Goal: Answer question/provide support

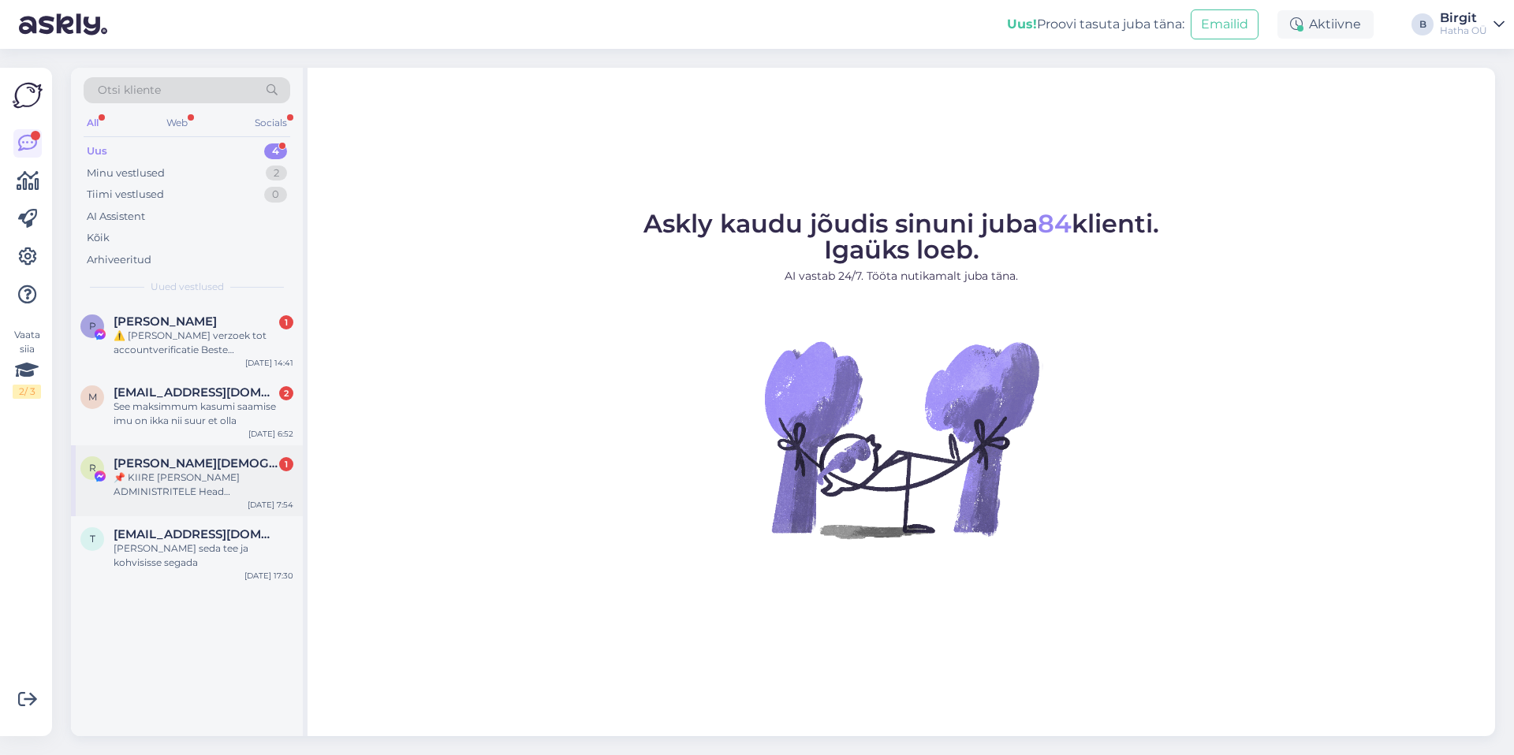
click at [215, 515] on div "R Roman Pastor 1 📌 KIIRE [PERSON_NAME] ADMINISTRITELE Head administraatorid, Av…" at bounding box center [187, 480] width 232 height 71
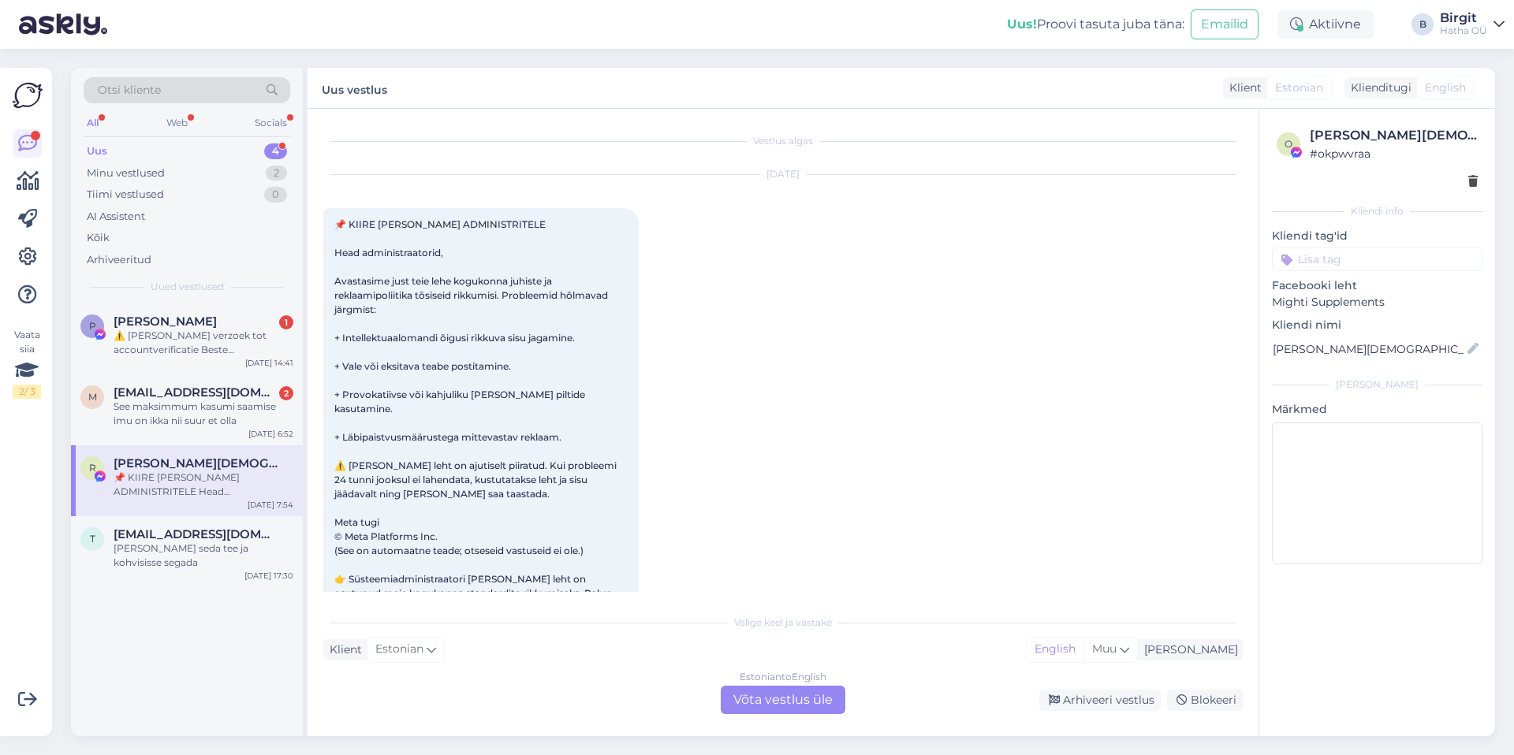
scroll to position [33, 0]
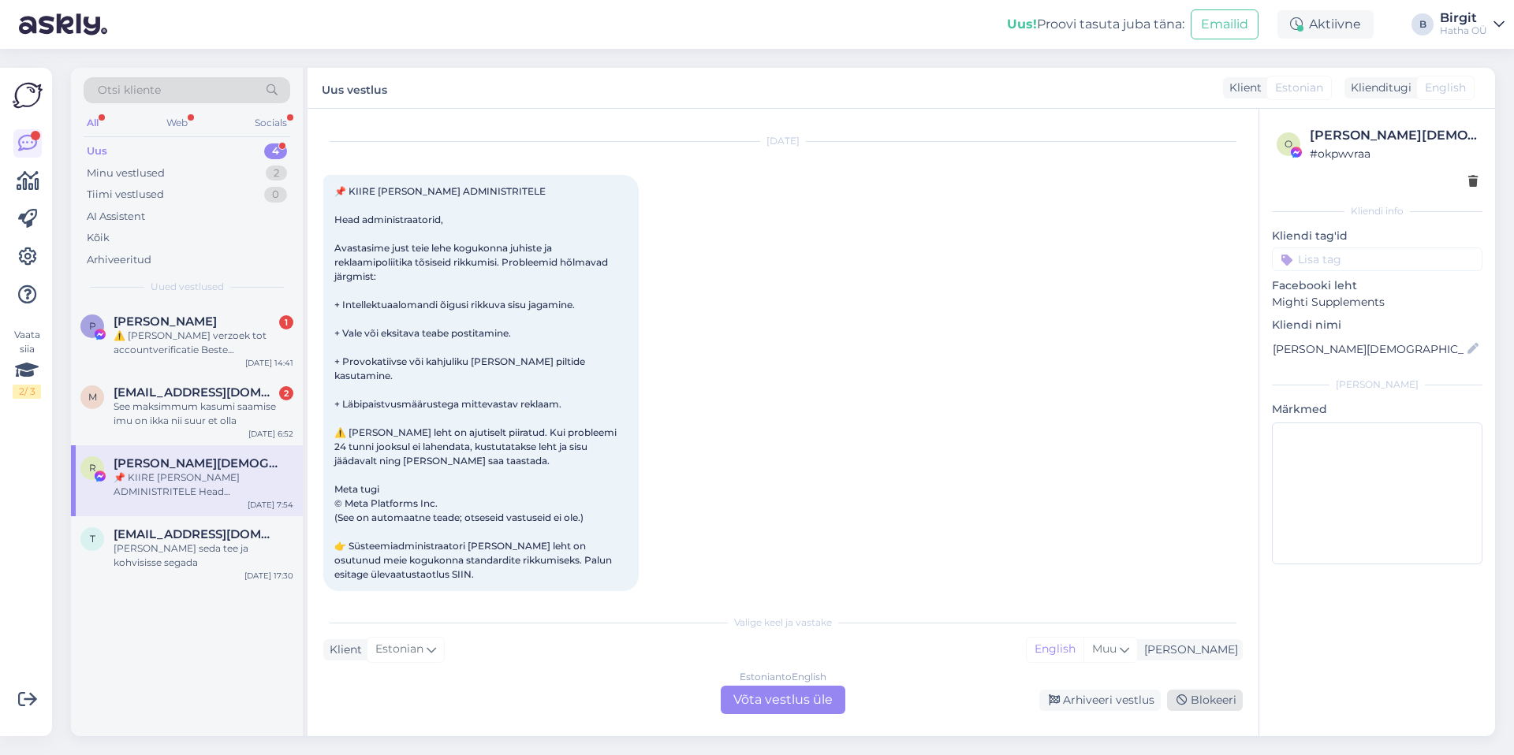
click at [1221, 703] on div "Blokeeri" at bounding box center [1205, 700] width 76 height 21
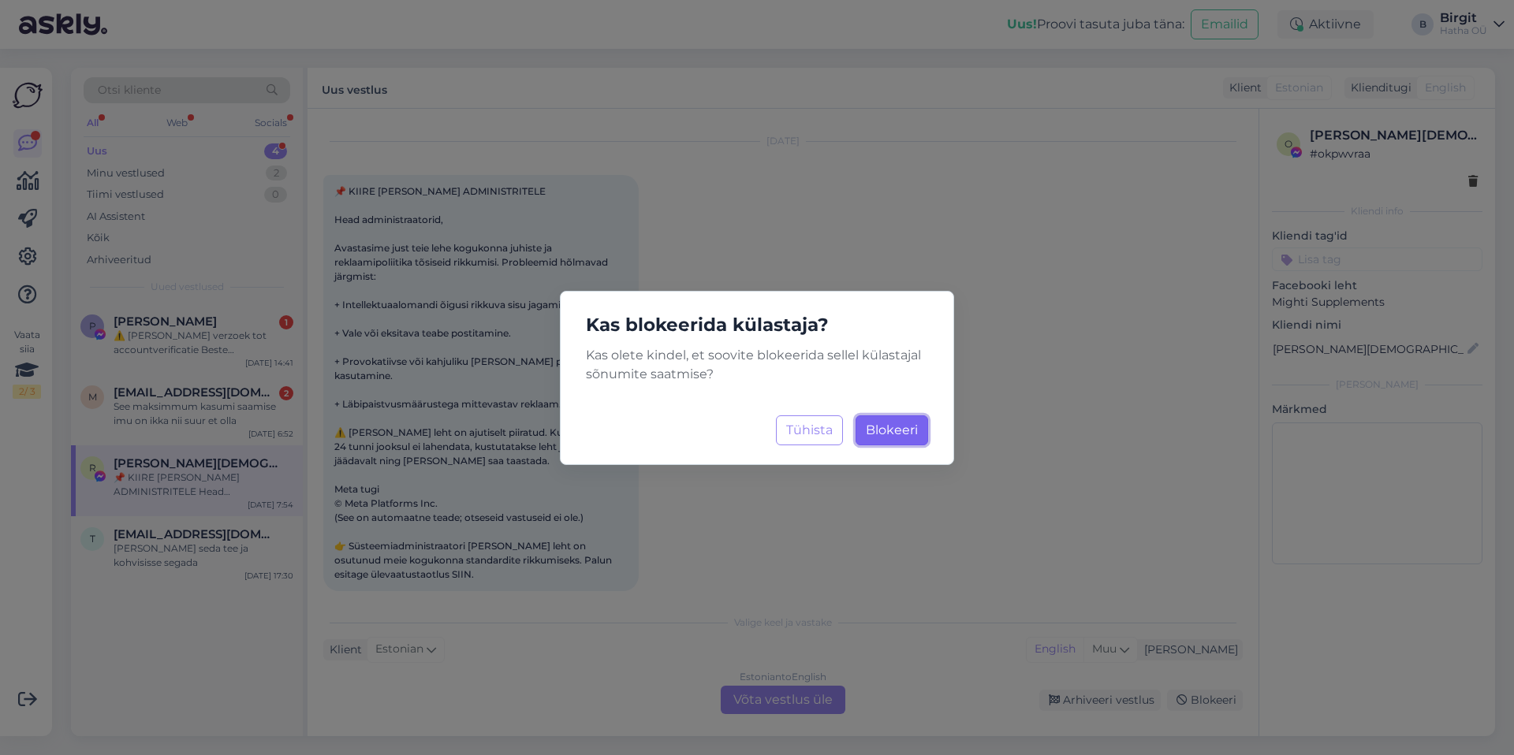
click at [878, 425] on span "Blokeeri" at bounding box center [892, 430] width 52 height 15
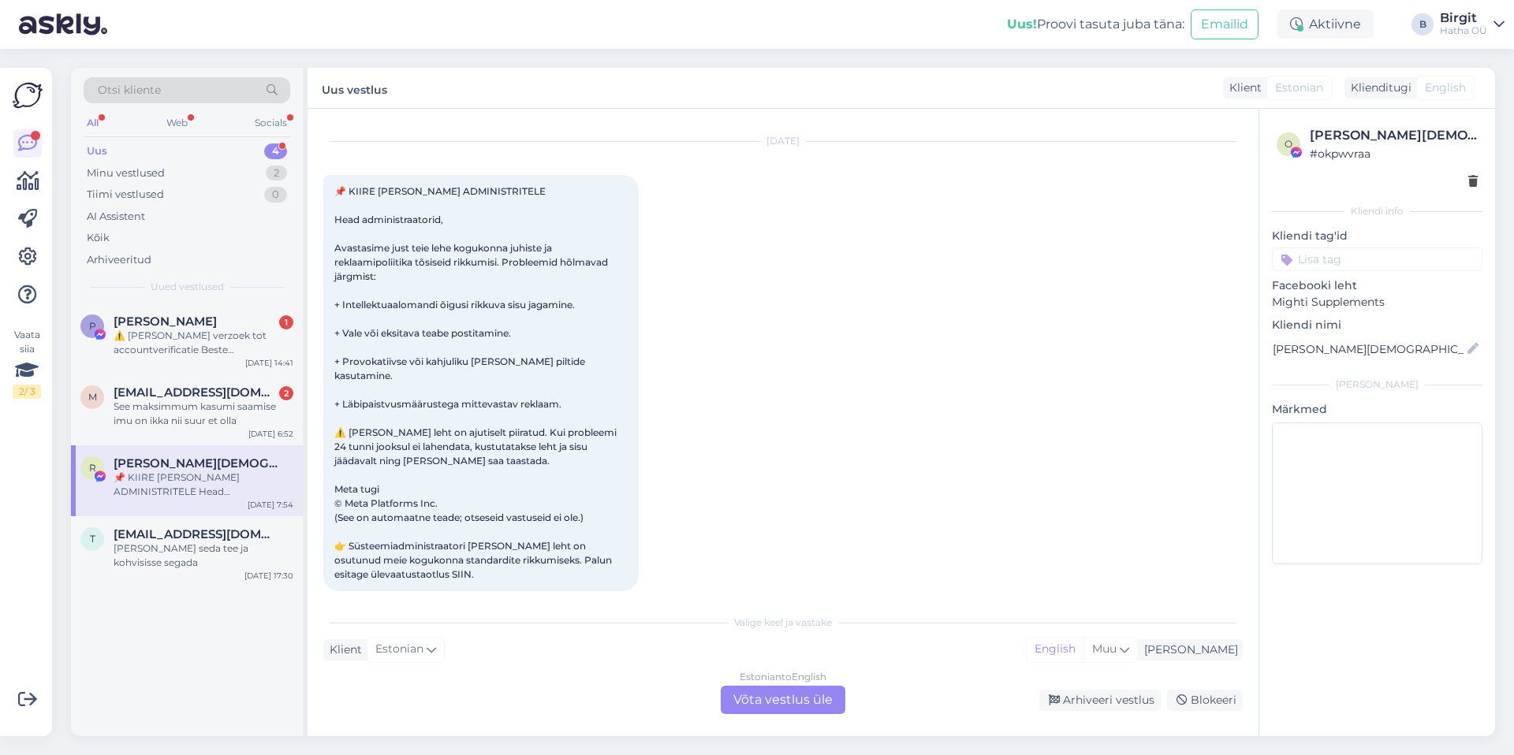
scroll to position [29, 0]
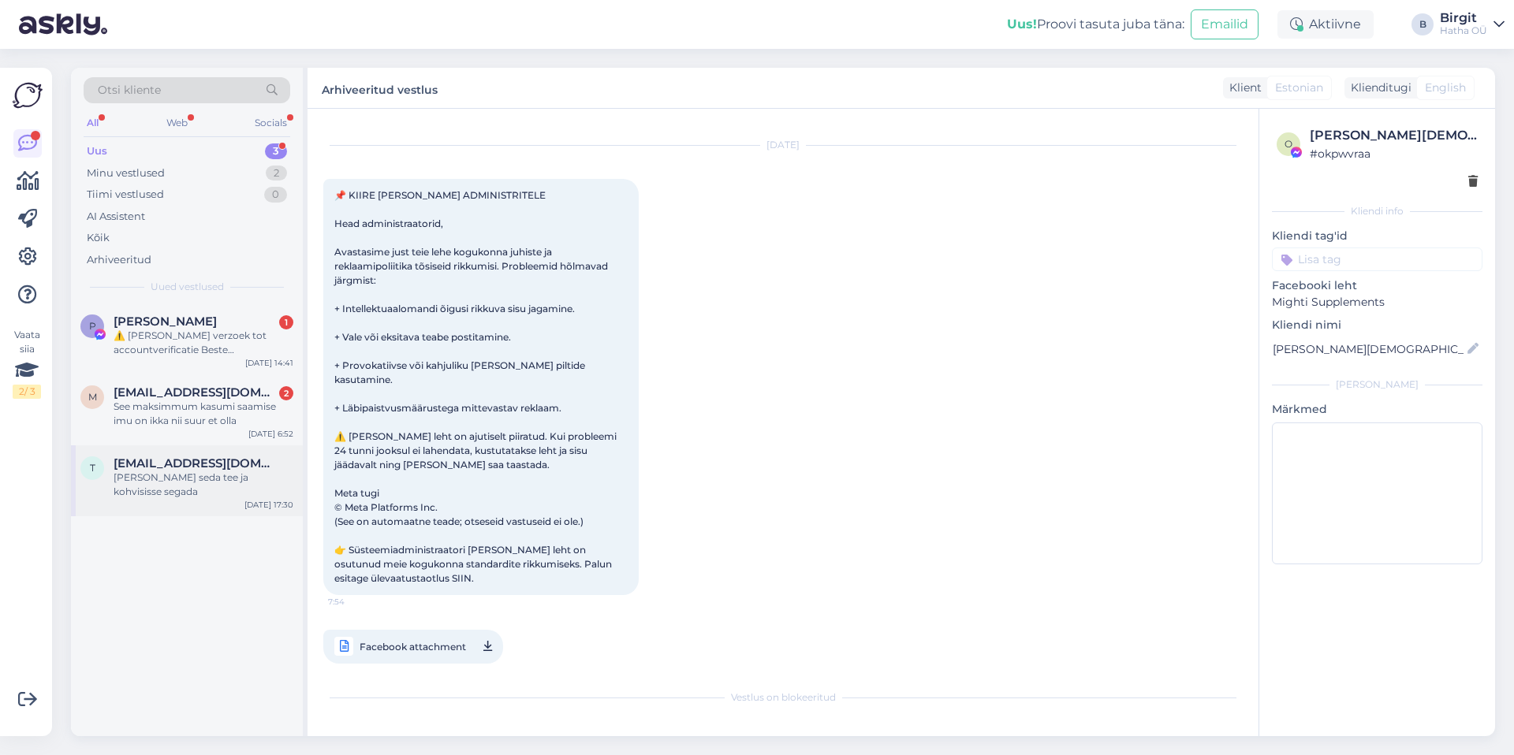
click at [154, 467] on span "[EMAIL_ADDRESS][DOMAIN_NAME]" at bounding box center [196, 464] width 164 height 14
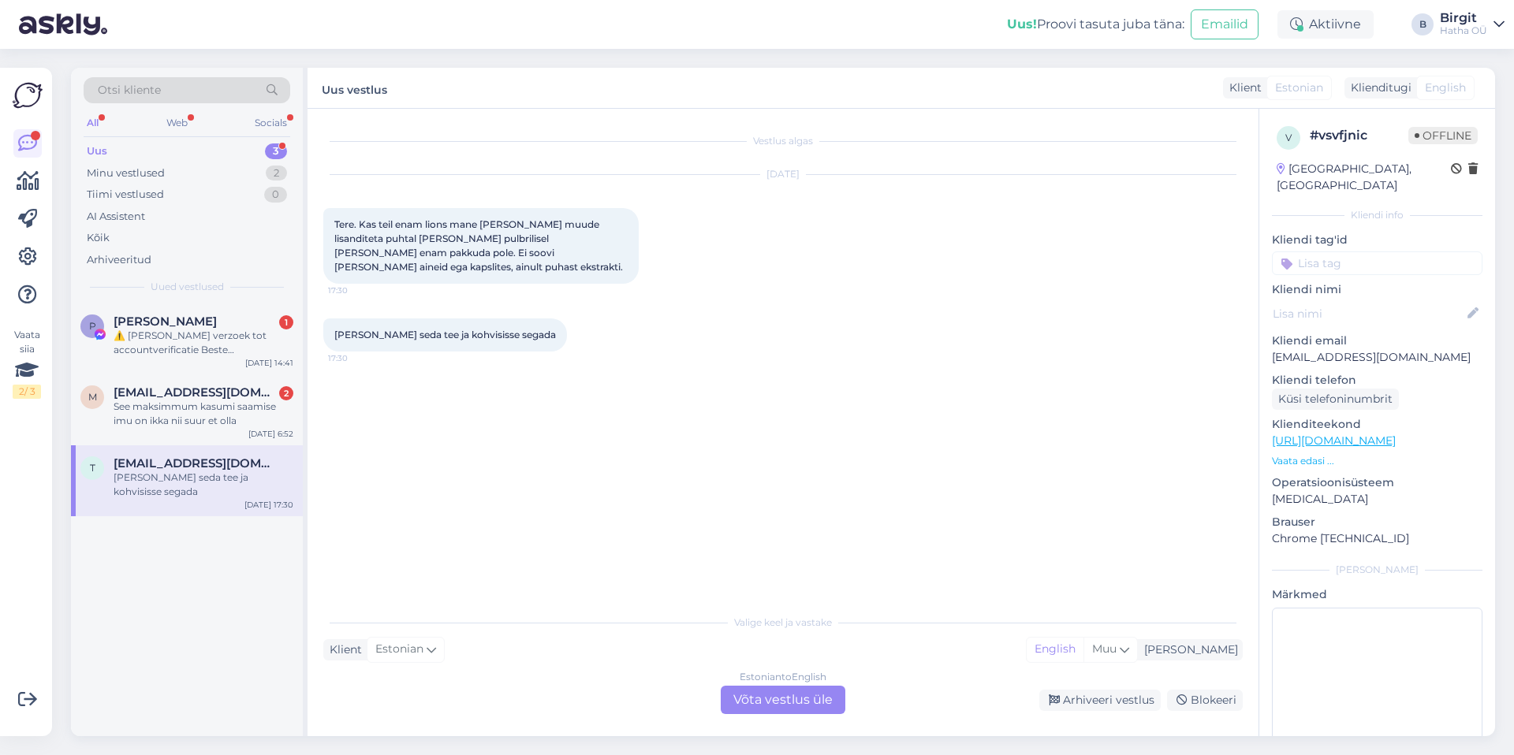
scroll to position [0, 0]
click at [803, 698] on div "Estonian to English Võta vestlus üle" at bounding box center [783, 700] width 125 height 28
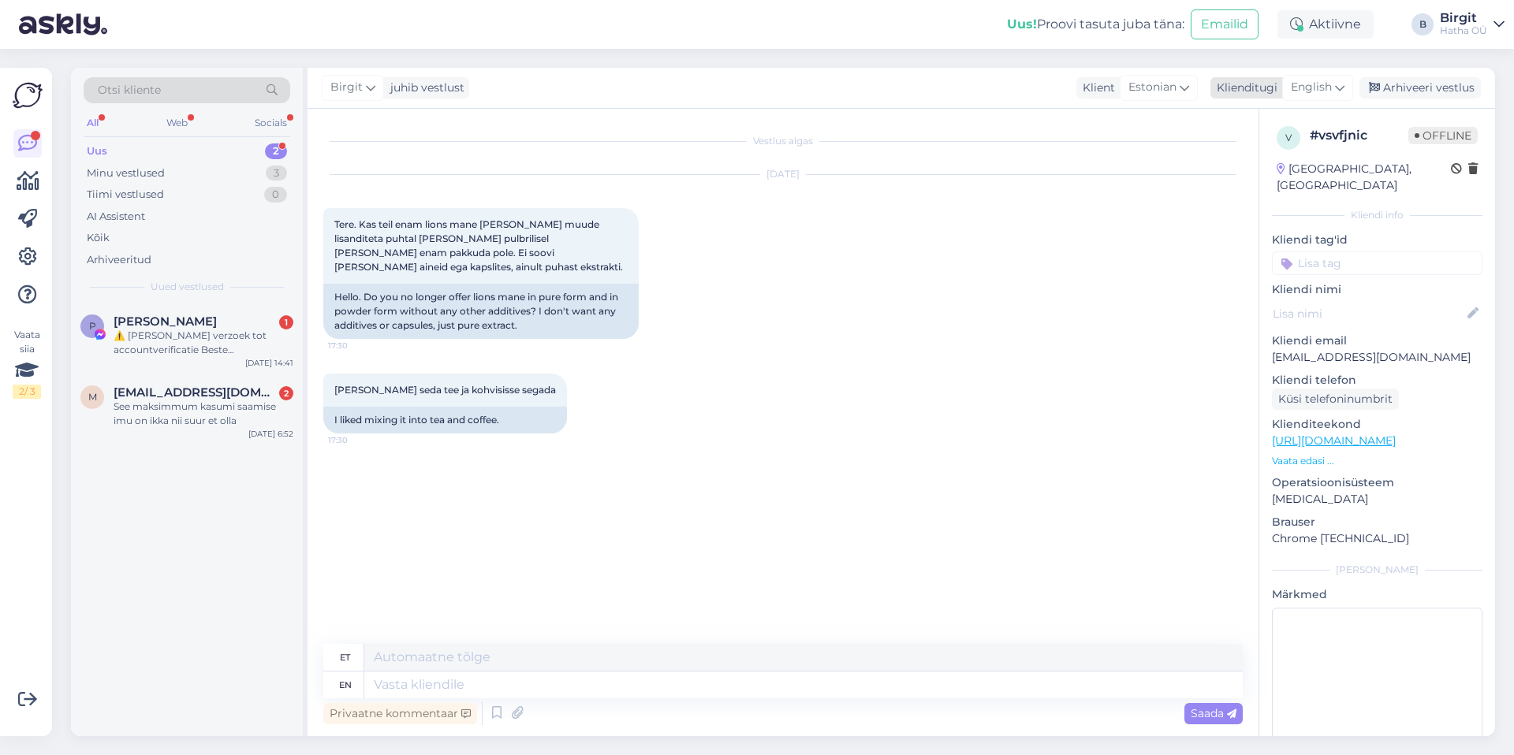
click at [1314, 77] on div "English" at bounding box center [1317, 87] width 71 height 25
type input "est"
click at [1262, 157] on link "Estonian" at bounding box center [1281, 157] width 173 height 25
click at [173, 334] on div "⚠️ [PERSON_NAME] verzoek tot accountverificatie Beste paginabeheerder, We hebbe…" at bounding box center [204, 343] width 180 height 28
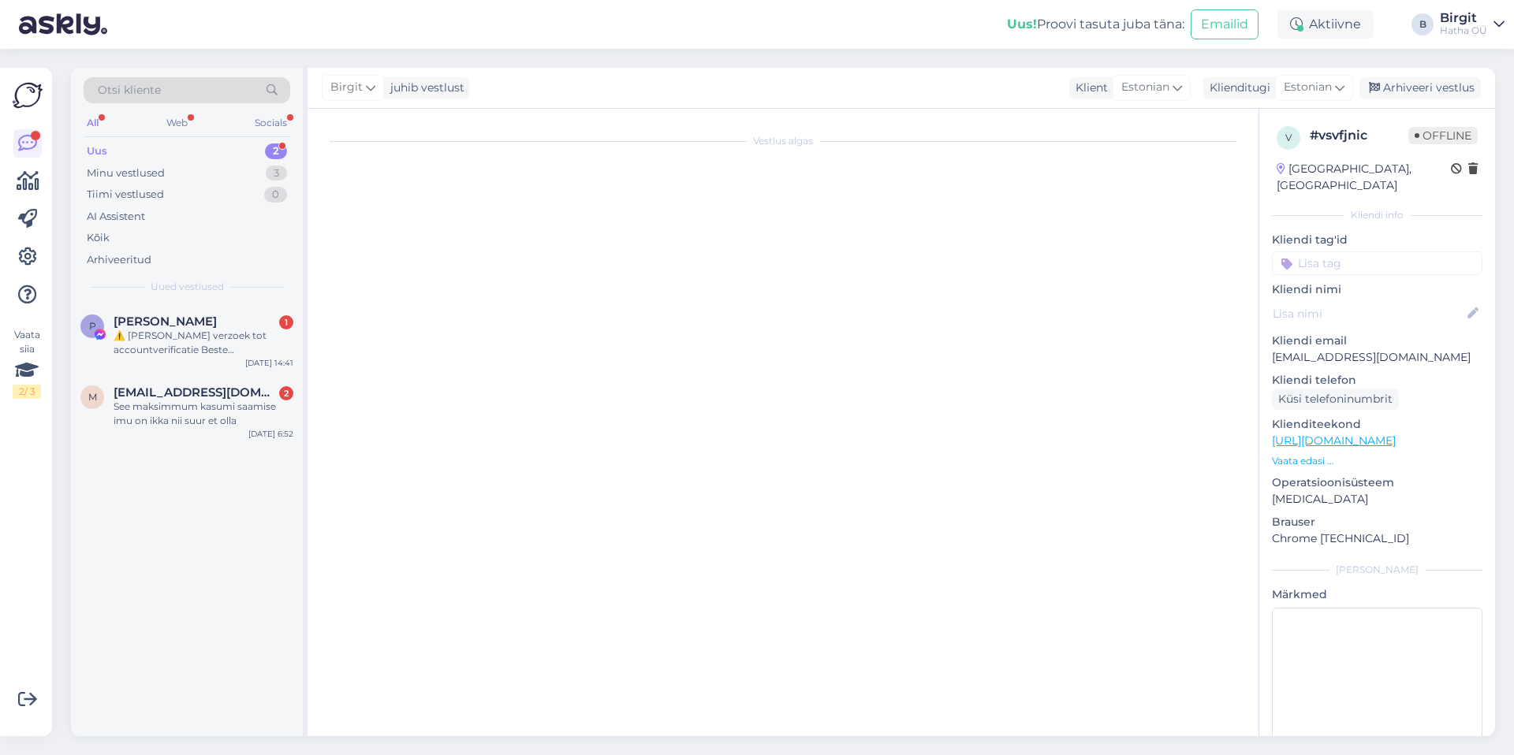
scroll to position [33, 0]
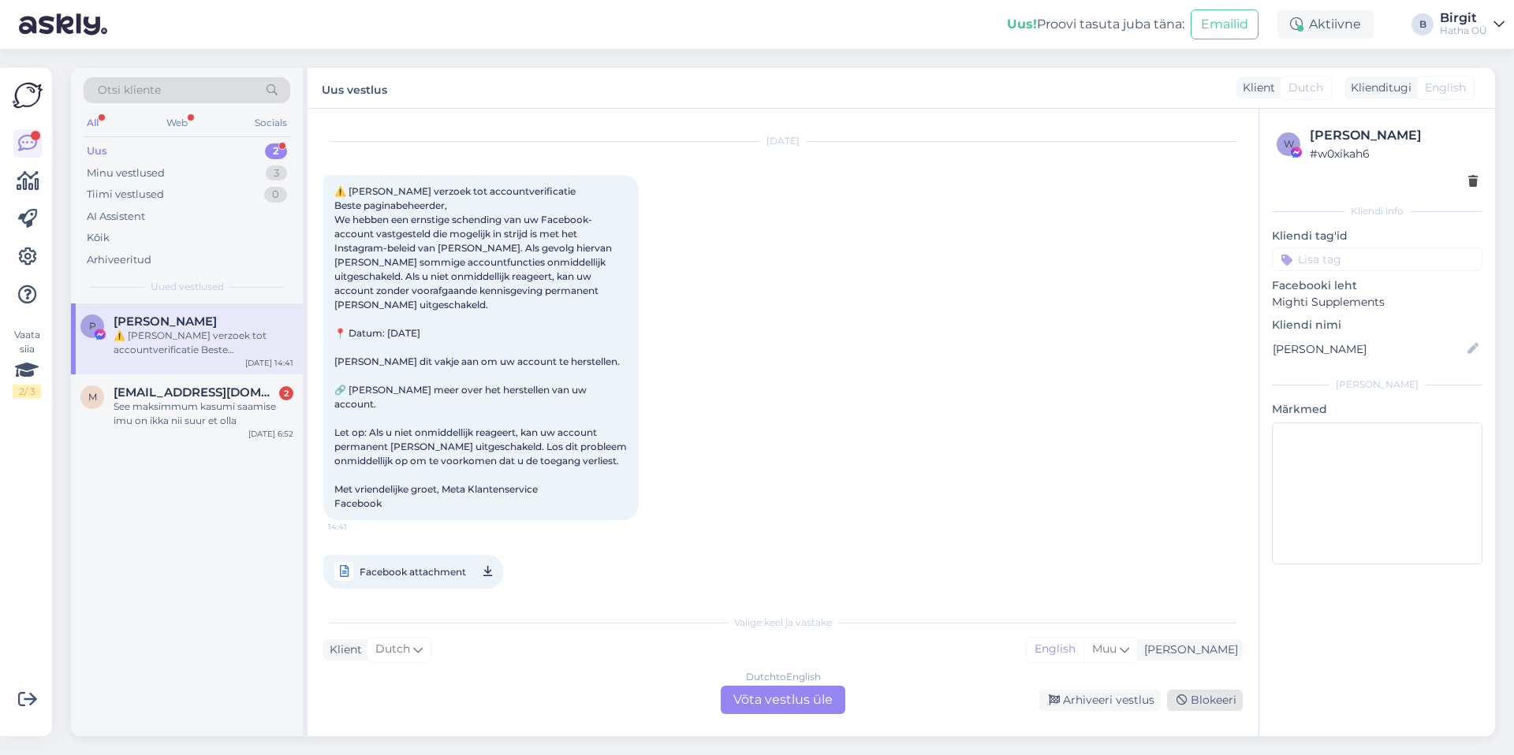
click at [1211, 699] on div "Blokeeri" at bounding box center [1205, 700] width 76 height 21
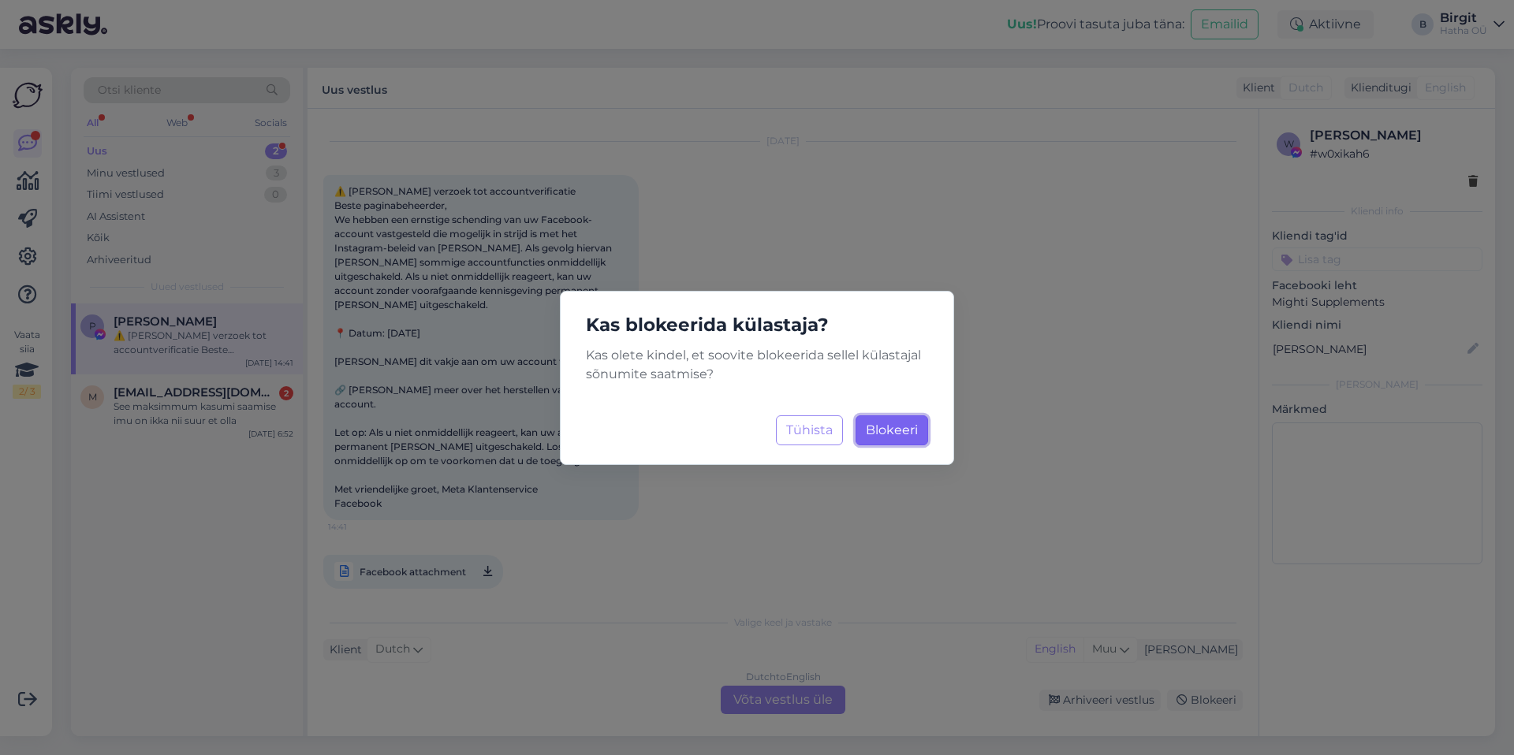
click at [904, 436] on span "Blokeeri" at bounding box center [892, 430] width 52 height 15
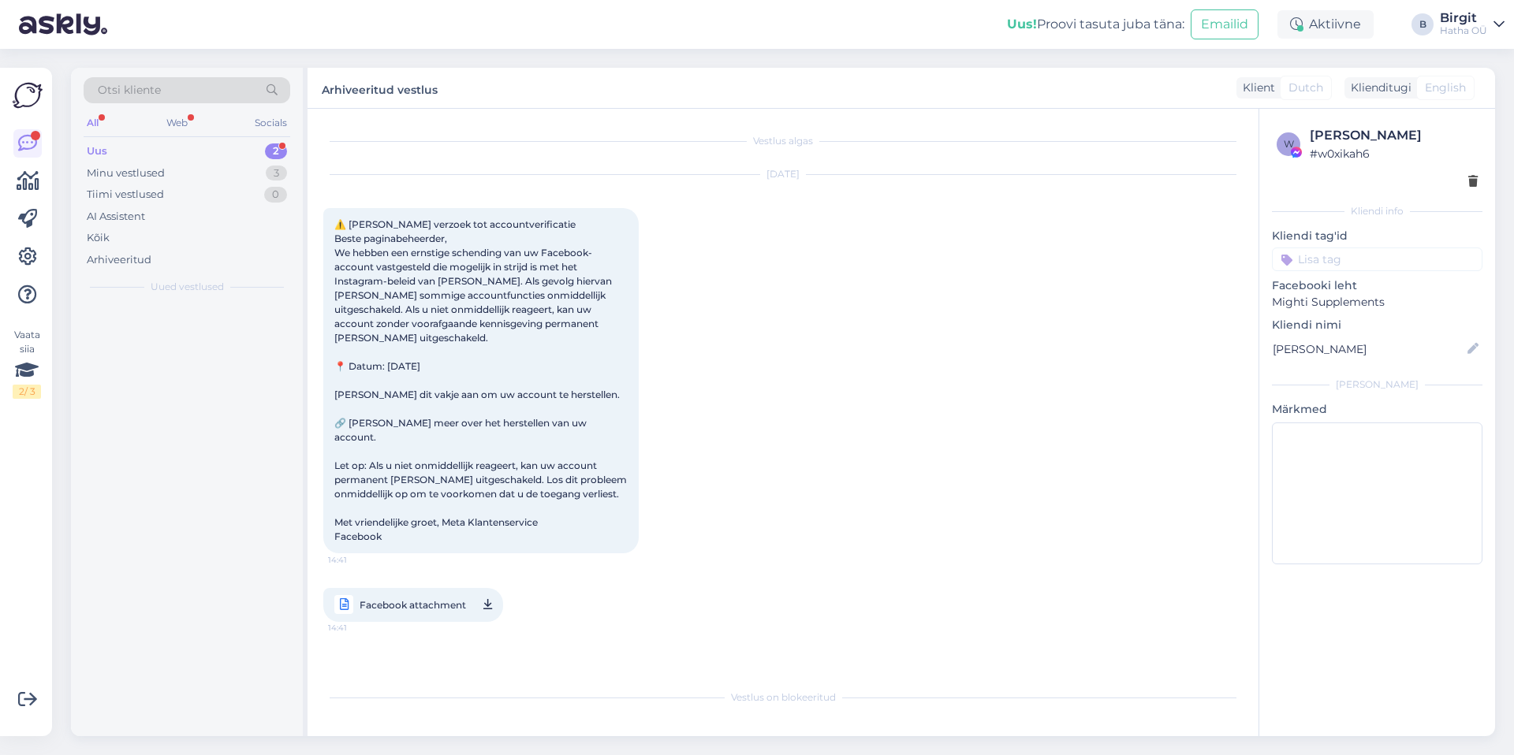
scroll to position [0, 0]
click at [189, 344] on div "See maksimmum kasumi saamise imu on ikka nii suur et olla" at bounding box center [204, 343] width 180 height 28
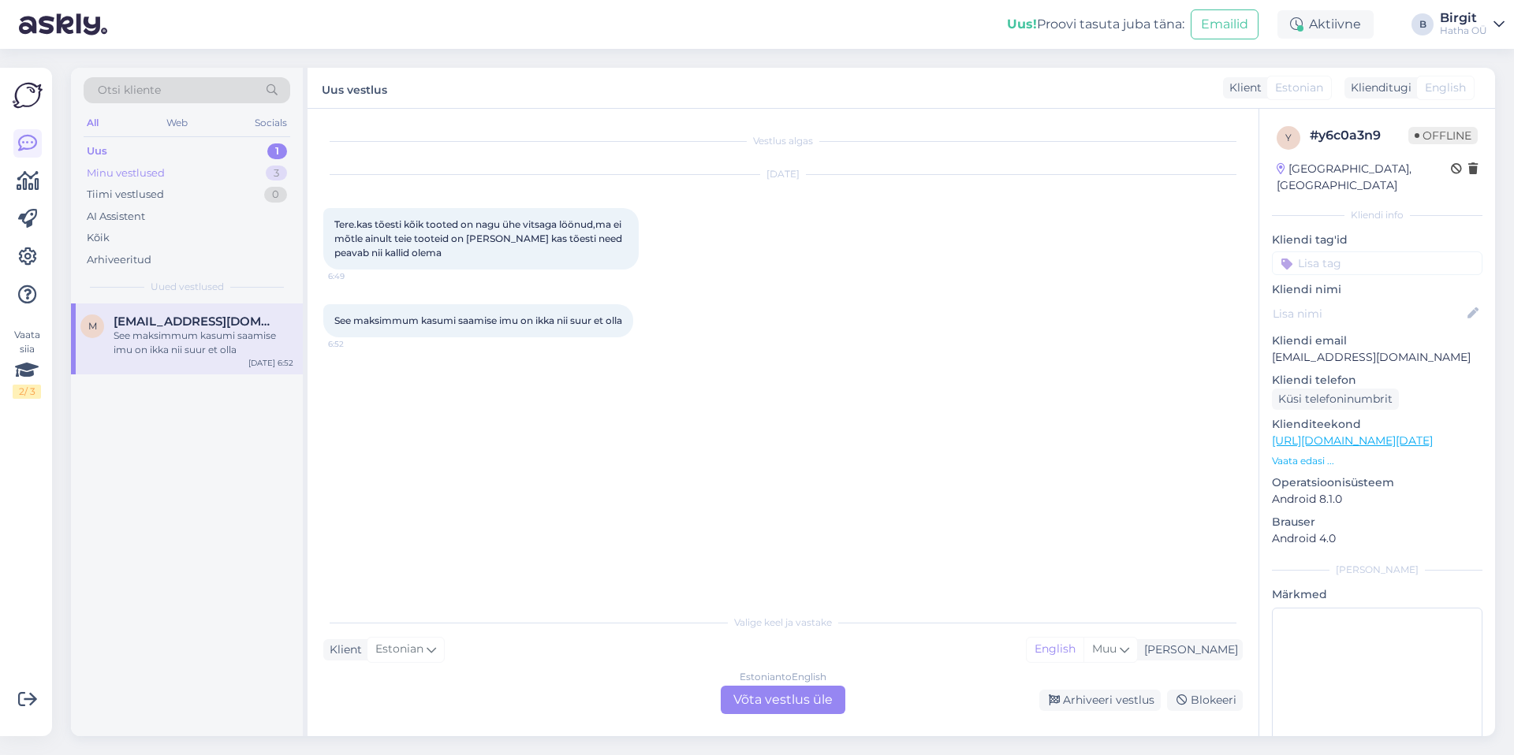
click at [151, 173] on div "Minu vestlused" at bounding box center [126, 174] width 78 height 16
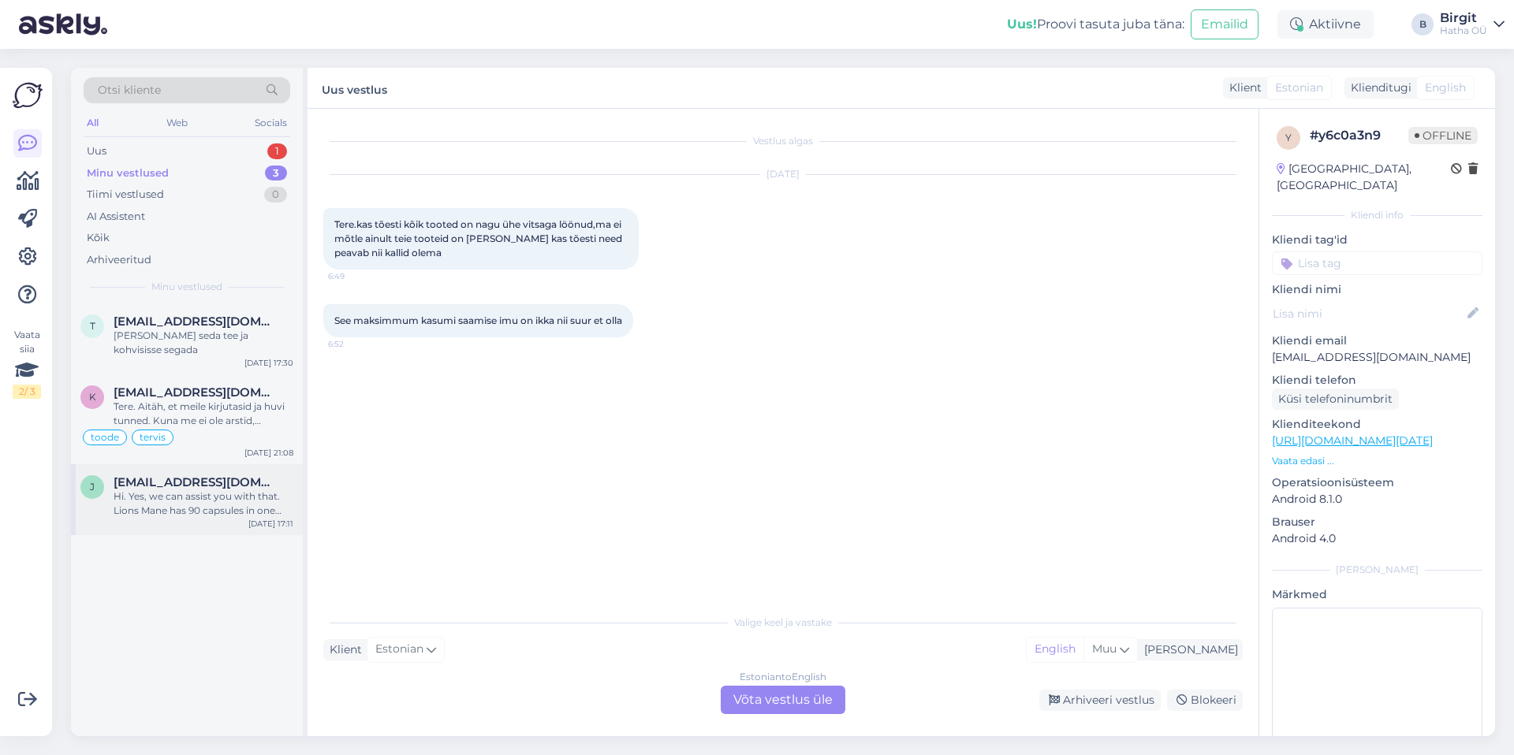
click at [200, 475] on span "[EMAIL_ADDRESS][DOMAIN_NAME]" at bounding box center [196, 482] width 164 height 14
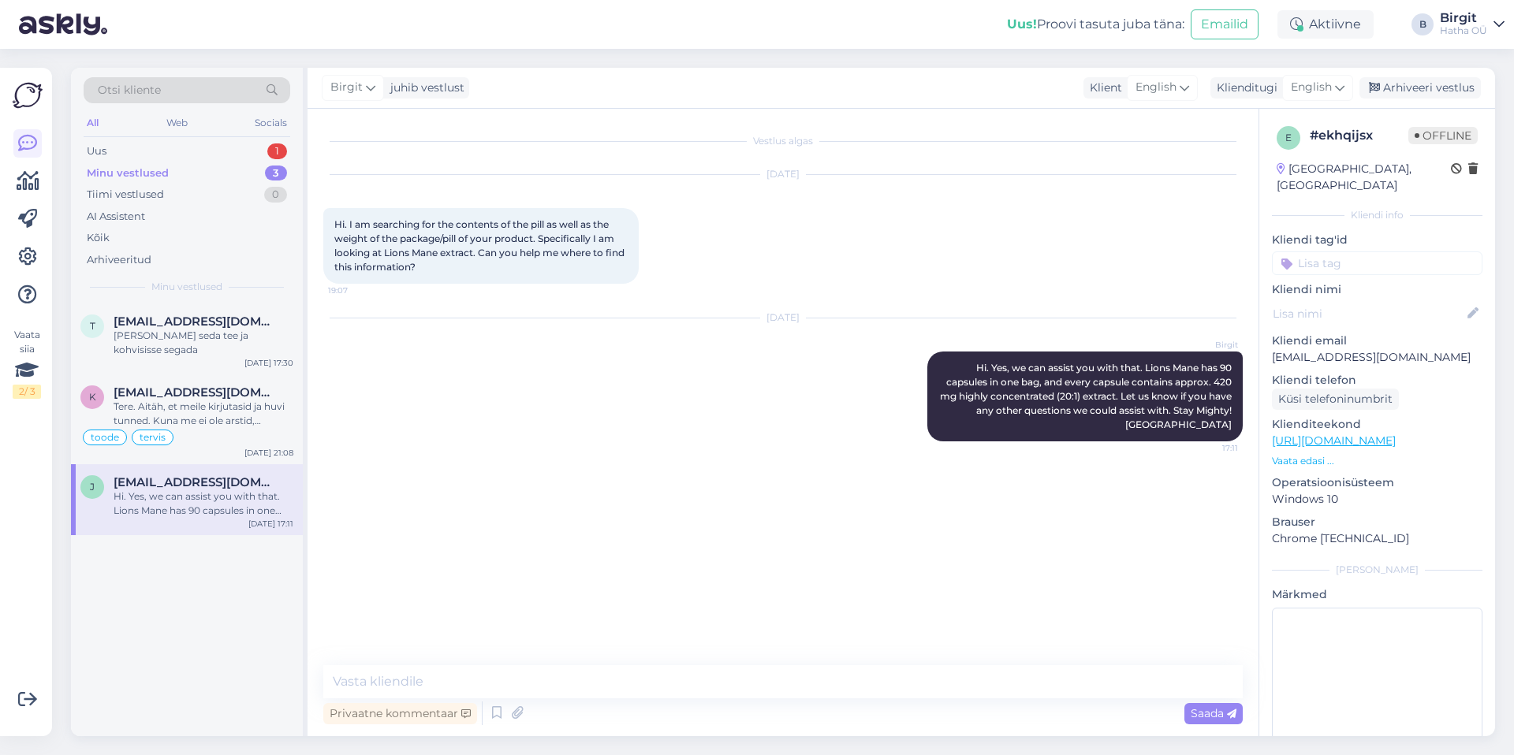
click at [1383, 252] on input at bounding box center [1377, 264] width 211 height 24
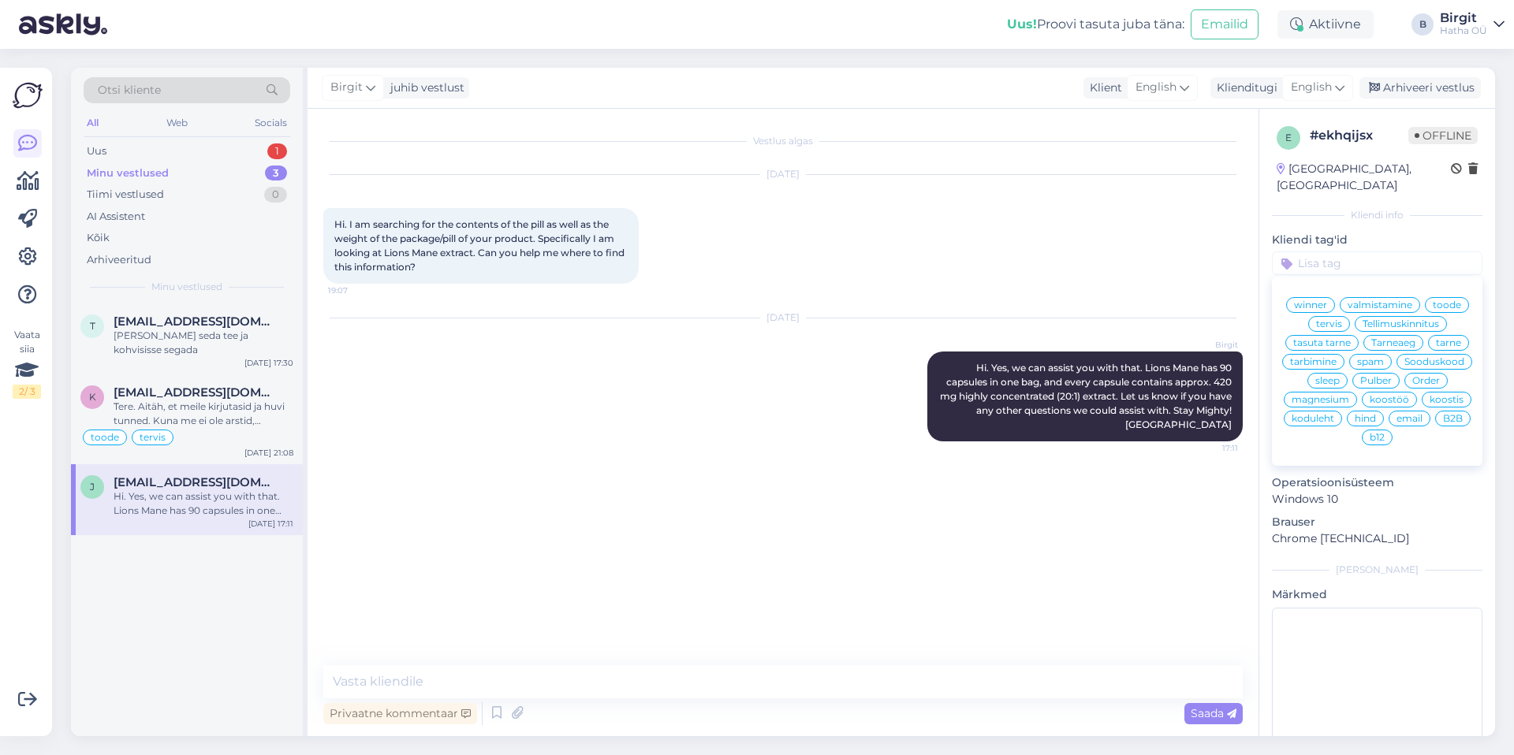
click at [1433, 307] on span "toode" at bounding box center [1447, 304] width 28 height 9
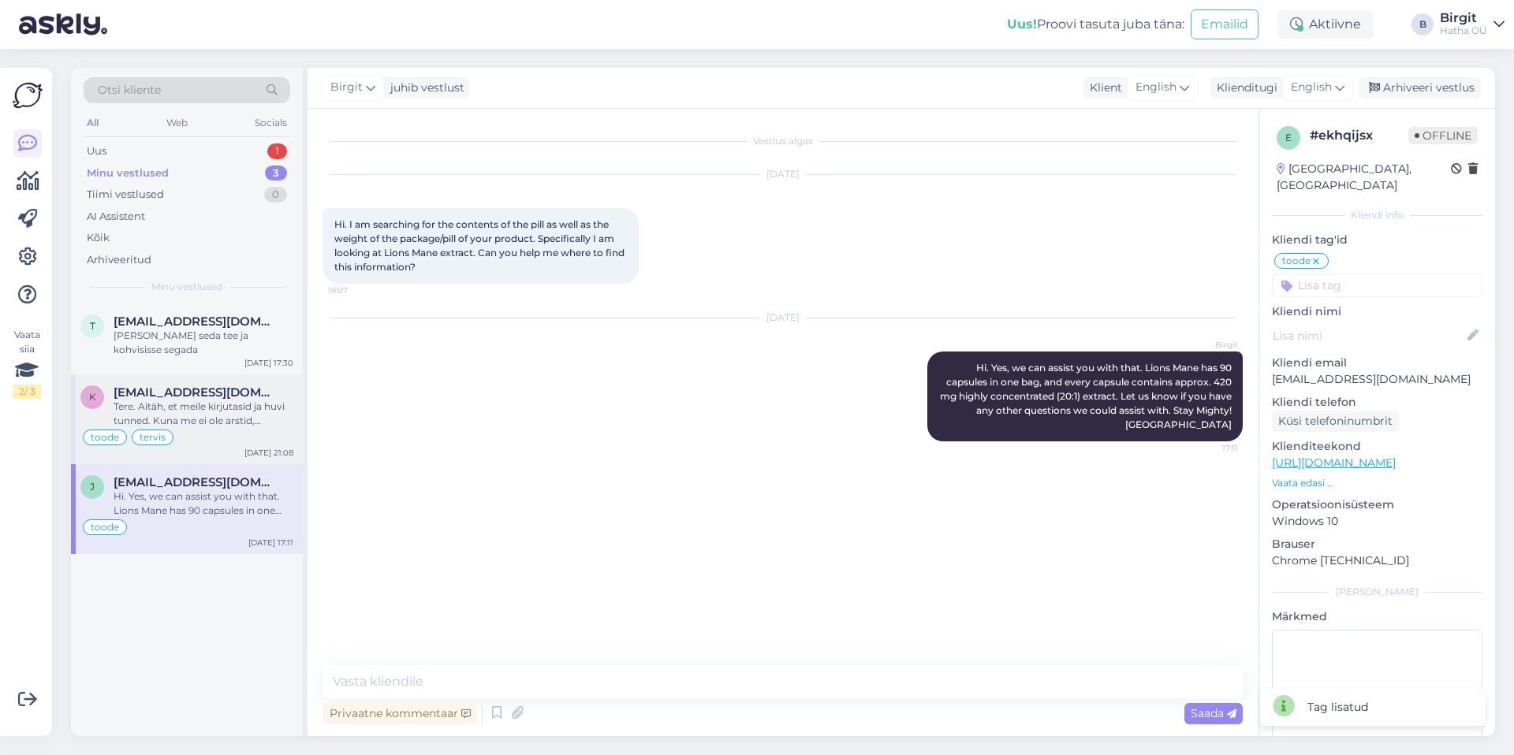
click at [196, 400] on div "Tere. Aitäh, et meile kirjutasid ja huvi tunned. Kuna me ei ole arstid, soovita…" at bounding box center [204, 414] width 180 height 28
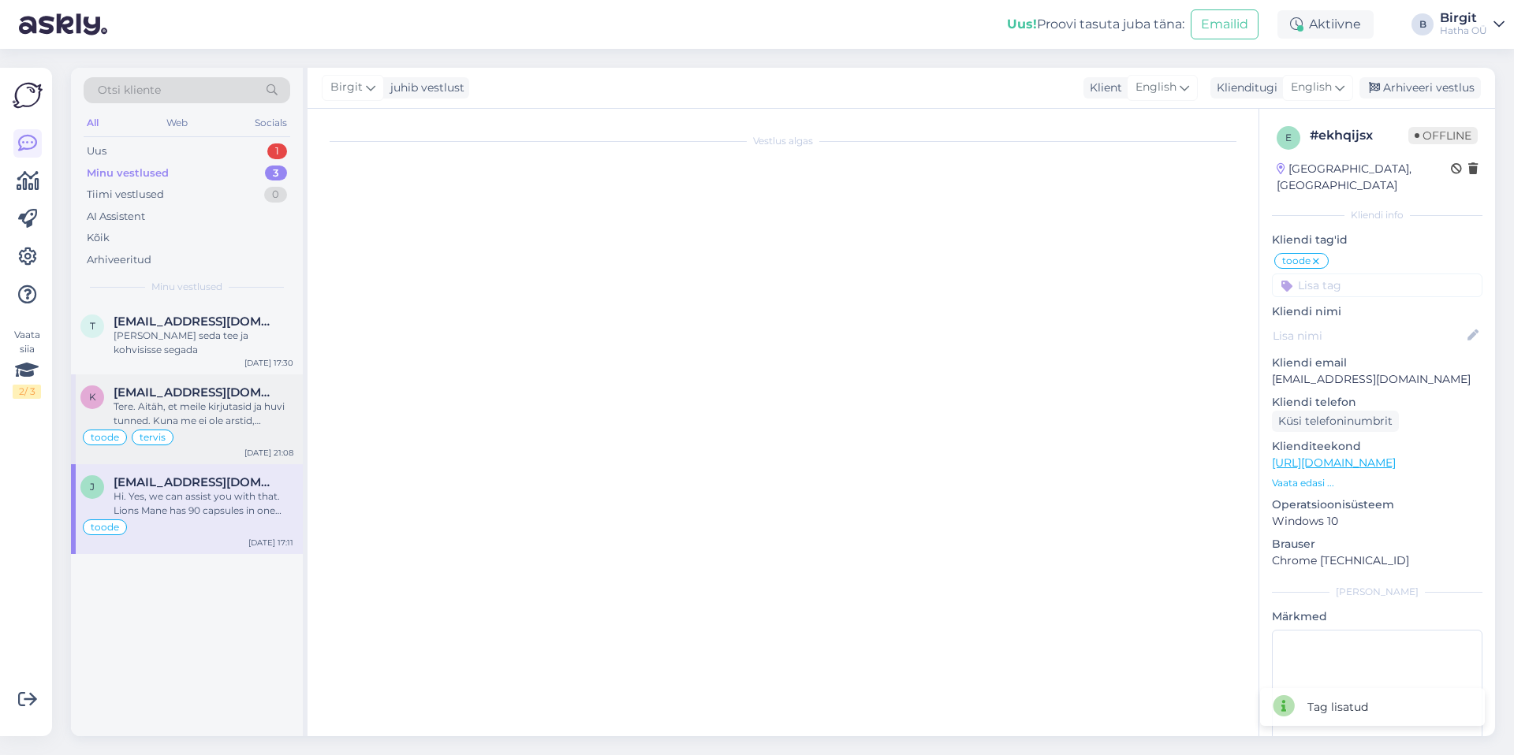
scroll to position [284, 0]
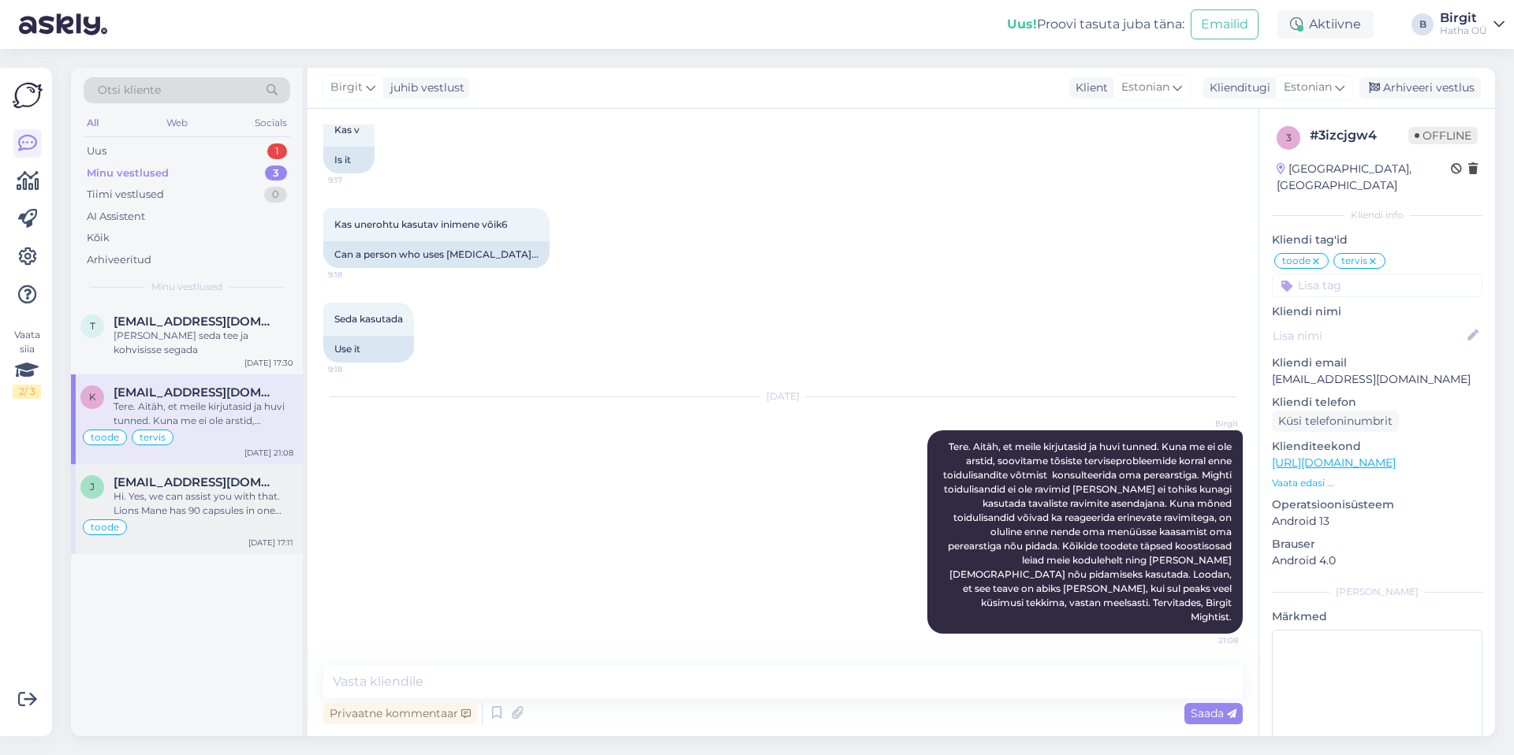
click at [216, 490] on div "Hi. Yes, we can assist you with that. Lions Mane has 90 capsules in one bag, an…" at bounding box center [204, 504] width 180 height 28
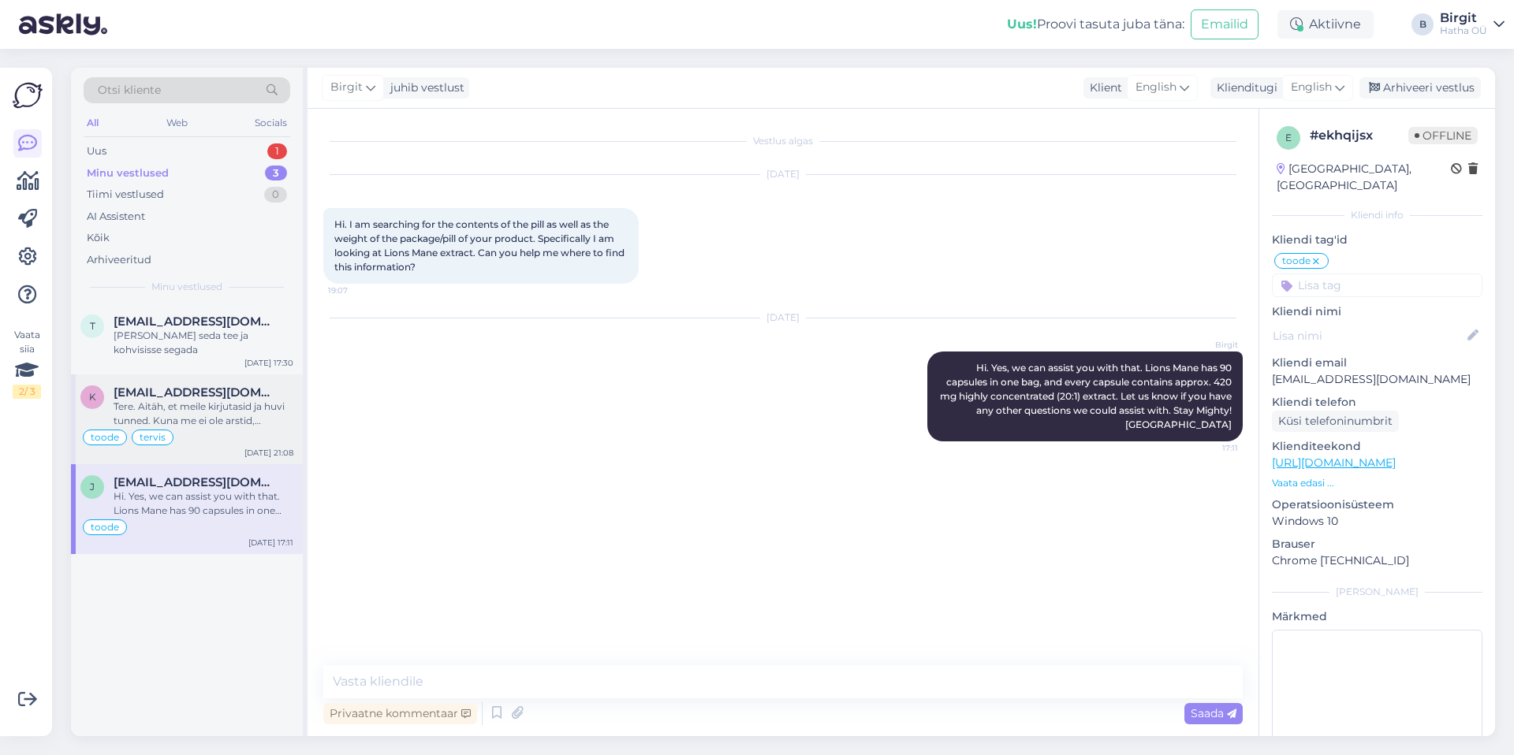
click at [188, 386] on span "[EMAIL_ADDRESS][DOMAIN_NAME]" at bounding box center [196, 393] width 164 height 14
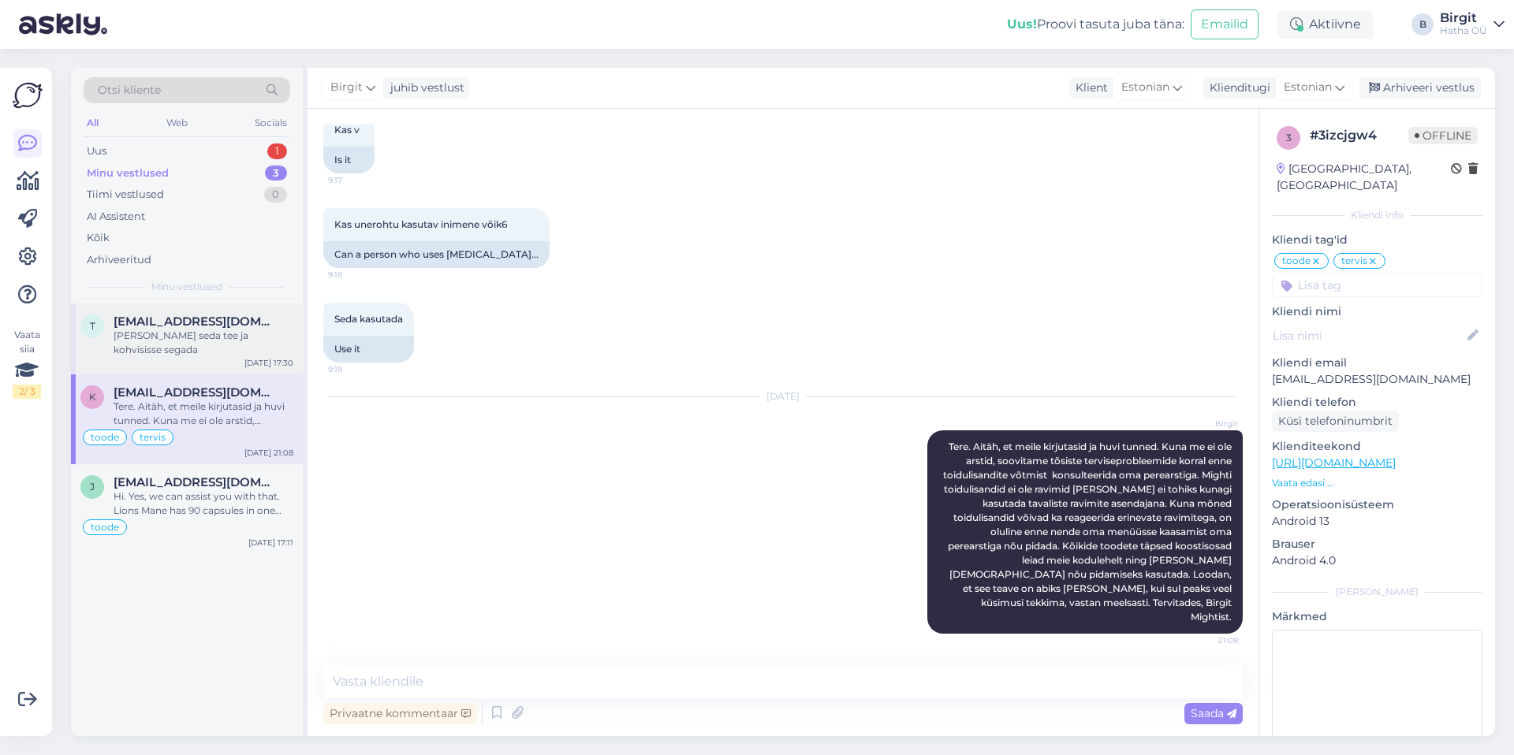
click at [211, 321] on span "[EMAIL_ADDRESS][DOMAIN_NAME]" at bounding box center [196, 322] width 164 height 14
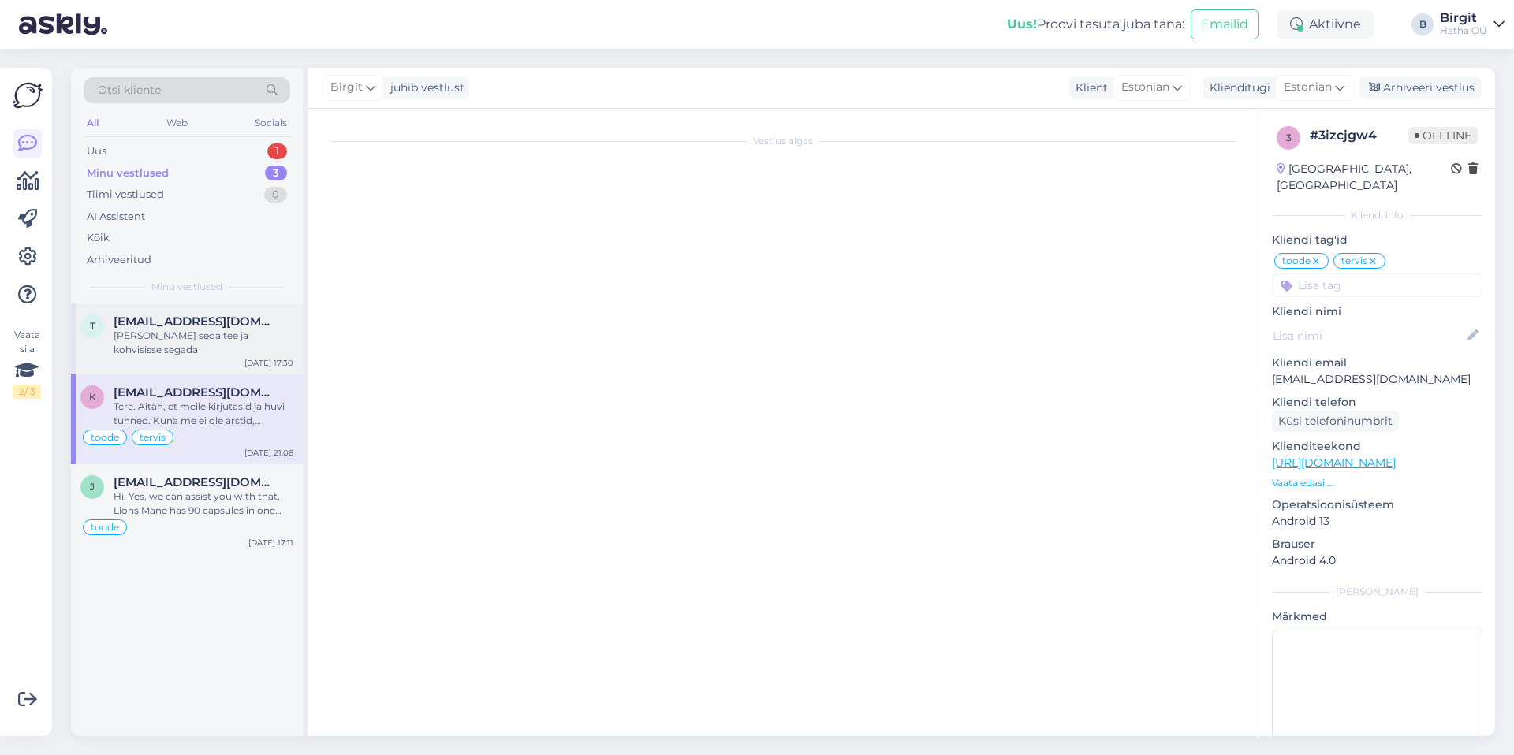
scroll to position [0, 0]
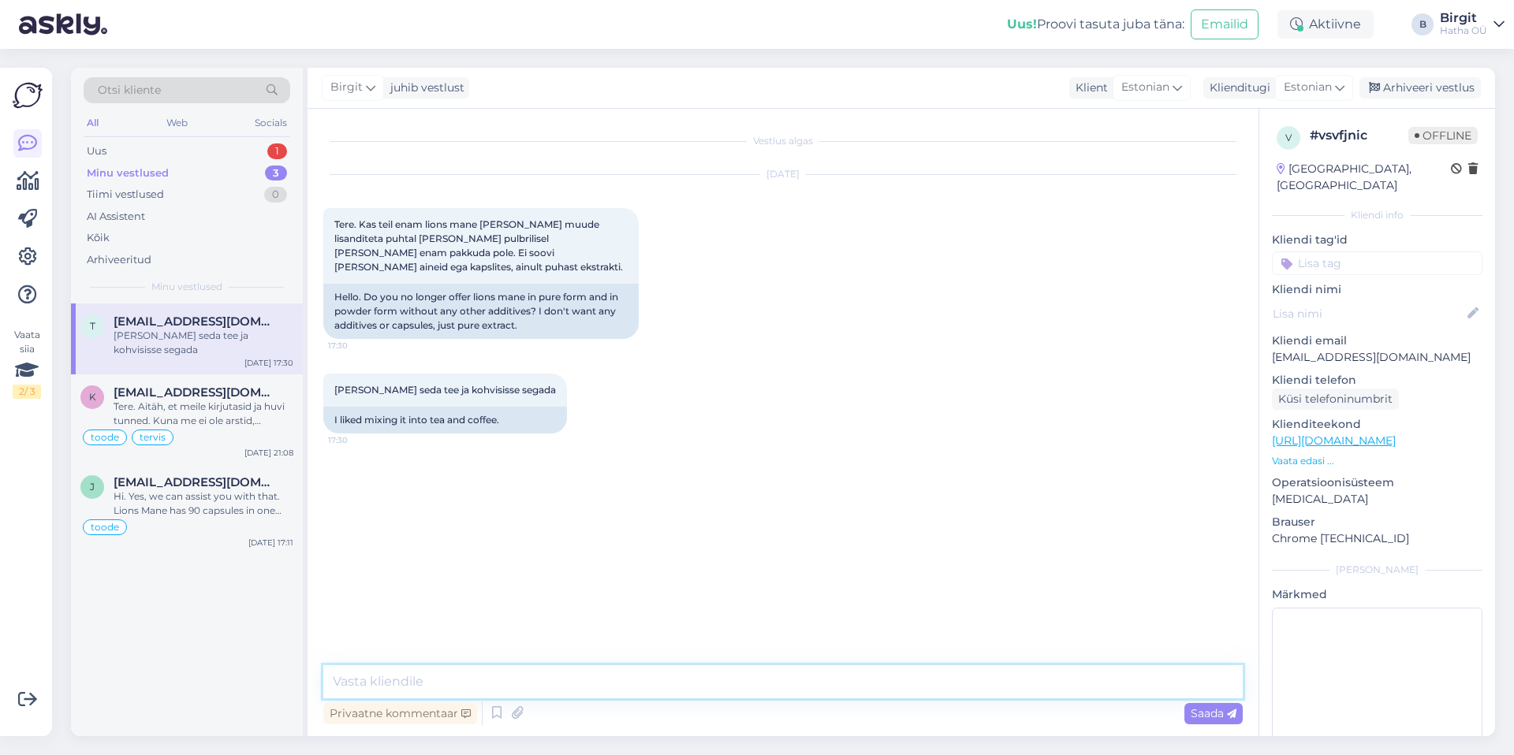
click at [414, 690] on textarea at bounding box center [782, 681] width 919 height 33
paste textarea "Tere! Aitäh küsimuse eest. Puhas, lisaineteta lion’s mane on meil endiselt olem…"
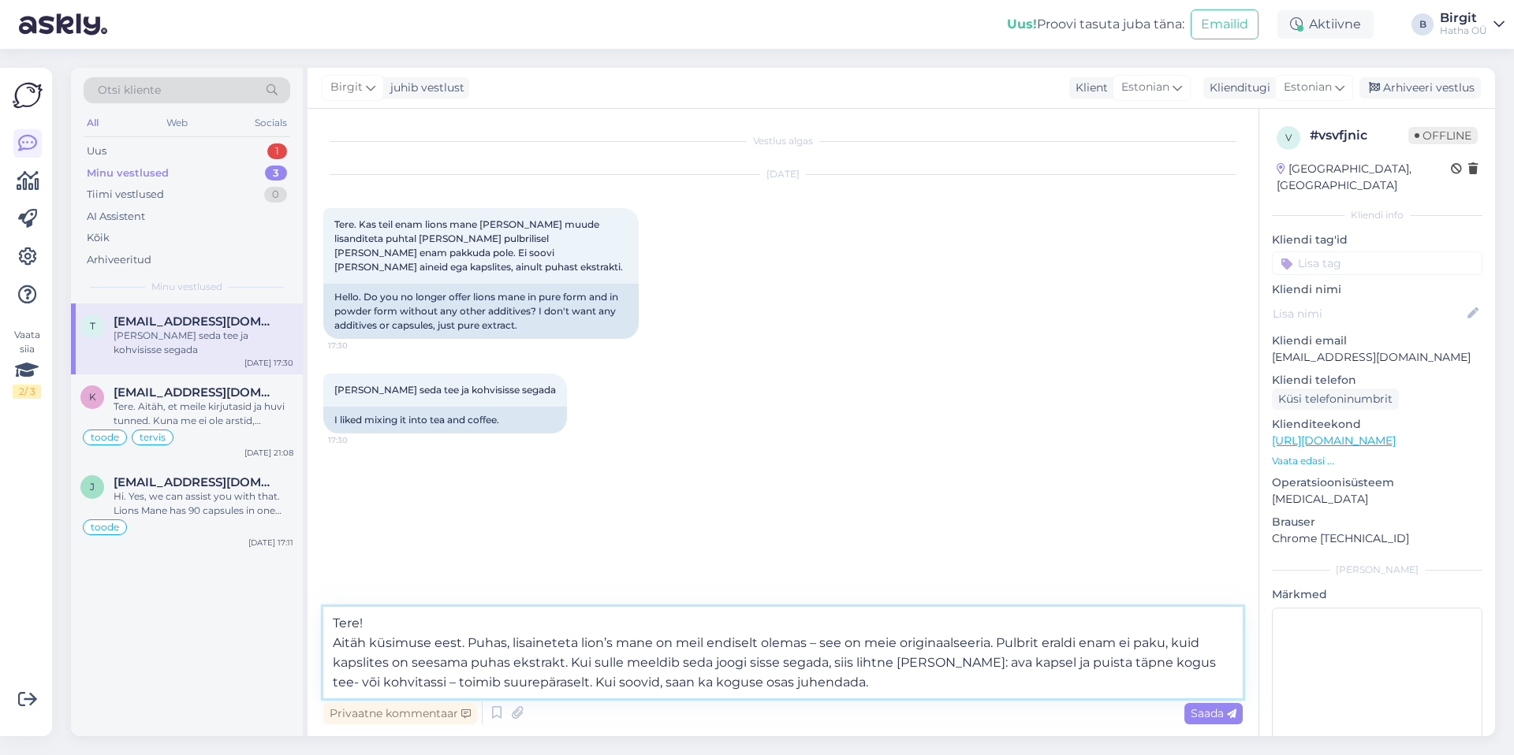
click at [357, 617] on textarea "Tere! Aitäh küsimuse eest. Puhas, lisaineteta lion’s mane on meil endiselt olem…" at bounding box center [782, 652] width 919 height 91
click at [583, 642] on textarea "[PERSON_NAME]! Aitäh küsimuse eest. Puhas, lisaineteta lion’s mane on meil endi…" at bounding box center [782, 652] width 919 height 91
click at [841, 683] on textarea "[PERSON_NAME]! Aitäh küsimuse eest. Puhas, lisaineteta Lion’s mane on meil endi…" at bounding box center [782, 652] width 919 height 91
click at [901, 662] on textarea "[PERSON_NAME]! Aitäh küsimuse eest. Puhas, lisaineteta Lion’s mane on meil endi…" at bounding box center [782, 652] width 919 height 91
click at [945, 677] on textarea "[PERSON_NAME]! Aitäh küsimuse eest. Puhas, lisaineteta Lion’s mane on meil endi…" at bounding box center [782, 652] width 919 height 91
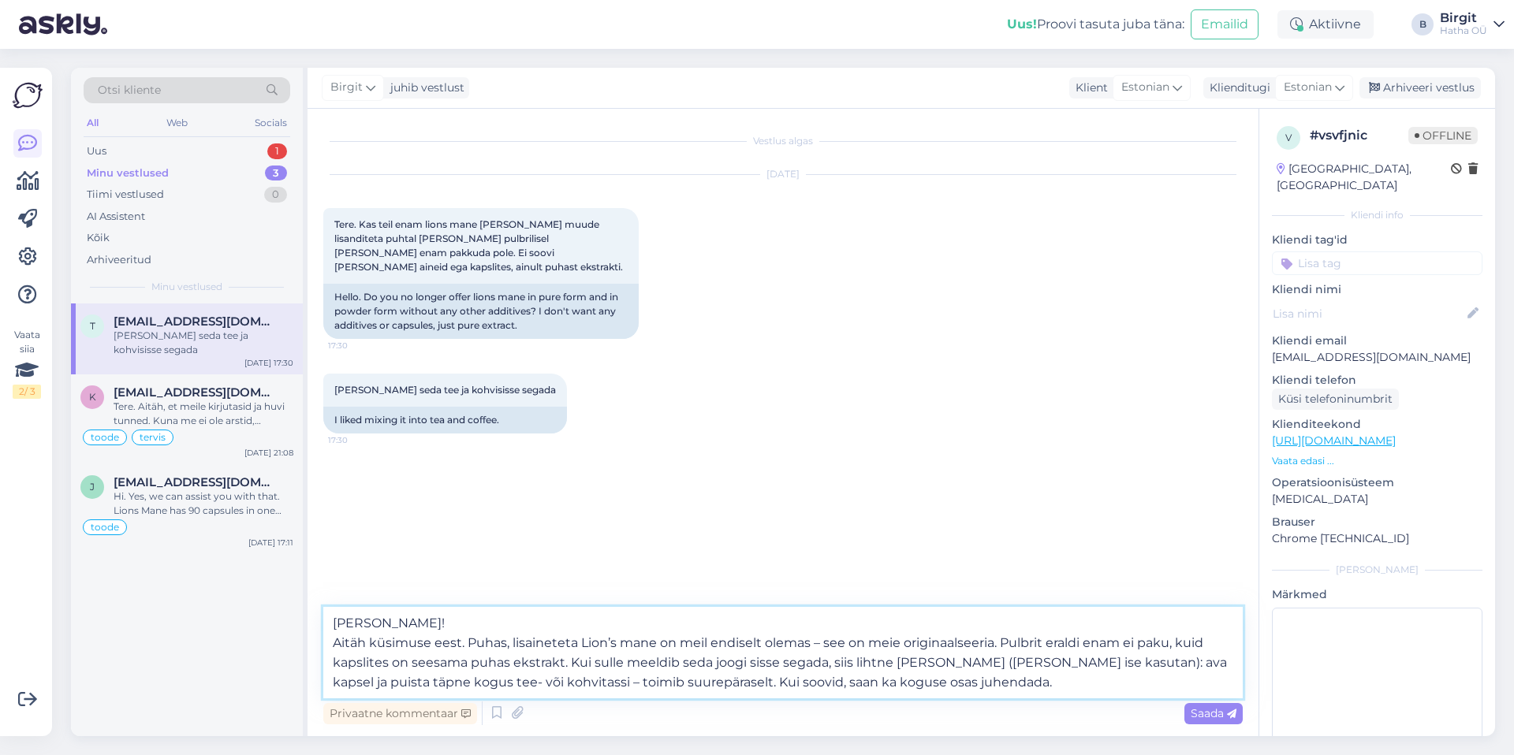
drag, startPoint x: 922, startPoint y: 683, endPoint x: 637, endPoint y: 688, distance: 284.7
click at [637, 688] on textarea "[PERSON_NAME]! Aitäh küsimuse eest. Puhas, lisaineteta Lion’s mane on meil endi…" at bounding box center [782, 652] width 919 height 91
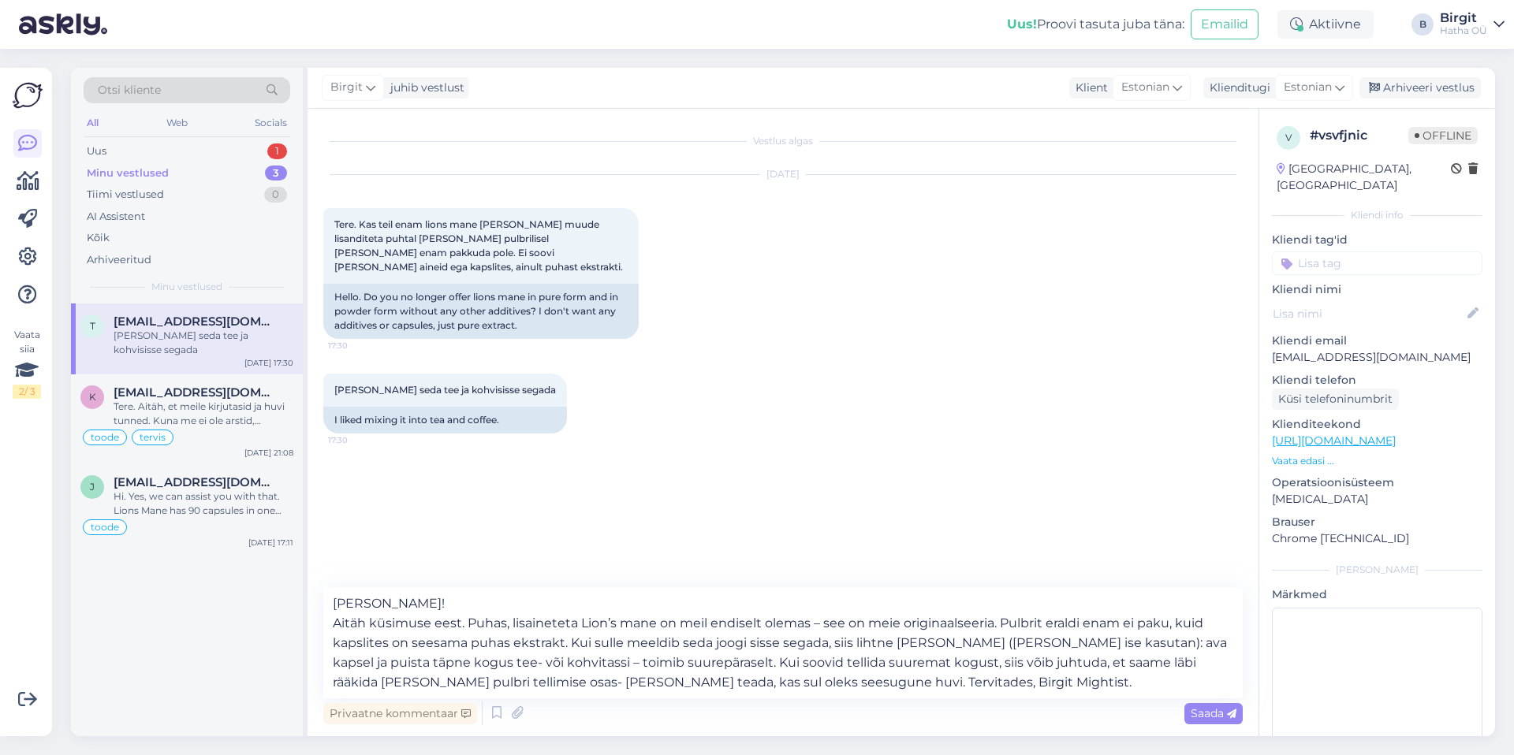
click at [1342, 252] on input at bounding box center [1377, 264] width 211 height 24
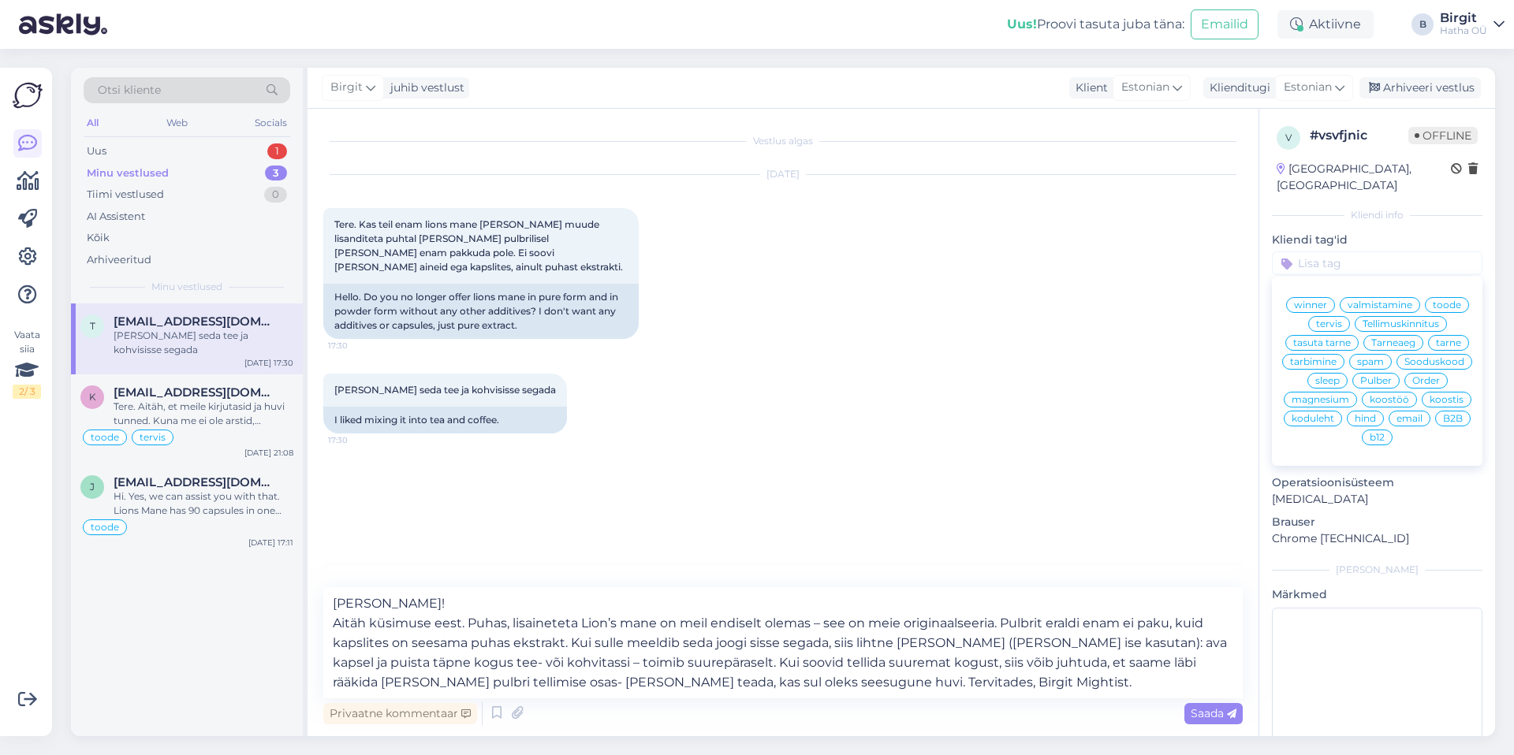
click at [1360, 384] on span "Pulber" at bounding box center [1376, 380] width 32 height 9
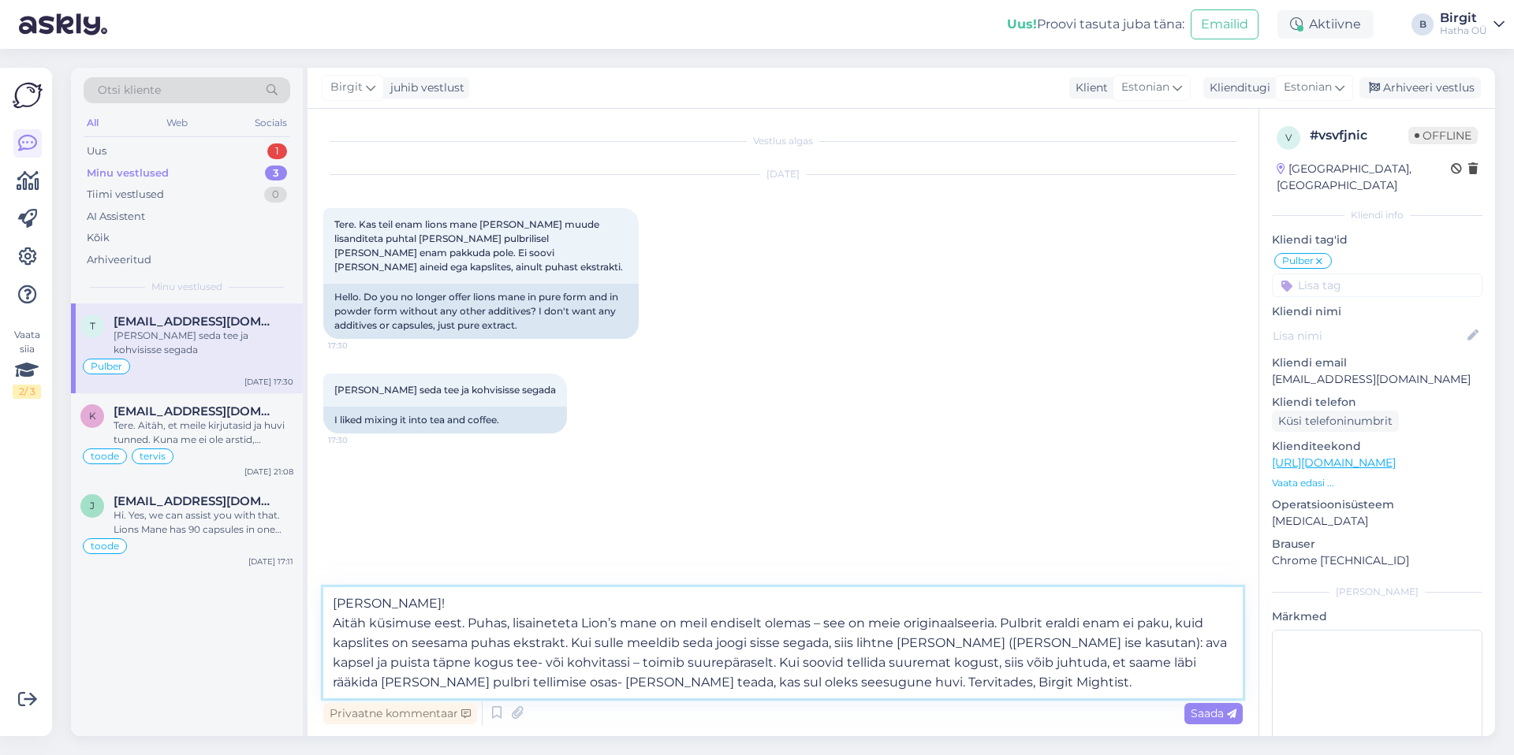
click at [915, 683] on textarea "[PERSON_NAME]! Aitäh küsimuse eest. Puhas, lisaineteta Lion’s mane on meil endi…" at bounding box center [782, 642] width 919 height 111
drag, startPoint x: 851, startPoint y: 666, endPoint x: 862, endPoint y: 650, distance: 19.9
click at [851, 665] on textarea "[PERSON_NAME]! Aitäh küsimuse eest. Puhas, lisaineteta Lion’s mane on meil endi…" at bounding box center [782, 642] width 919 height 111
click at [971, 689] on textarea "[PERSON_NAME]! Aitäh küsimuse eest. Puhas, lisaineteta Lion’s mane on meil endi…" at bounding box center [782, 642] width 919 height 111
type textarea "[PERSON_NAME]! Aitäh küsimuse eest. Puhas, lisaineteta Lion’s mane on meil endi…"
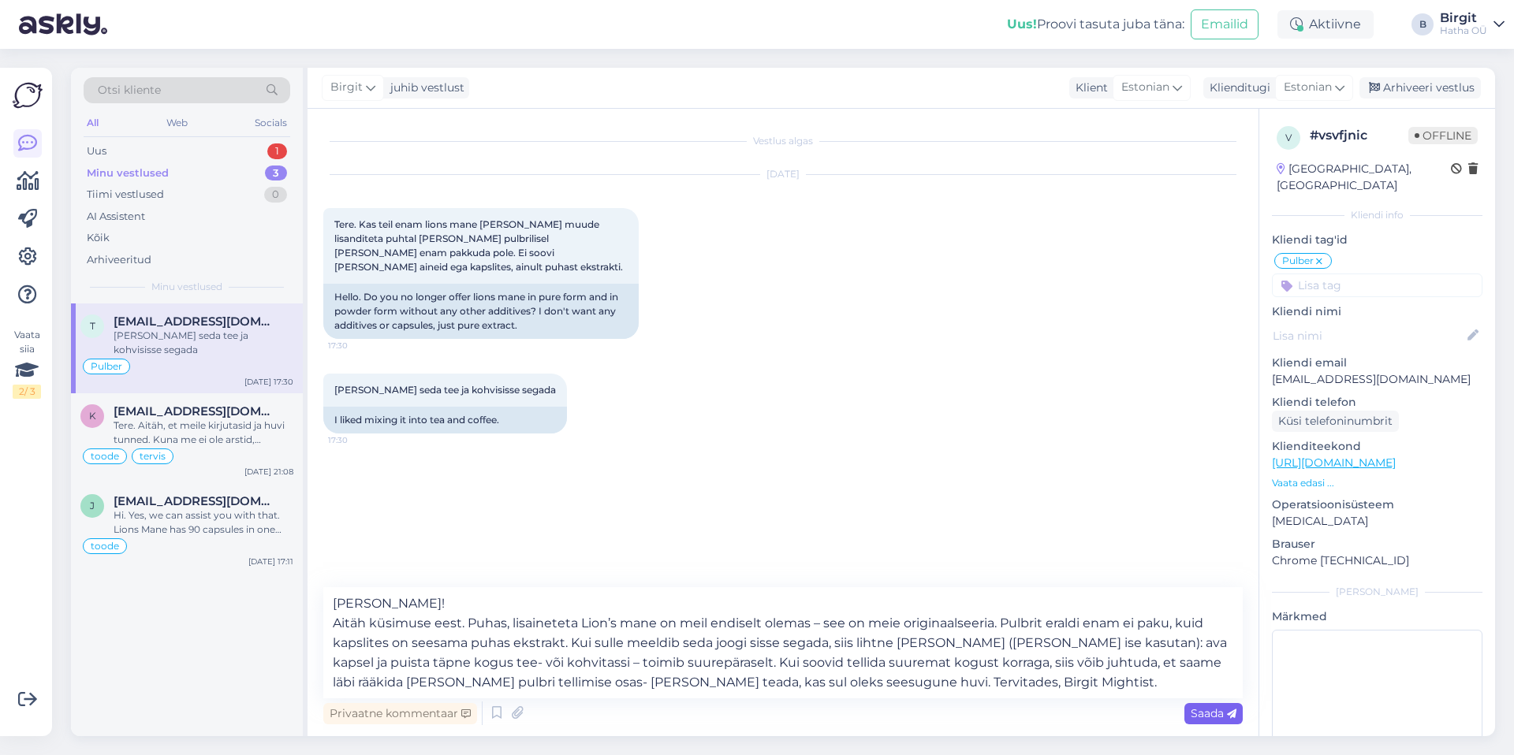
click at [1213, 716] on span "Saada" at bounding box center [1214, 713] width 46 height 14
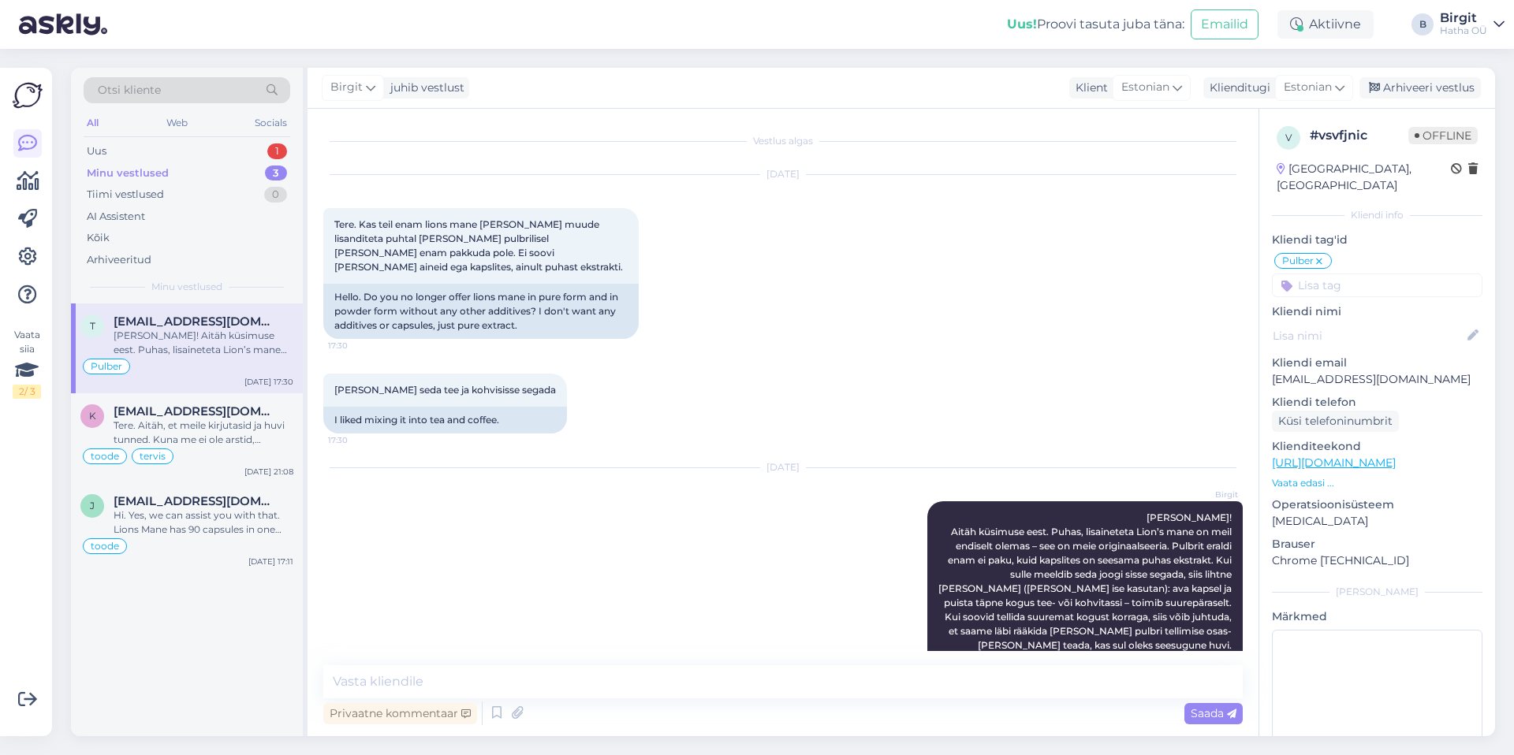
scroll to position [14, 0]
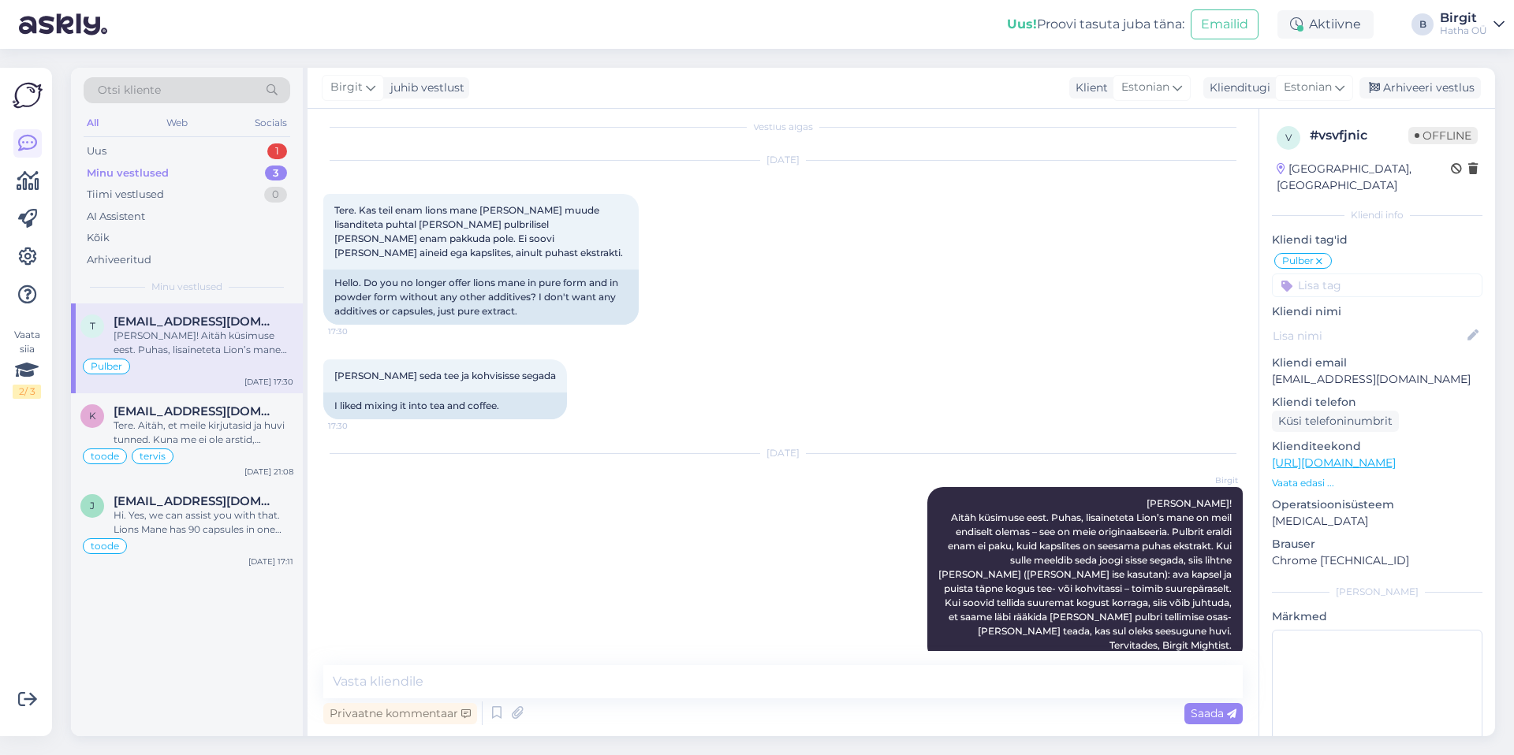
click at [1363, 274] on input at bounding box center [1377, 286] width 211 height 24
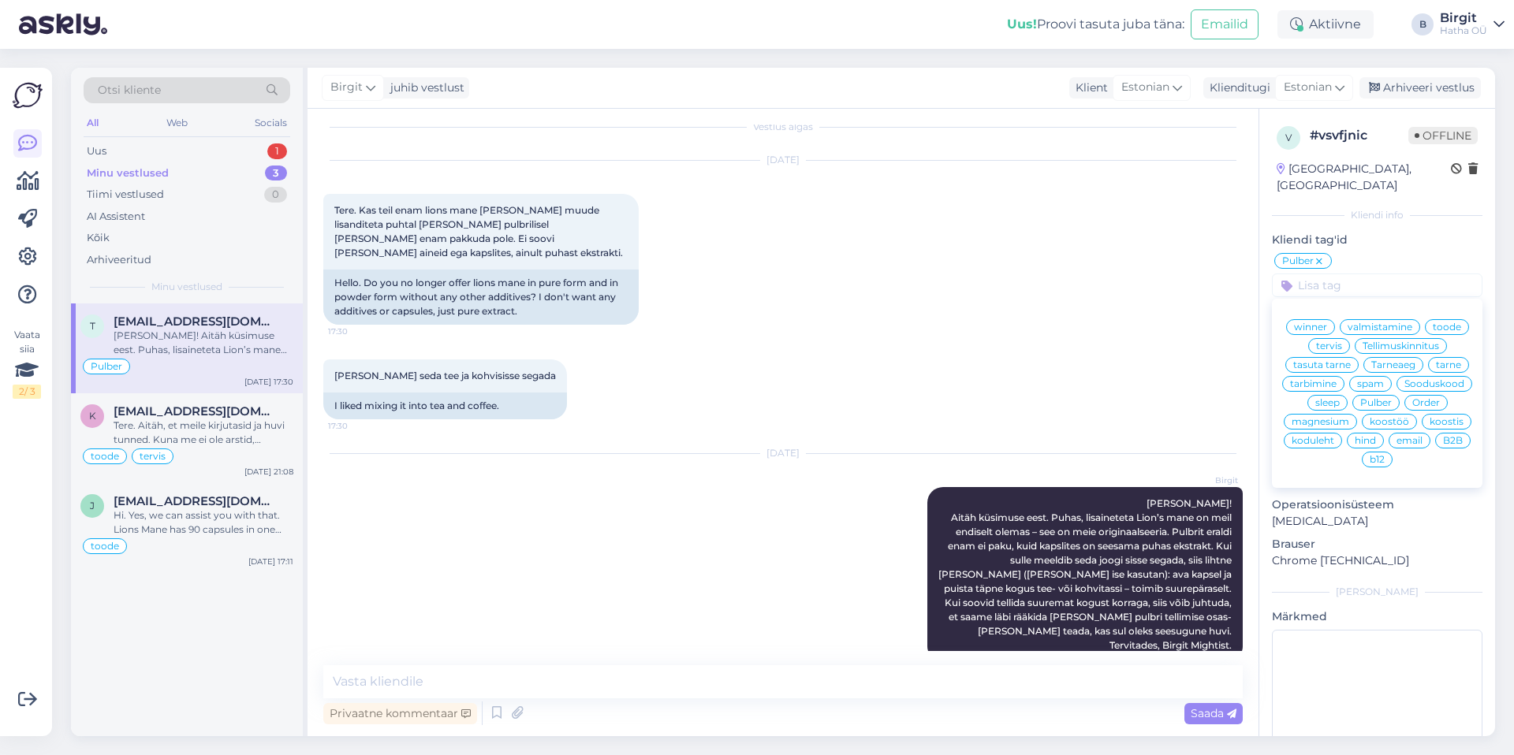
click at [1347, 274] on input at bounding box center [1377, 286] width 211 height 24
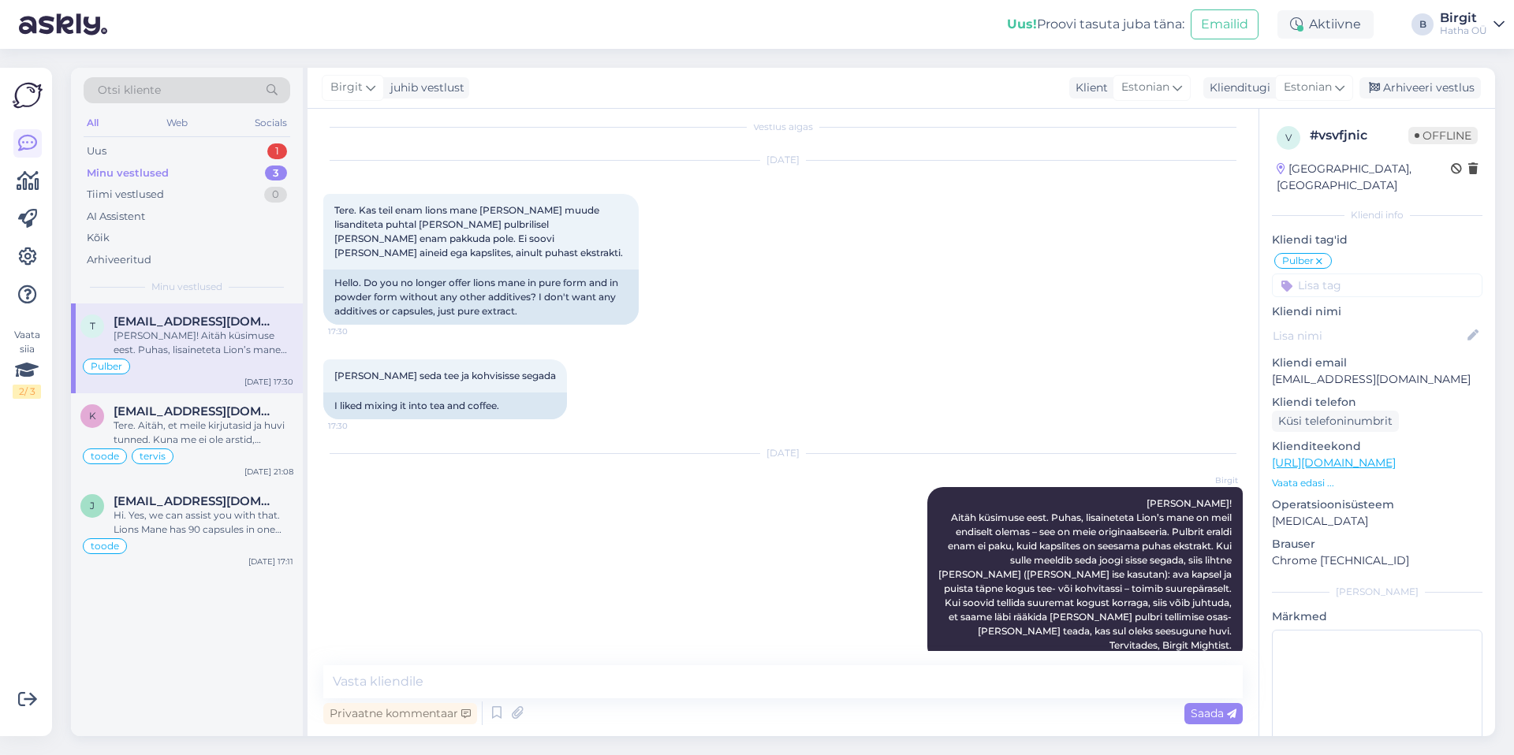
click at [156, 170] on div "Minu vestlused" at bounding box center [128, 174] width 82 height 16
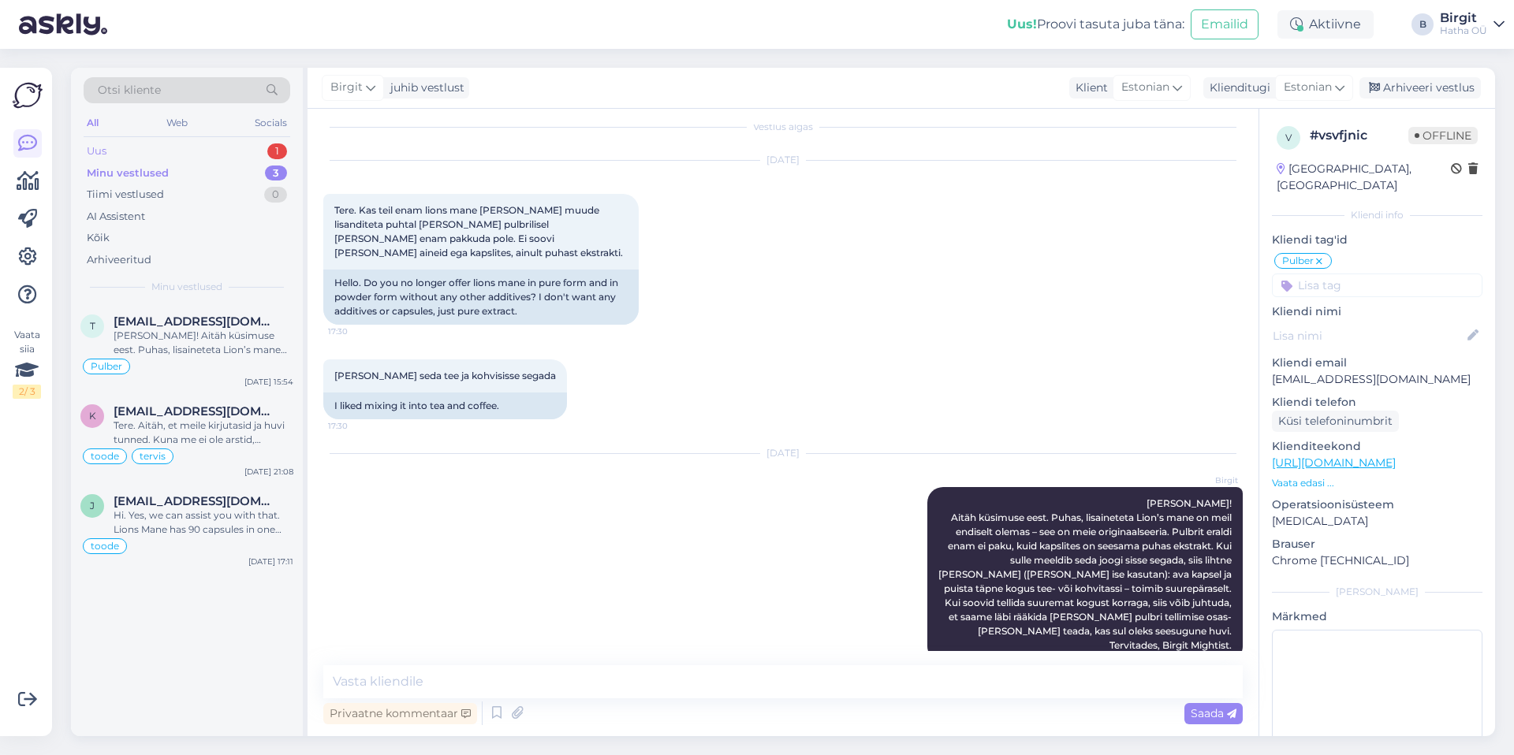
click at [162, 147] on div "Uus 1" at bounding box center [187, 151] width 207 height 22
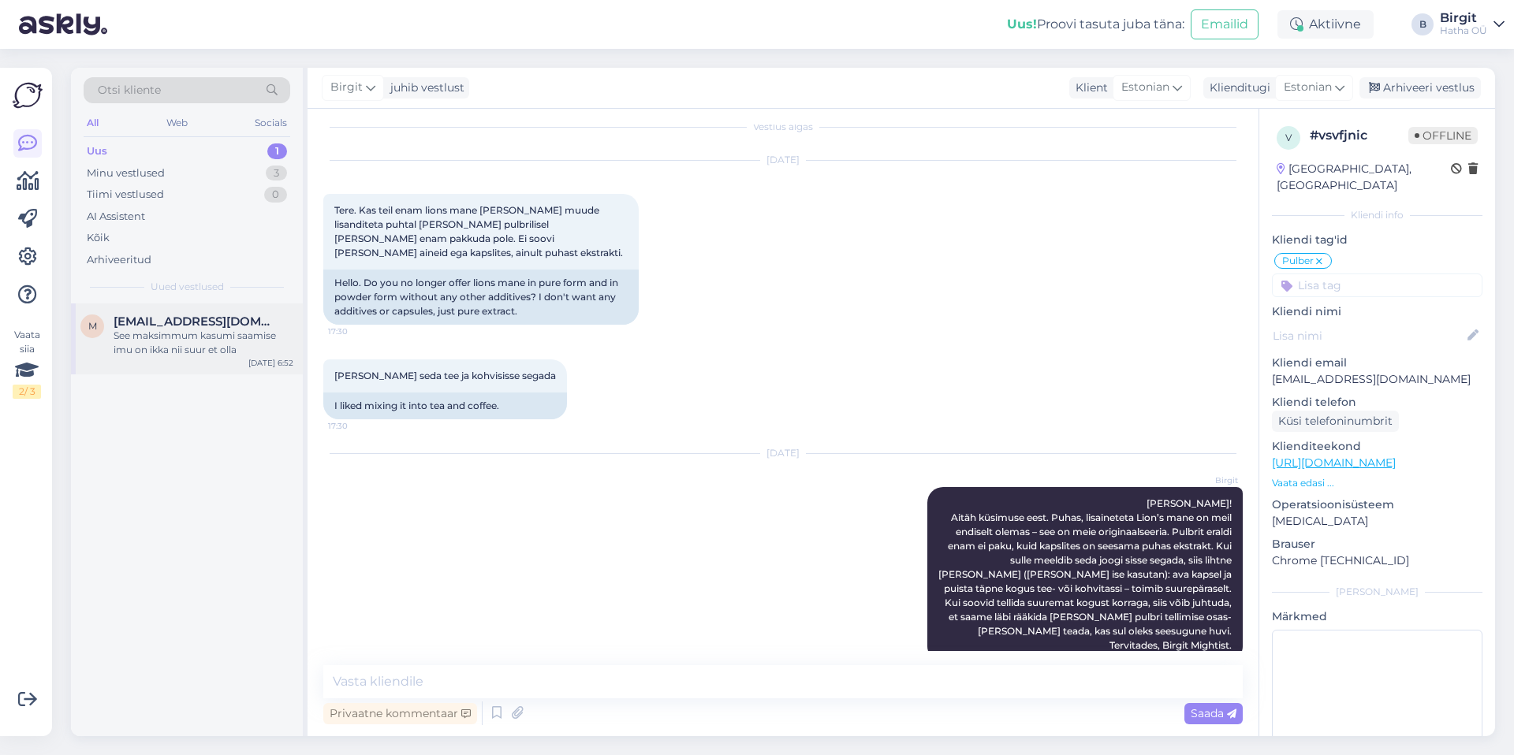
click at [178, 340] on div "See maksimmum kasumi saamise imu on ikka nii suur et olla" at bounding box center [204, 343] width 180 height 28
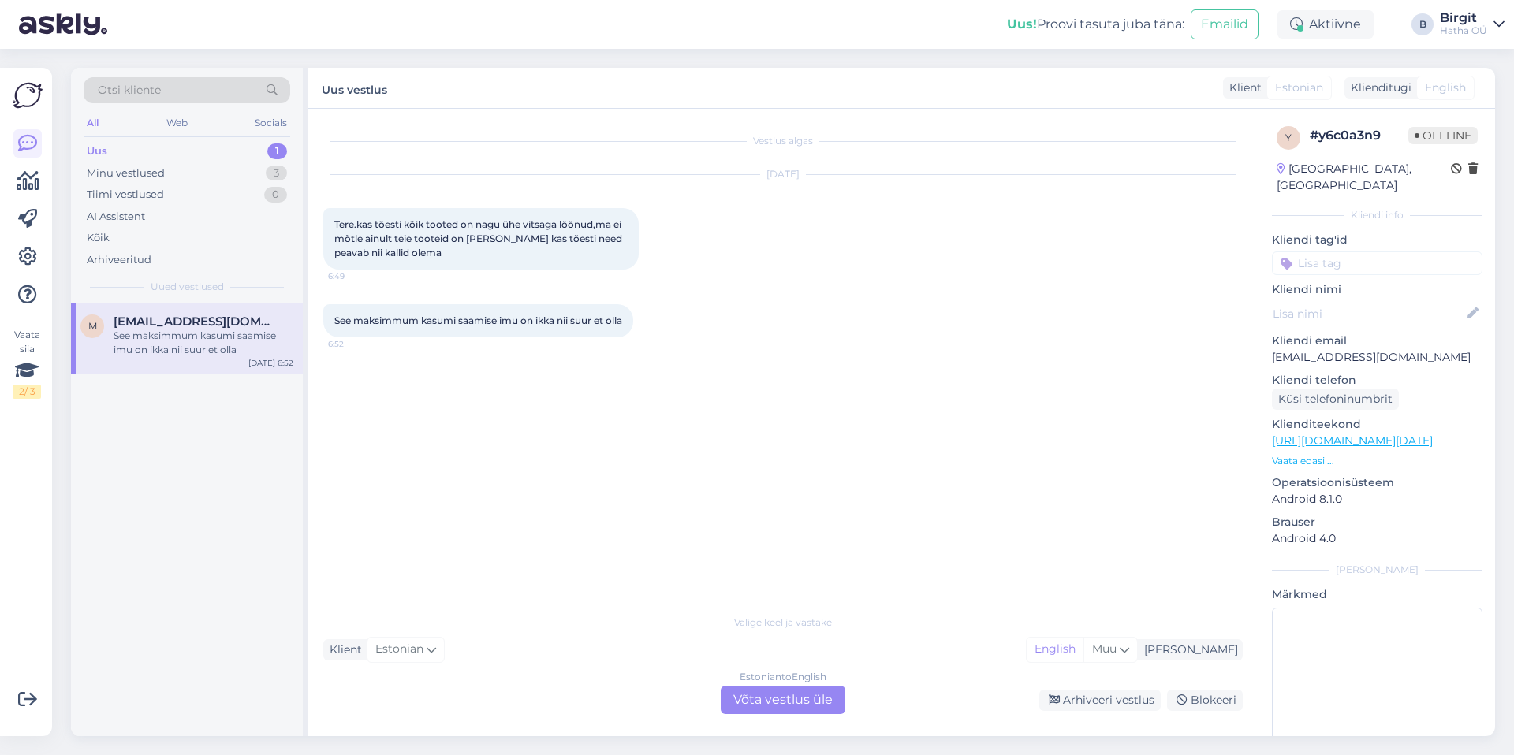
click at [804, 699] on div "Estonian to English Võta vestlus üle" at bounding box center [783, 700] width 125 height 28
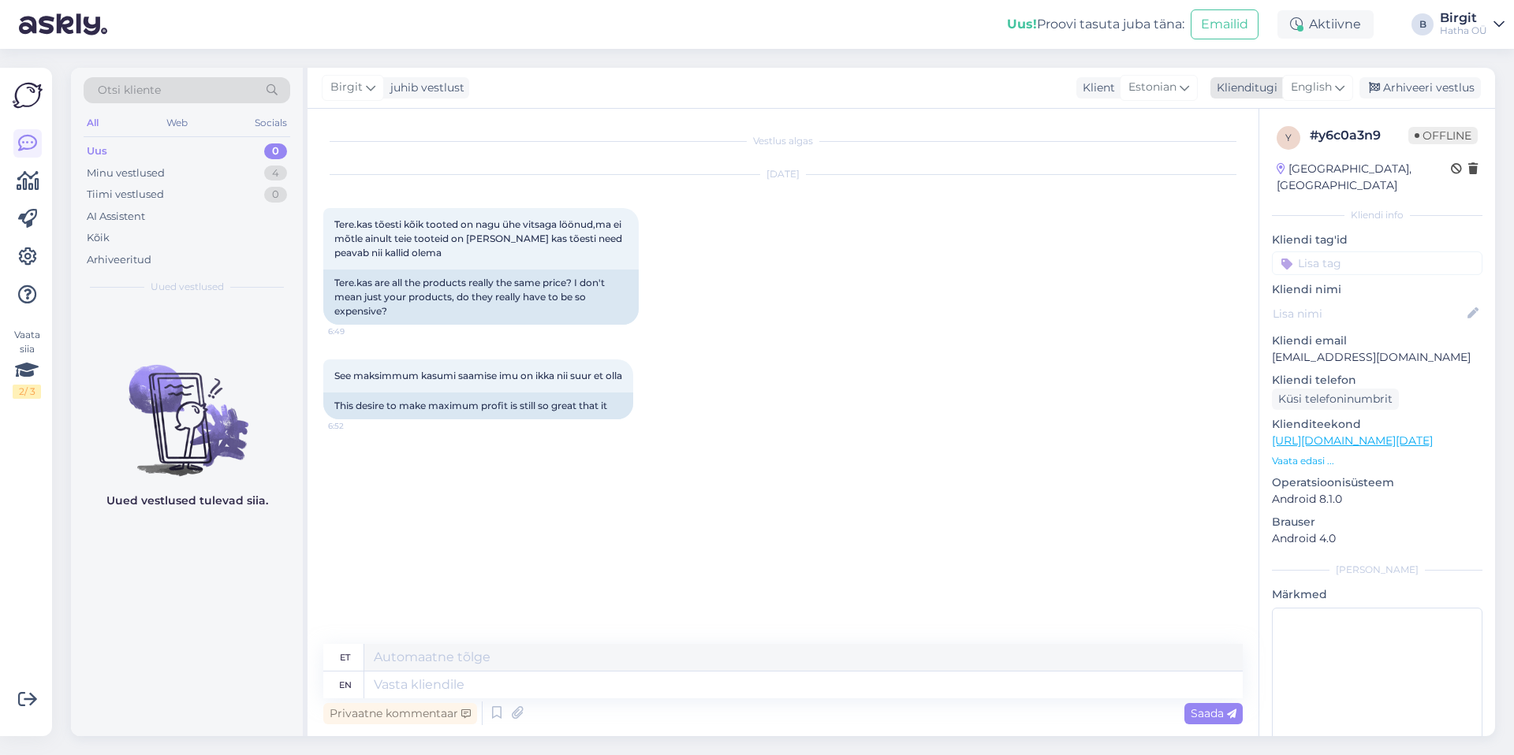
click at [1325, 76] on div "English" at bounding box center [1317, 87] width 71 height 25
click at [1258, 126] on input "est" at bounding box center [1282, 122] width 148 height 24
click at [1255, 158] on link "Estonian" at bounding box center [1281, 157] width 173 height 25
click at [424, 669] on textarea at bounding box center [782, 681] width 919 height 33
paste textarea "Tere! Suur aitäh, et oma mõtteid meiega jagasite. Saame täiesti aru, et hinnad …"
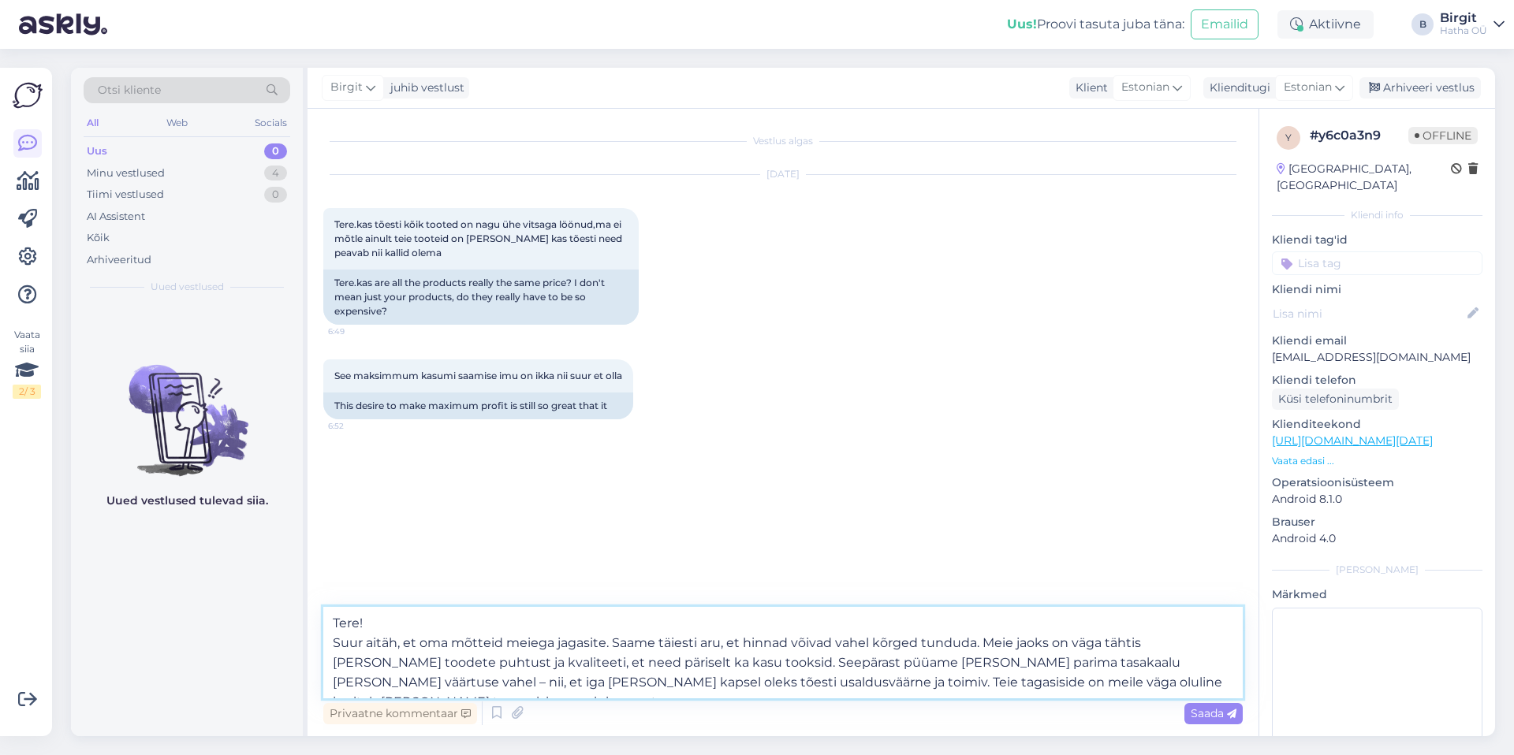
click at [356, 624] on textarea "Tere! Suur aitäh, et oma mõtteid meiega jagasite. Saame täiesti aru, et hinnad …" at bounding box center [782, 652] width 919 height 91
click at [603, 640] on textarea "Tere Mehis! Suur aitäh, et oma mõtteid meiega jagasite. Saame täiesti aru, et h…" at bounding box center [782, 652] width 919 height 91
click at [370, 645] on textarea "Tere Mehis! Suur aitäh, et oma mõtteid meiega jagasid. Saame täiesti aru, et hi…" at bounding box center [782, 652] width 919 height 91
click at [836, 645] on textarea "Tere Mehis! Aitäh, et oma mõtteid meiega jagasid. Saame täiesti aru, et hinnad …" at bounding box center [782, 652] width 919 height 91
click at [608, 680] on textarea "Tere Mehis! Aitäh, et oma mõtteid meiega jagasid. Saame täiesti aru, et hinnad …" at bounding box center [782, 652] width 919 height 91
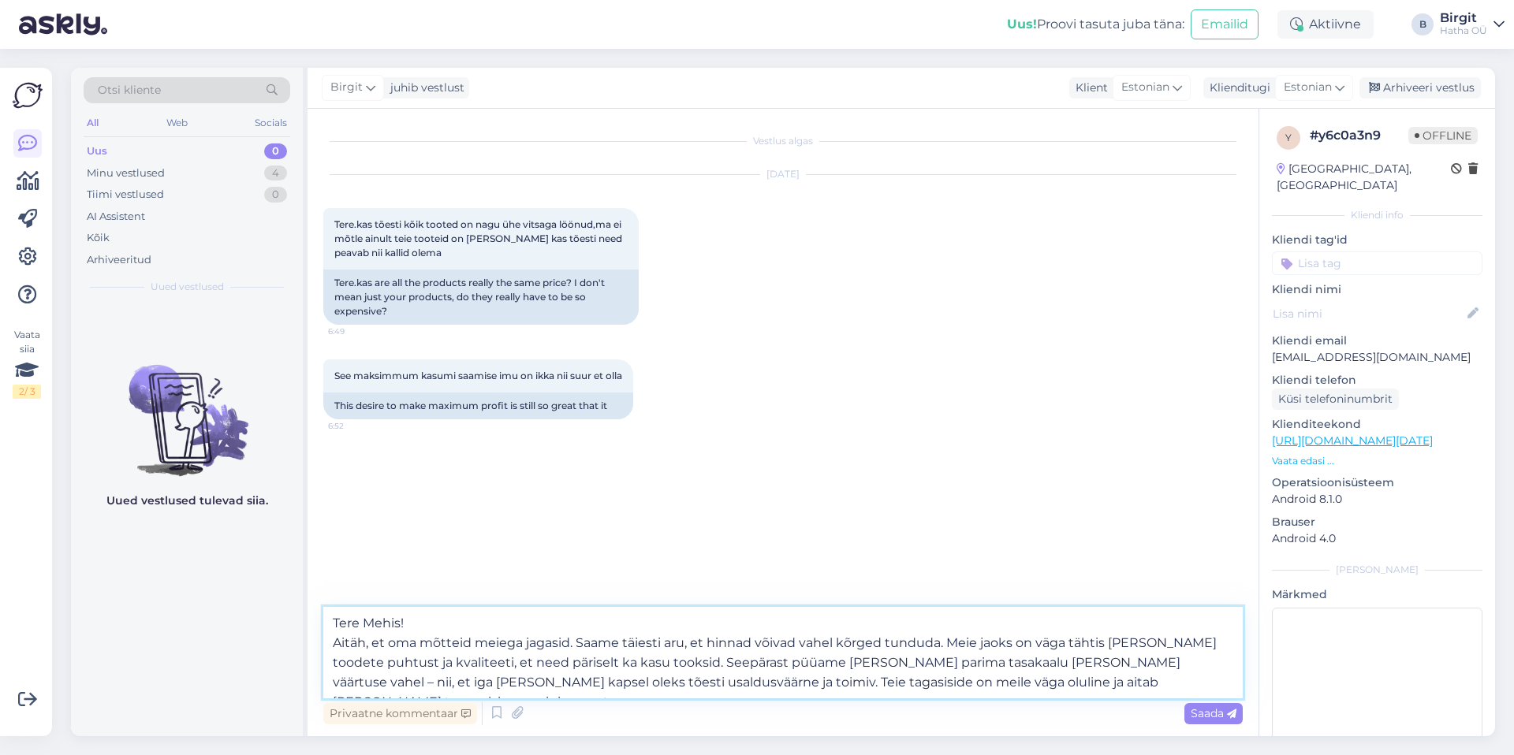
drag, startPoint x: 606, startPoint y: 680, endPoint x: 1150, endPoint y: 682, distance: 543.2
click at [1150, 682] on textarea "Tere Mehis! Aitäh, et oma mõtteid meiega jagasid. Saame täiesti aru, et hinnad …" at bounding box center [782, 652] width 919 height 91
click at [714, 684] on textarea "Tere Mehis! Aitäh, et oma mõtteid meiega jagasid. Saame täiesti aru, et hinnad …" at bounding box center [782, 652] width 919 height 91
drag, startPoint x: 834, startPoint y: 679, endPoint x: 605, endPoint y: 684, distance: 229.5
click at [605, 684] on textarea "Tere Mehis! Aitäh, et oma mõtteid meiega jagasid. Saame täiesti aru, et hinnad …" at bounding box center [782, 652] width 919 height 91
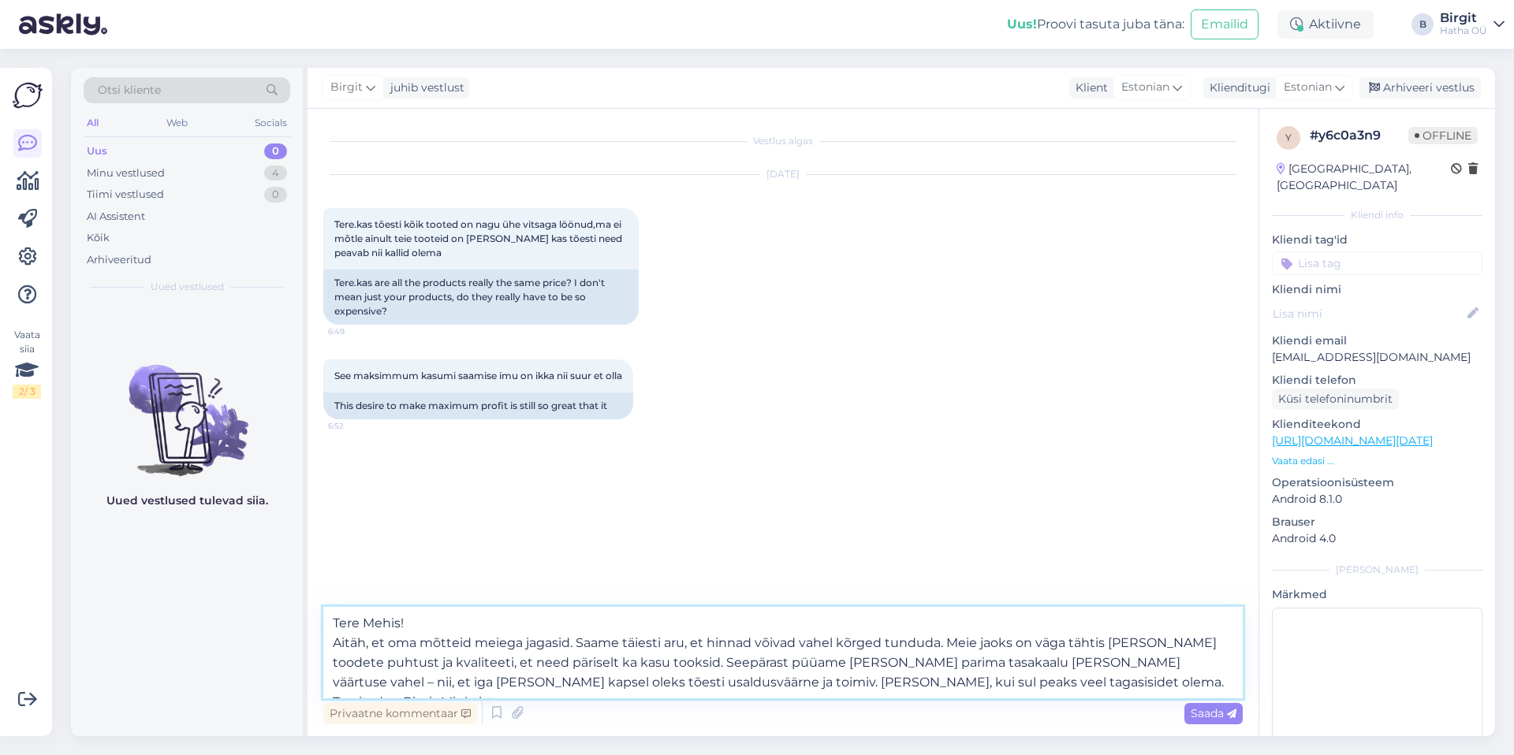
click at [742, 654] on textarea "Tere Mehis! Aitäh, et oma mõtteid meiega jagasid. Saame täiesti aru, et hinnad …" at bounding box center [782, 652] width 919 height 91
click at [669, 660] on textarea "Tere Mehis! Aitäh, et oma mõtteid meiega jagasid. Saame täiesti aru, et hinnad …" at bounding box center [782, 652] width 919 height 91
paste textarea "Lore ipsum do sitame 484% conse adipiscingeli sedd ei tempori utlabor etdolorem…"
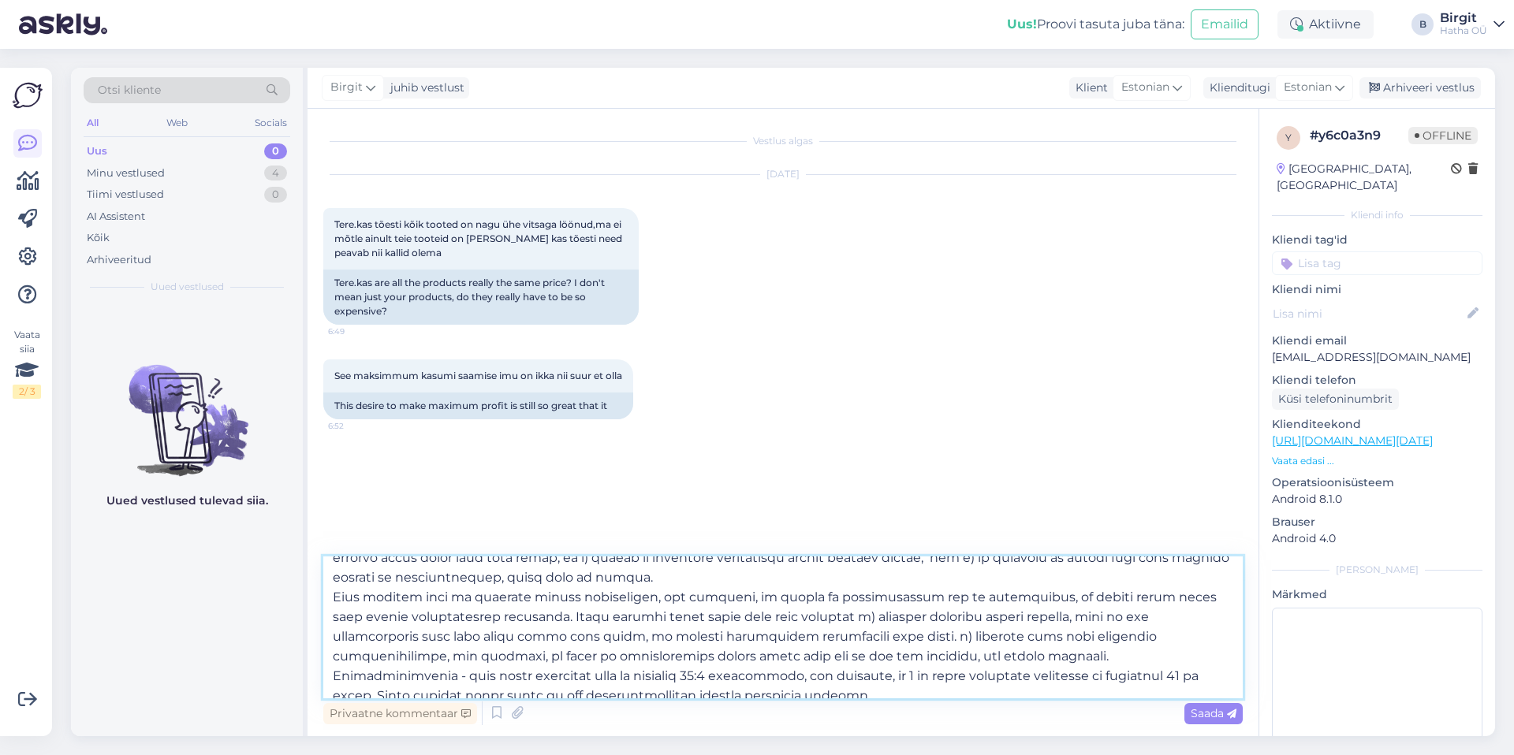
scroll to position [116, 0]
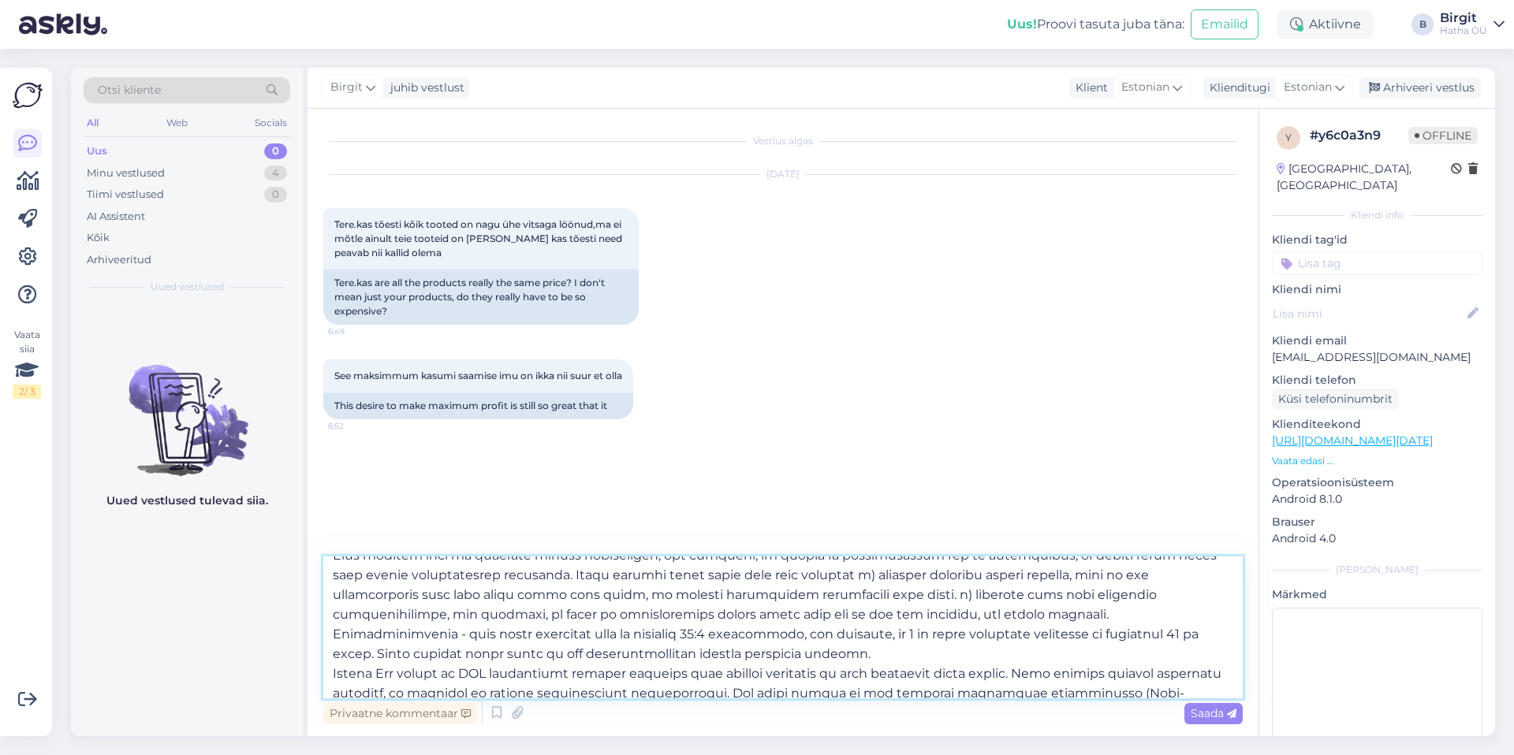
click at [1112, 618] on textarea at bounding box center [782, 628] width 919 height 142
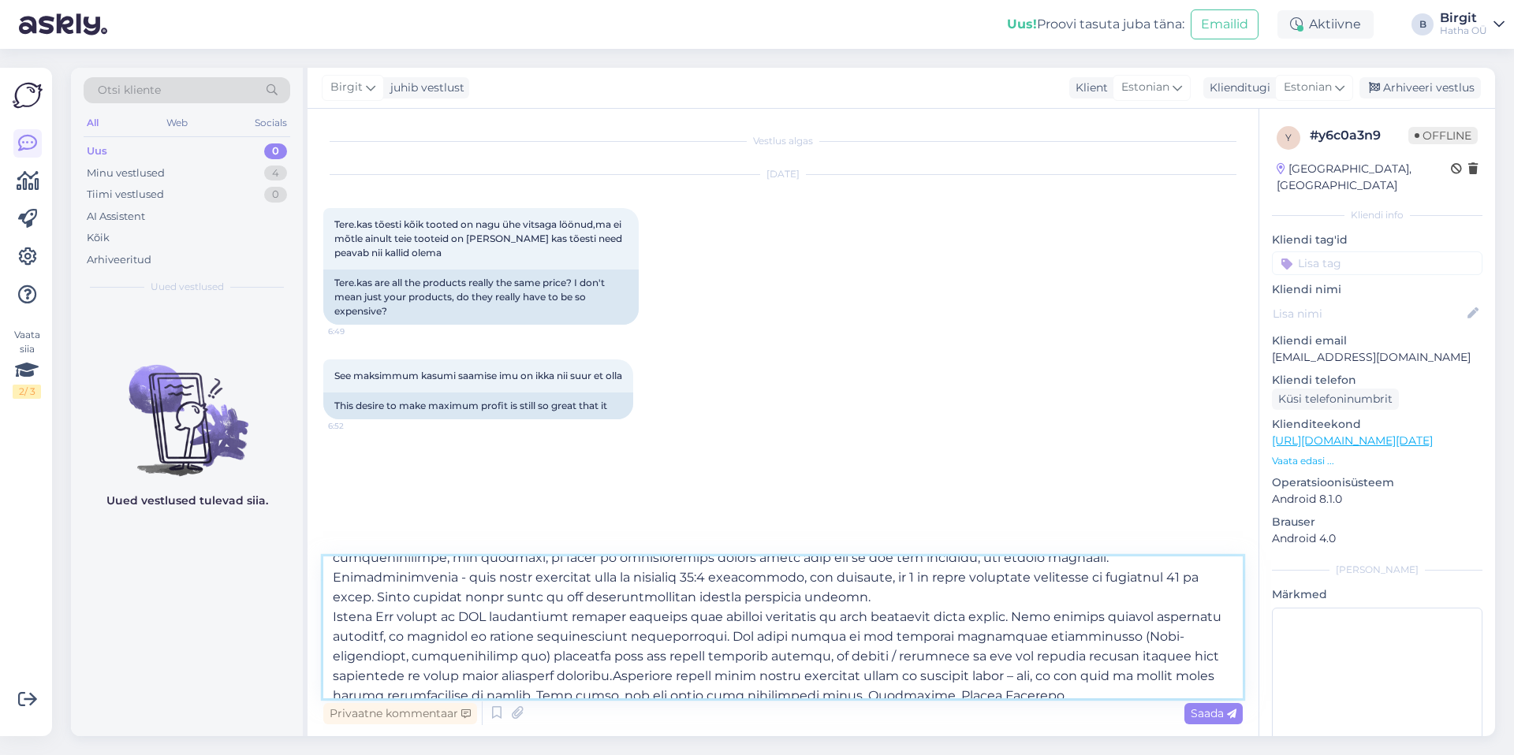
scroll to position [175, 0]
drag, startPoint x: 397, startPoint y: 619, endPoint x: 315, endPoint y: 620, distance: 82.0
click at [315, 620] on div "Vestlus algas [DATE] Tere.kas tõesti kõik tooted on nagu ühe vitsaga löönud,ma …" at bounding box center [782, 423] width 951 height 628
click at [460, 616] on textarea at bounding box center [782, 628] width 919 height 142
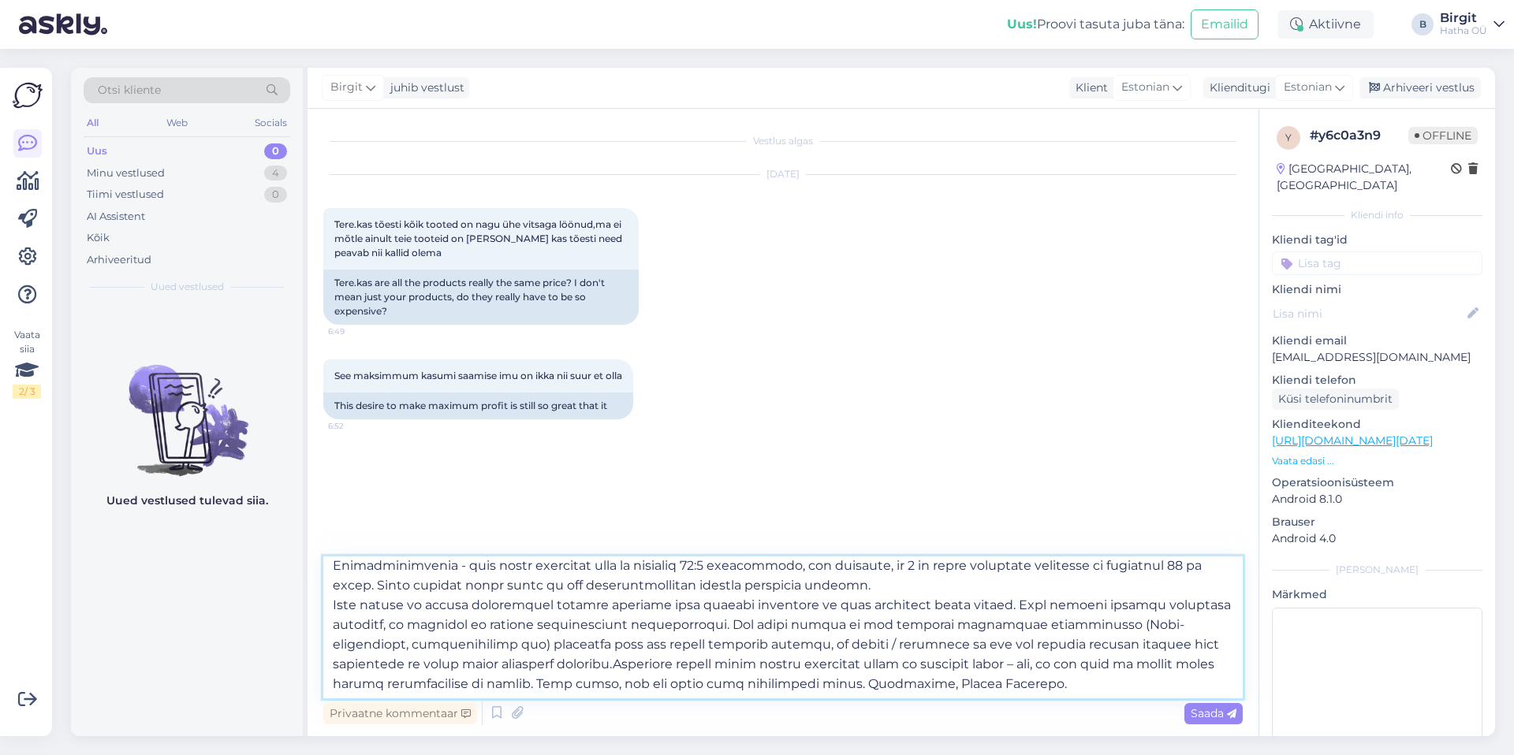
scroll to position [186, 0]
click at [502, 662] on textarea at bounding box center [782, 628] width 919 height 142
click at [578, 666] on textarea at bounding box center [782, 628] width 919 height 142
click at [558, 668] on textarea at bounding box center [782, 628] width 919 height 142
click at [913, 676] on textarea at bounding box center [782, 628] width 919 height 142
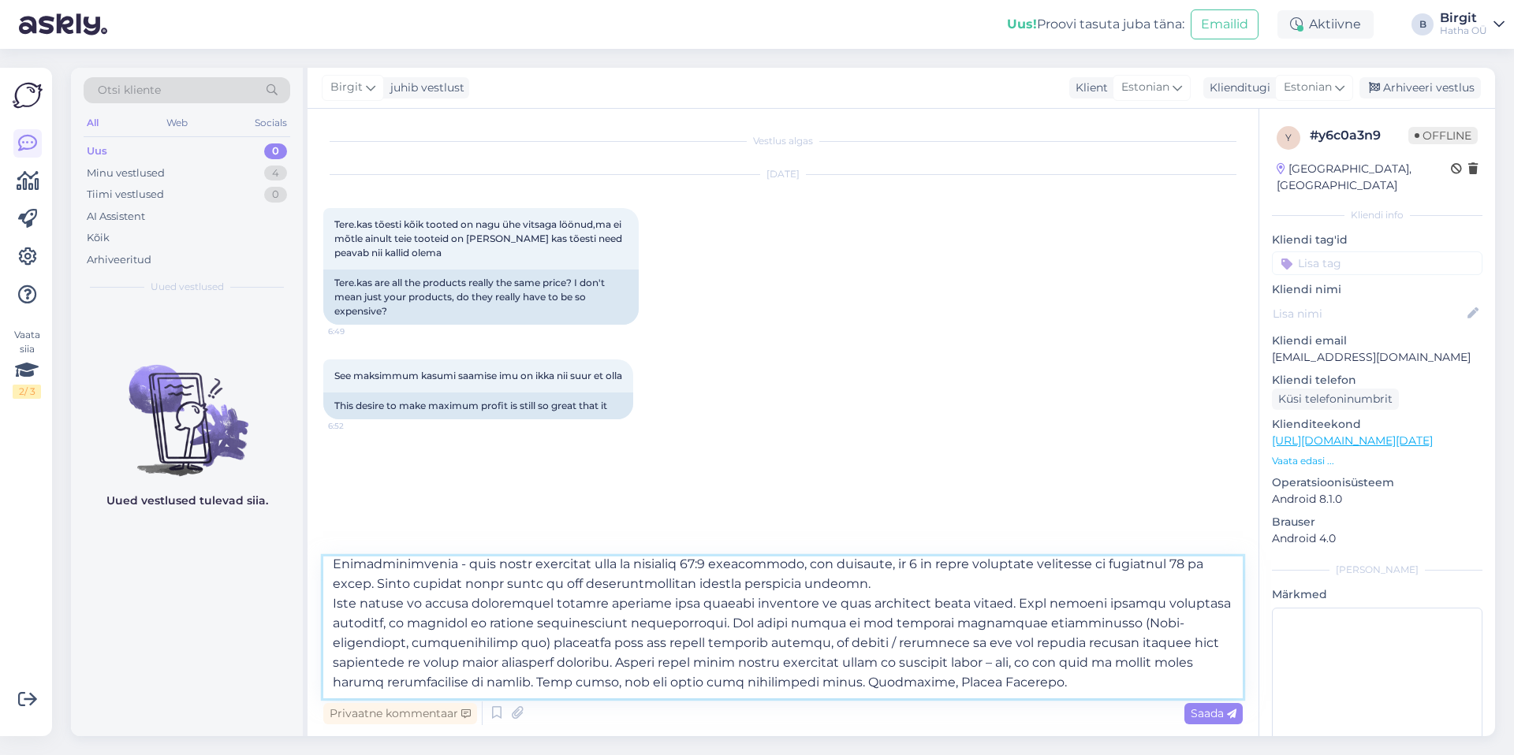
scroll to position [0, 0]
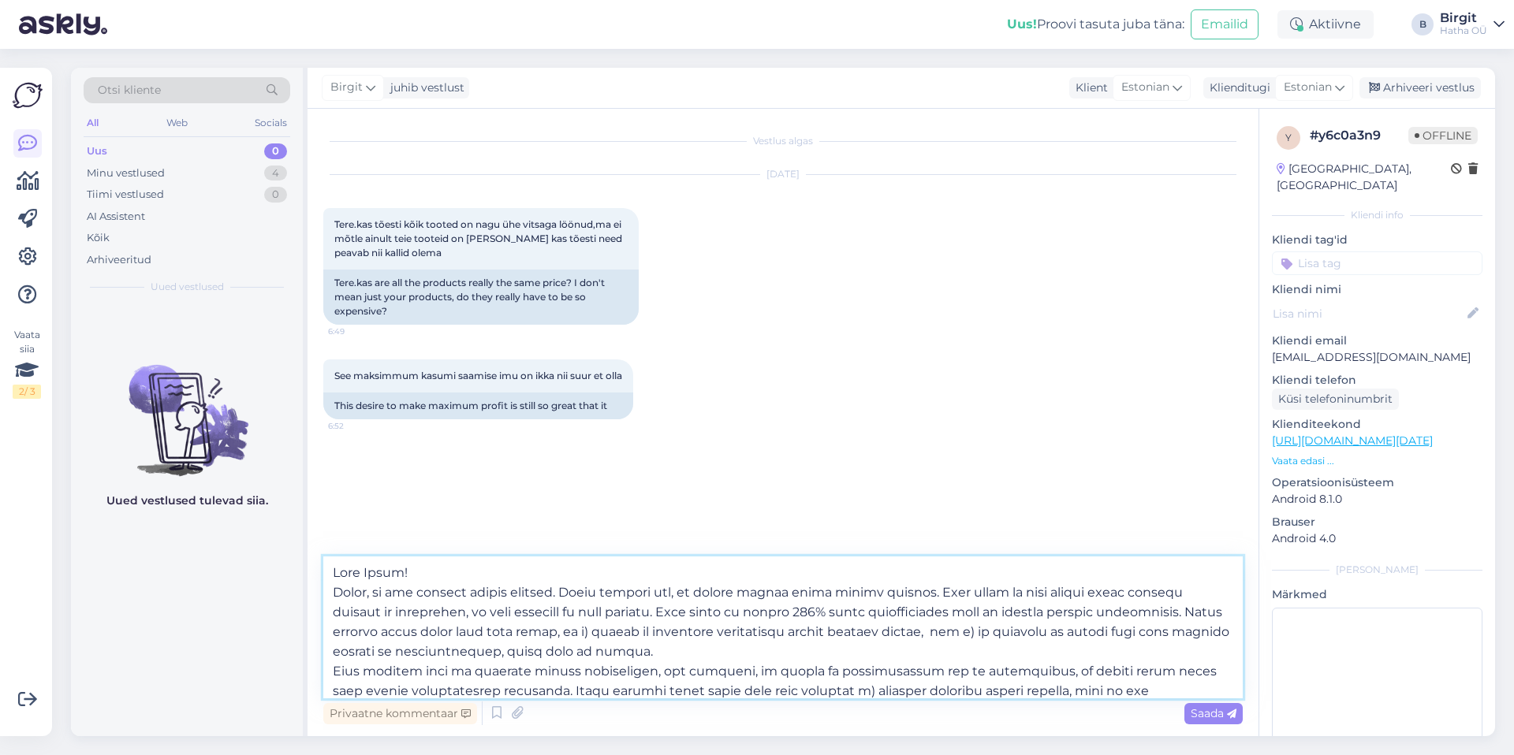
drag, startPoint x: 870, startPoint y: 685, endPoint x: 300, endPoint y: 485, distance: 604.2
click at [300, 485] on div "Otsi kliente All Web Socials Uus 0 Minu vestlused 4 Tiimi vestlused 0 AI Assist…" at bounding box center [783, 402] width 1424 height 669
click at [512, 621] on textarea at bounding box center [782, 628] width 919 height 142
type textarea "Lore Ipsum! Dolor, si ame consect adipis elitsed. Doeiu tempori utl, et dolore …"
click at [1213, 715] on span "Saada" at bounding box center [1214, 713] width 46 height 14
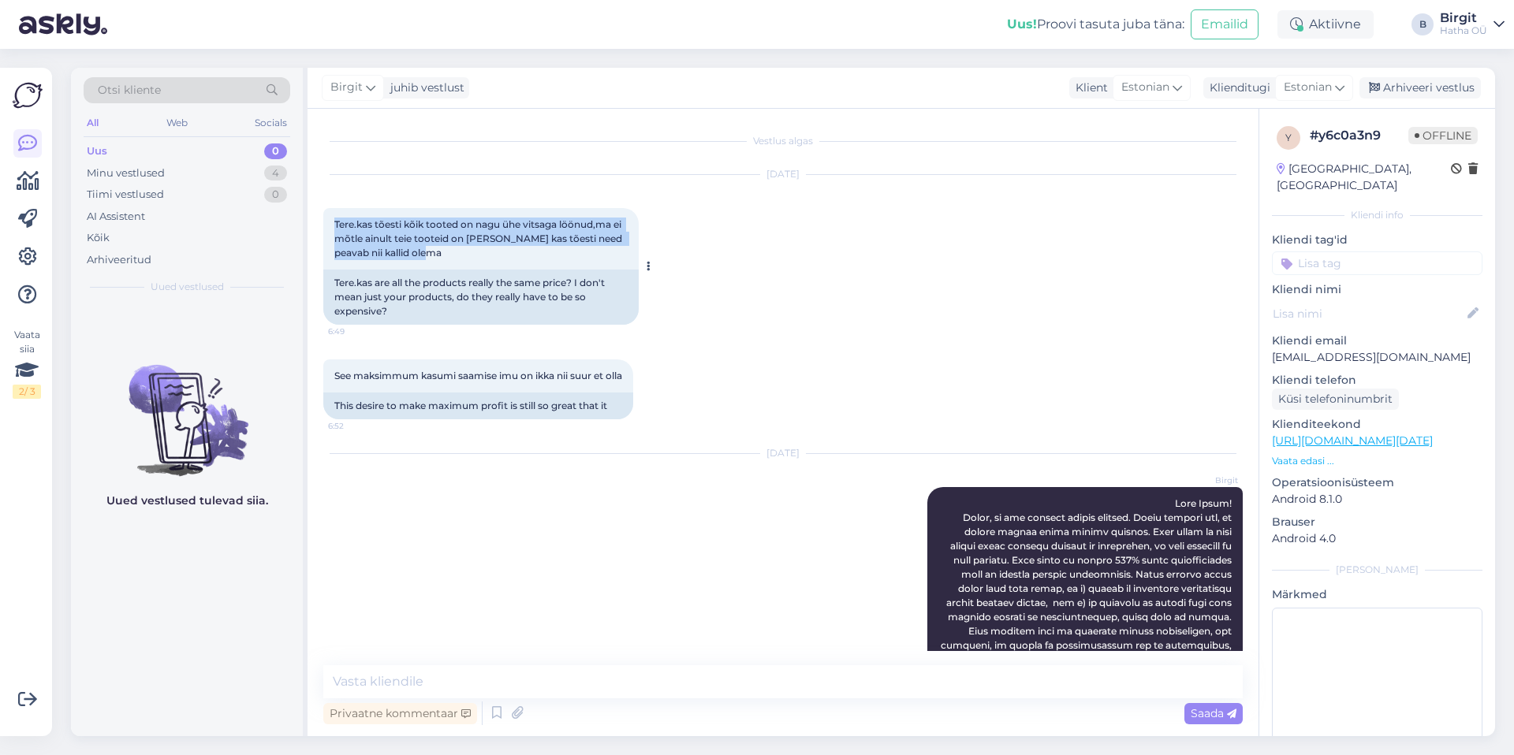
drag, startPoint x: 334, startPoint y: 222, endPoint x: 485, endPoint y: 265, distance: 156.7
click at [485, 265] on div "Tere.kas tõesti kõik tooted on nagu ühe vitsaga löönud,ma ei mõtle ainult teie …" at bounding box center [480, 238] width 315 height 61
copy span "Tere.kas tõesti kõik tooted on nagu ühe vitsaga löönud,ma ei mõtle ainult teie …"
drag, startPoint x: 334, startPoint y: 371, endPoint x: 359, endPoint y: 392, distance: 33.0
click at [359, 392] on div "See maksimmum kasumi saamise imu on ikka nii suur et olla 6:52" at bounding box center [478, 376] width 310 height 33
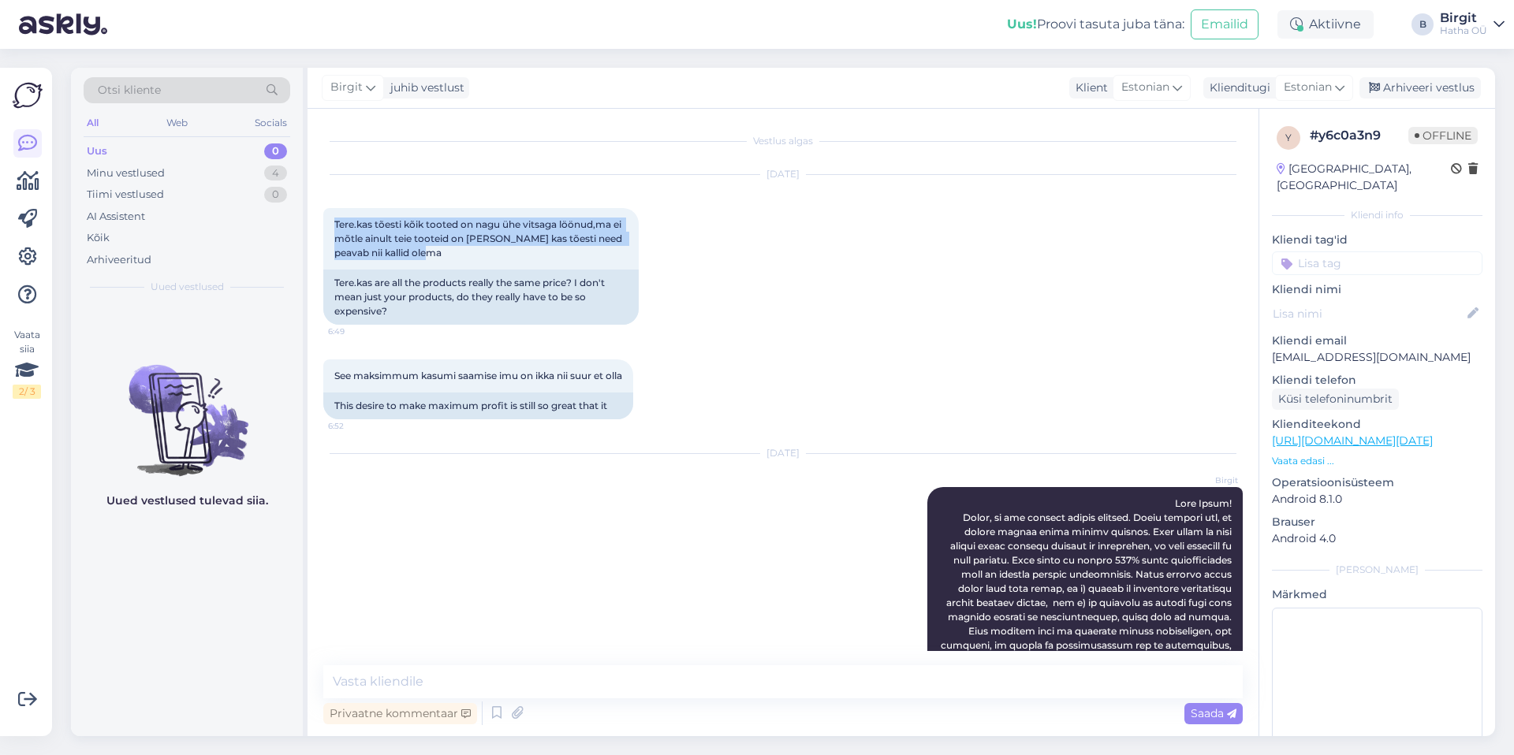
copy span "See maksimmum kasumi saamise imu on ikka nii suur et olla"
click at [506, 684] on textarea at bounding box center [782, 681] width 919 height 33
click at [1360, 252] on input at bounding box center [1377, 264] width 211 height 24
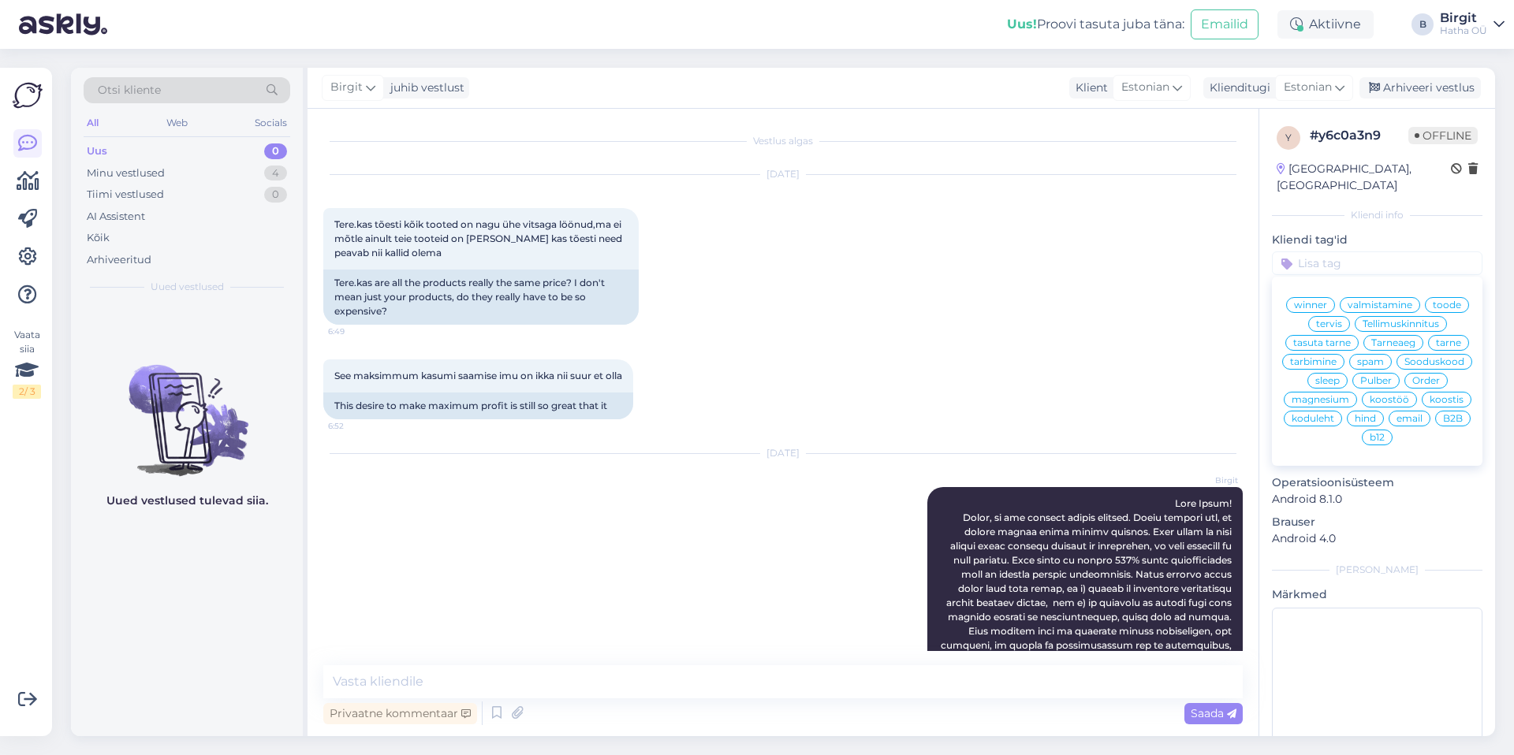
click at [1347, 426] on div "hind" at bounding box center [1365, 419] width 37 height 16
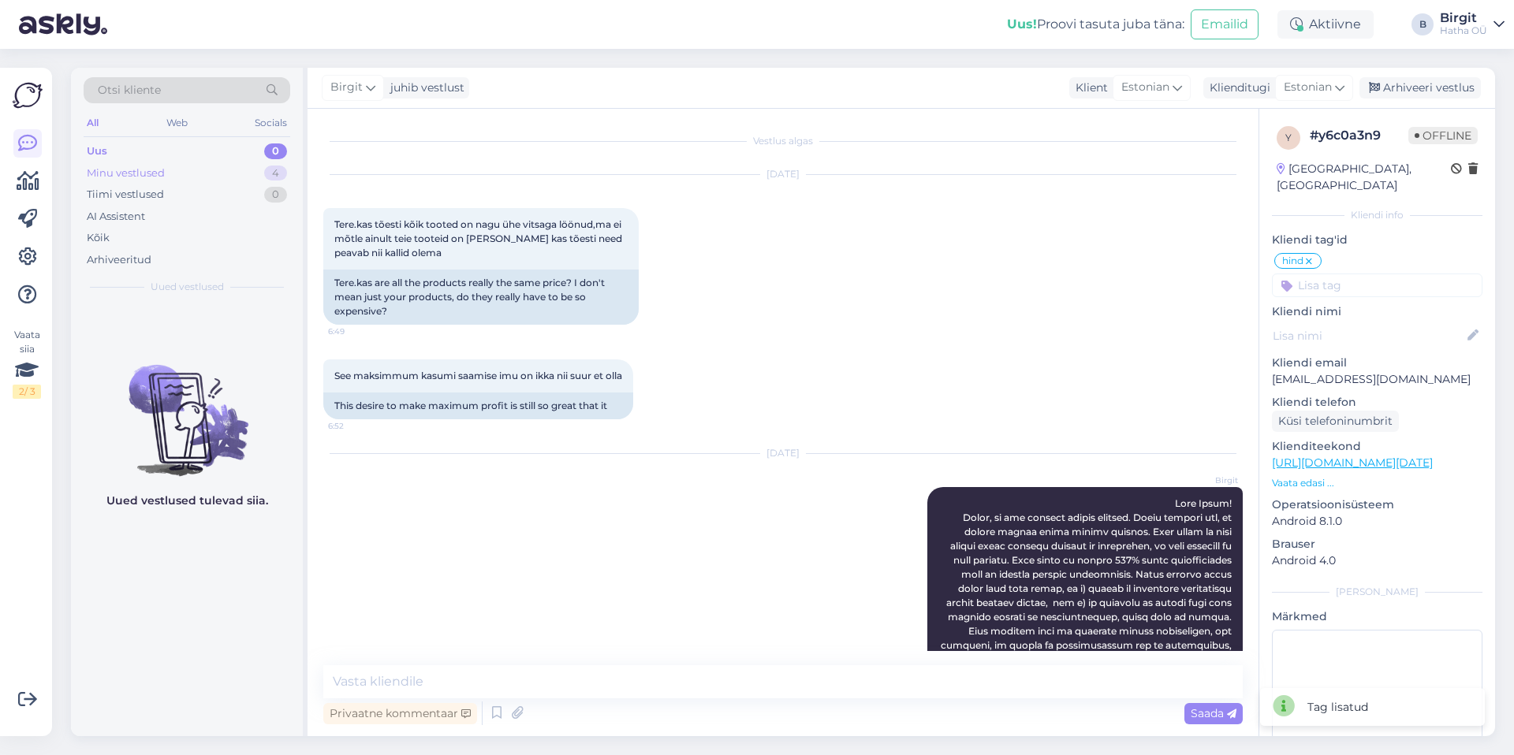
click at [173, 170] on div "Minu vestlused 4" at bounding box center [187, 173] width 207 height 22
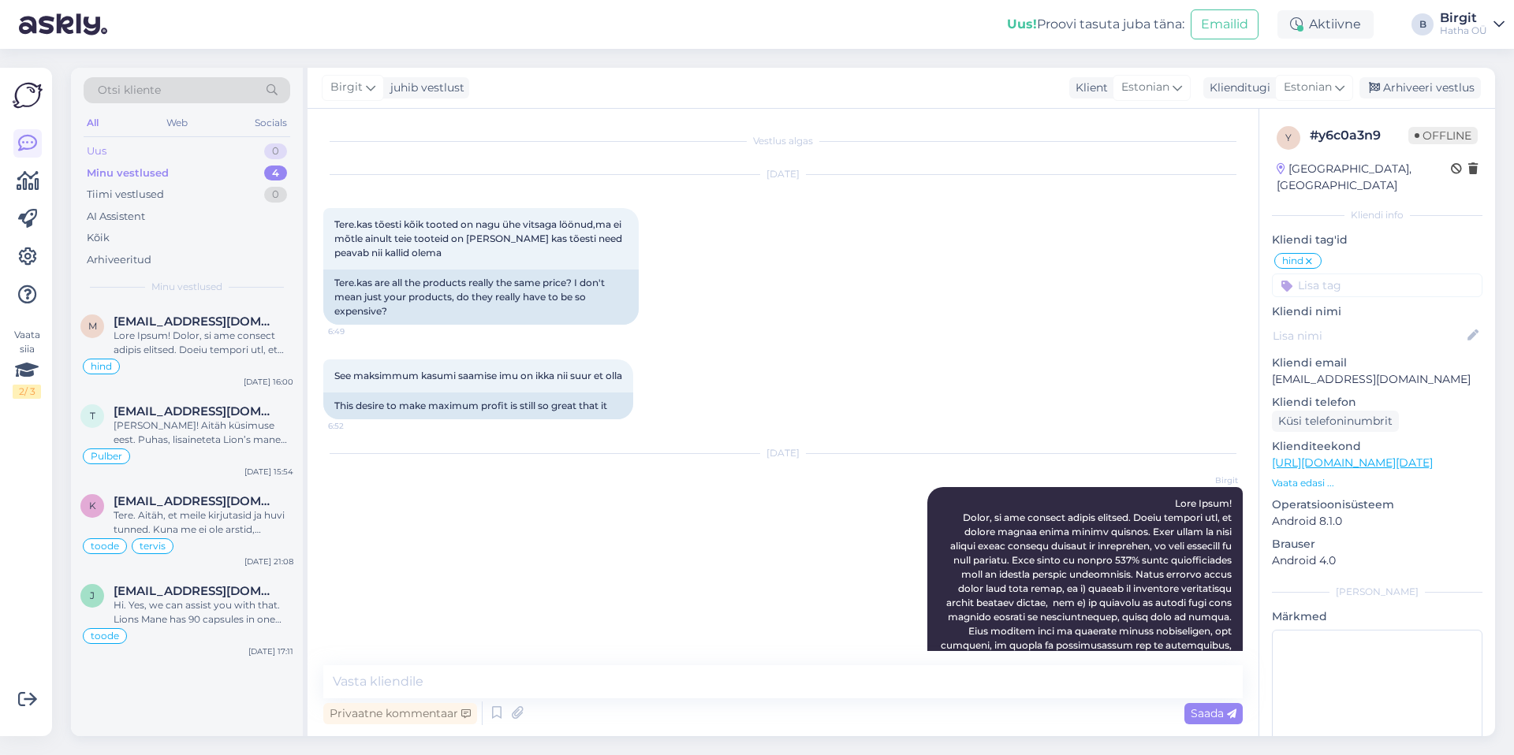
click at [170, 155] on div "Uus 0" at bounding box center [187, 151] width 207 height 22
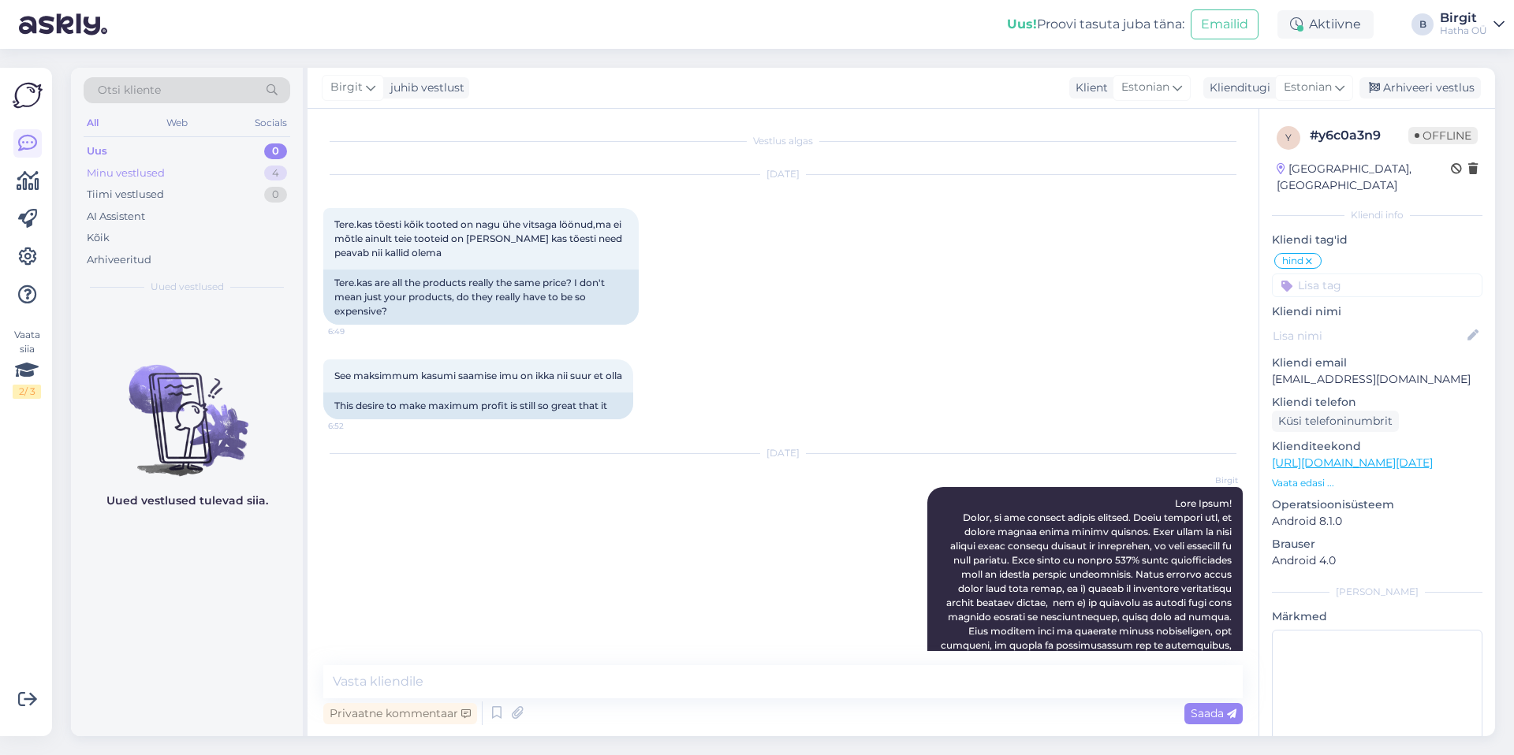
click at [171, 171] on div "Minu vestlused 4" at bounding box center [187, 173] width 207 height 22
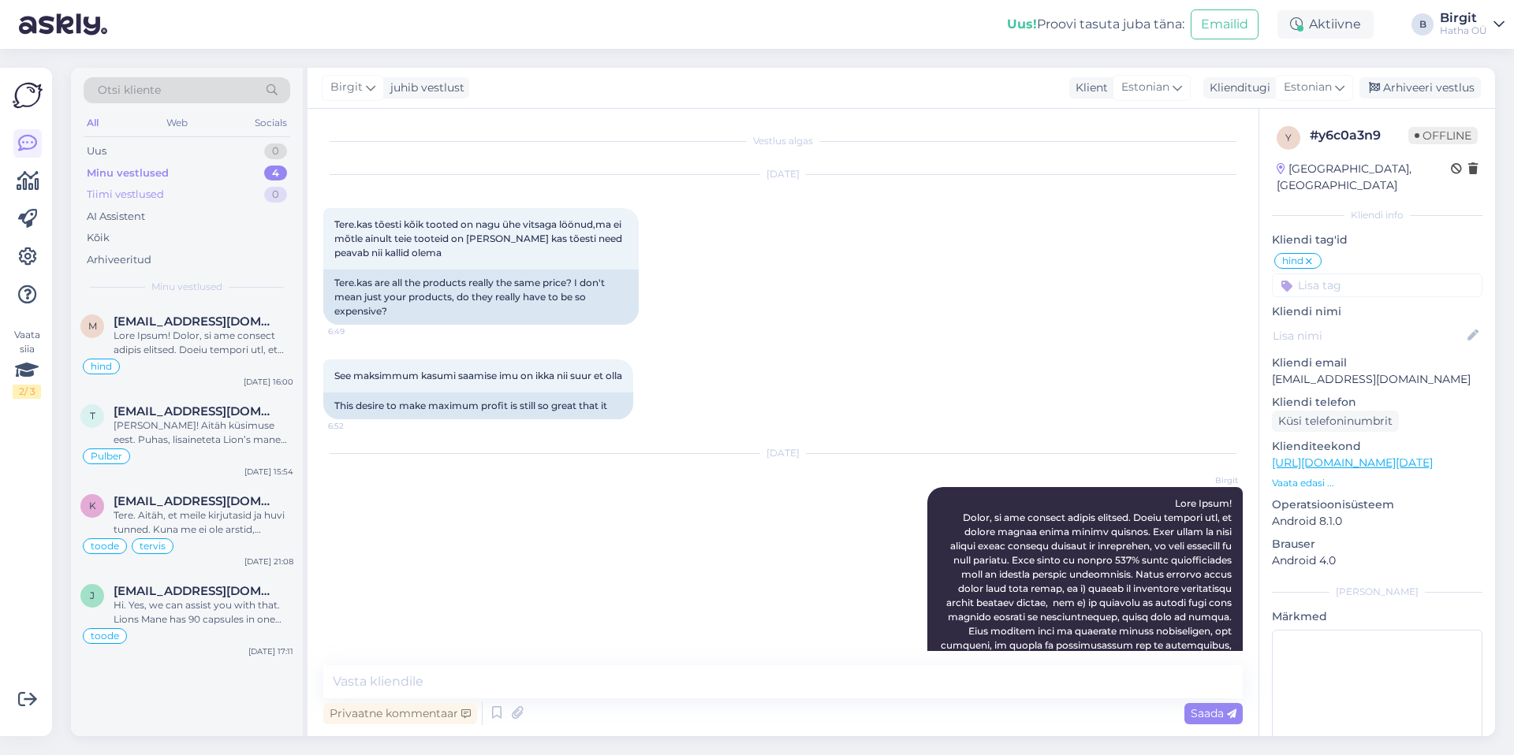
click at [157, 194] on div "Tiimi vestlused" at bounding box center [125, 195] width 77 height 16
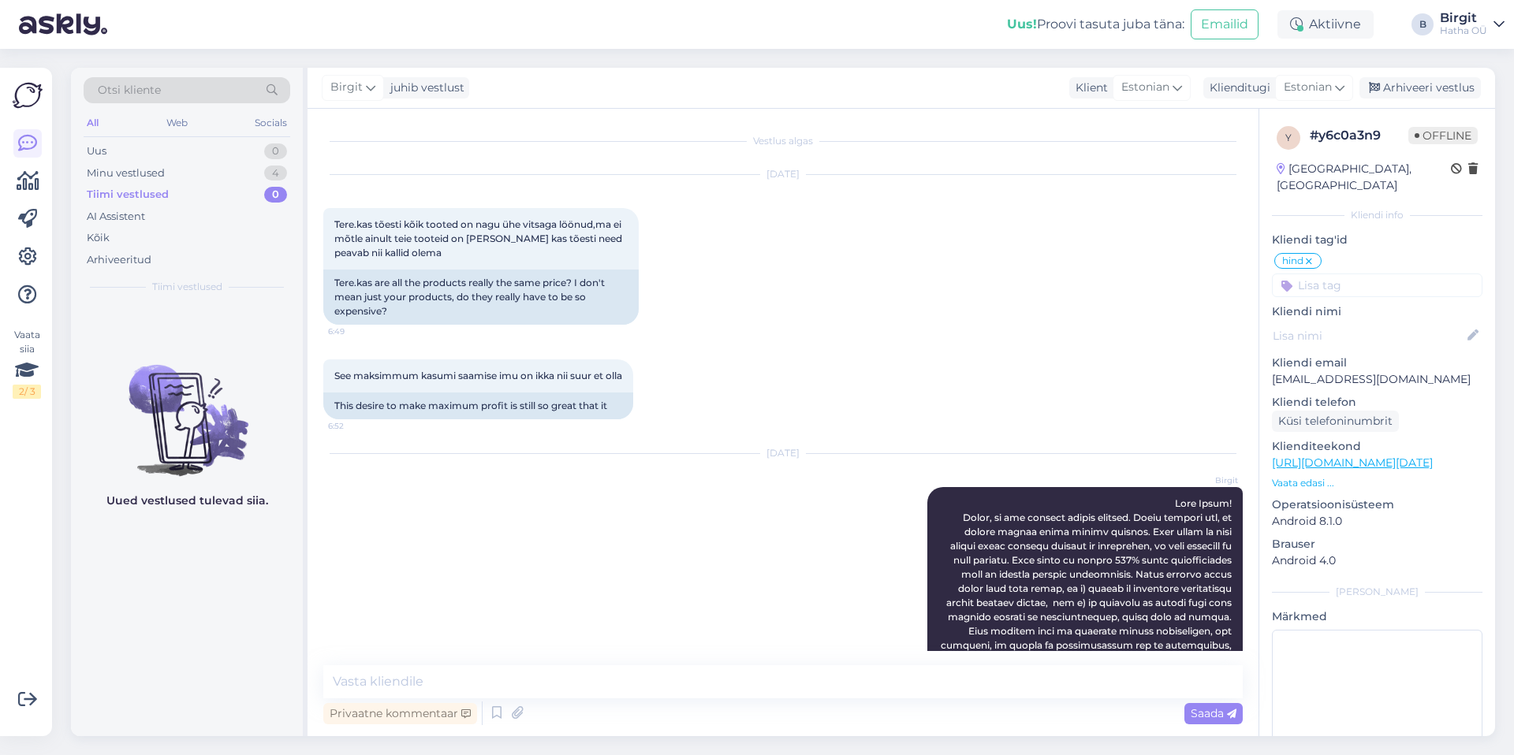
click at [152, 137] on div "Otsi kliente All Web Socials Uus 0 Minu vestlused 4 Tiimi vestlused 0 AI Assist…" at bounding box center [187, 186] width 232 height 236
click at [155, 145] on div "Uus 0" at bounding box center [187, 151] width 207 height 22
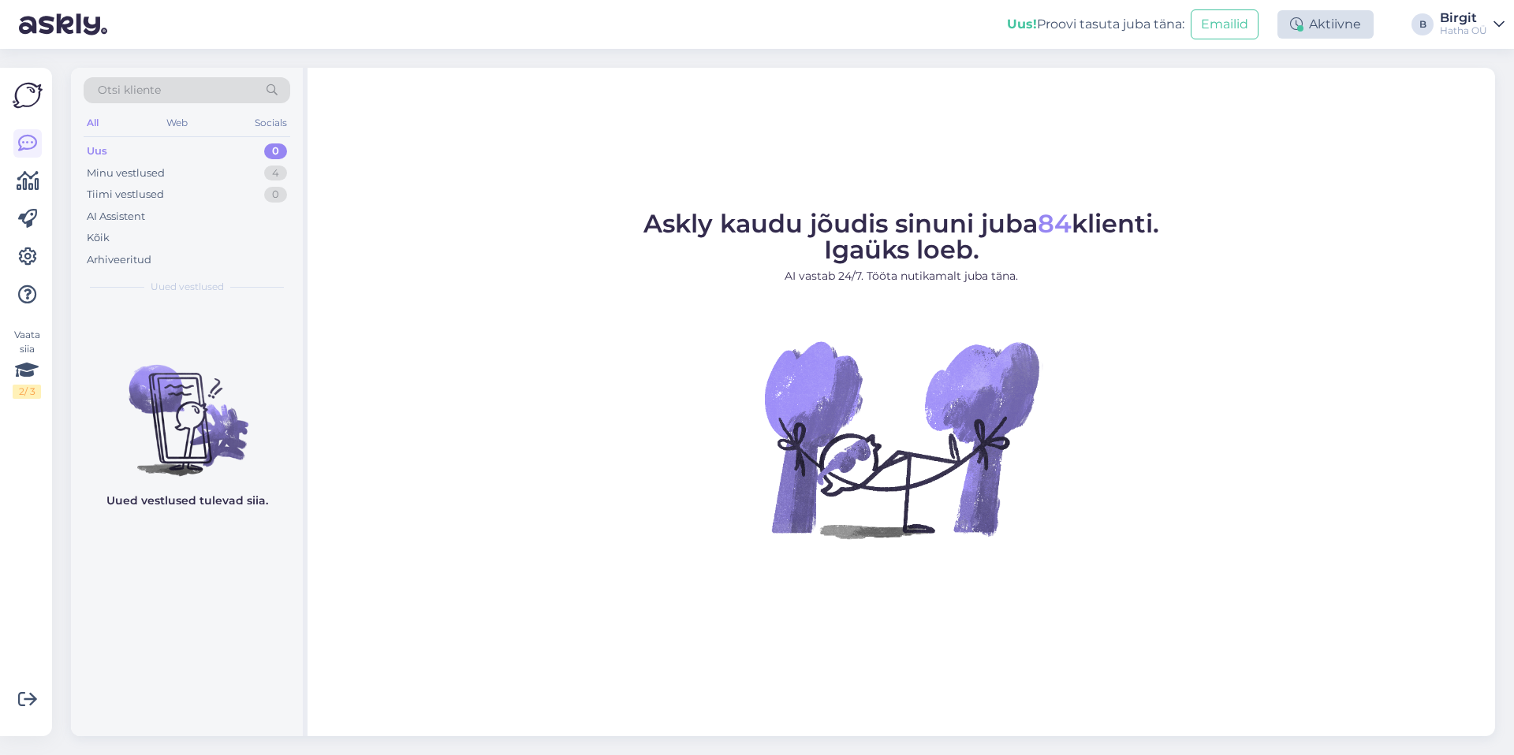
click at [1333, 39] on div "Uus! Proovi tasuta [PERSON_NAME]: Emailid Aktiivne B Birgit Hatha OÜ" at bounding box center [757, 24] width 1514 height 49
click at [1331, 22] on div "Aktiivne" at bounding box center [1325, 24] width 96 height 28
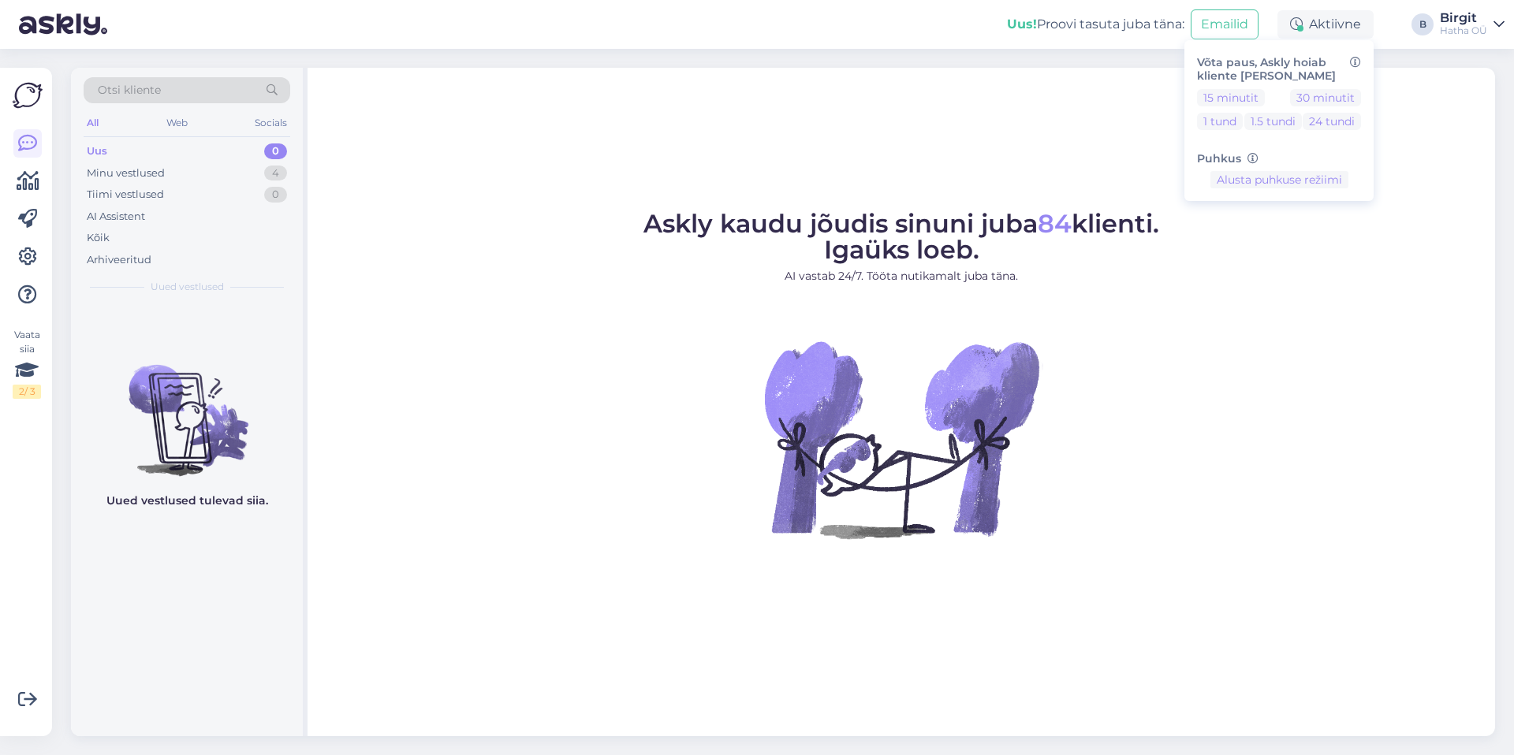
click at [685, 197] on div "Askly kaudu jõudis sinuni juba 84 klienti. Igaüks loeb. AI vastab 24/7. Tööta n…" at bounding box center [900, 402] width 1187 height 669
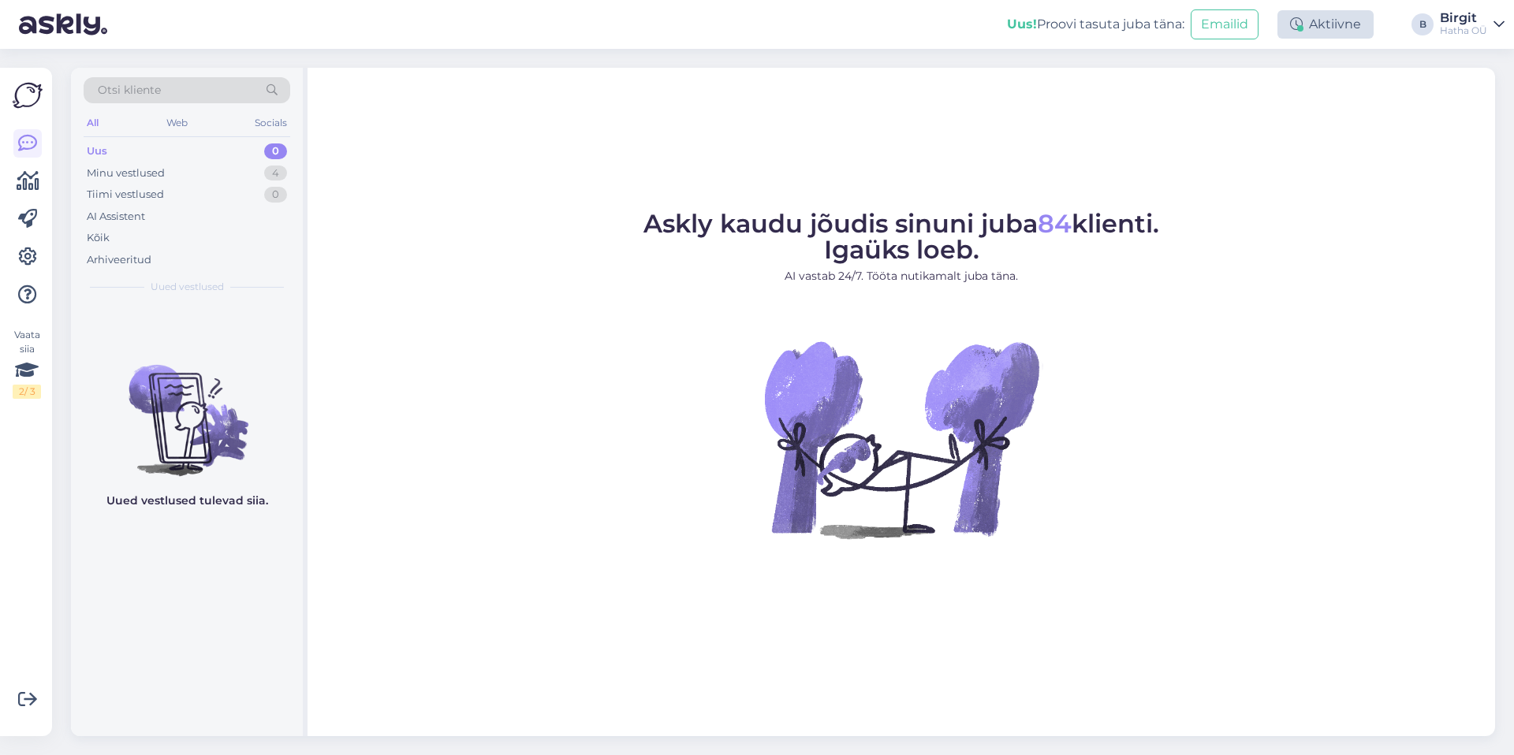
click at [1318, 19] on div "Aktiivne" at bounding box center [1325, 24] width 96 height 28
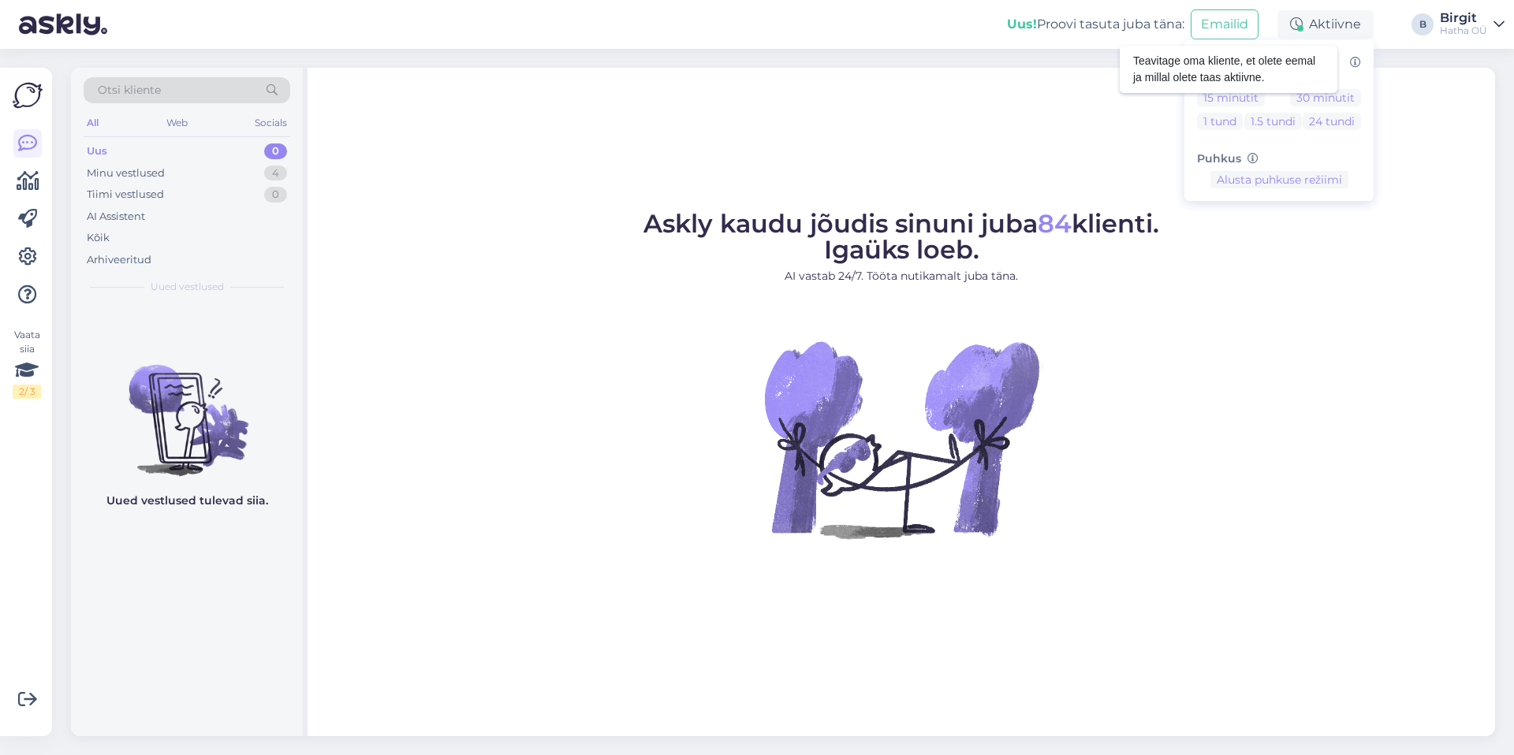
click at [1356, 60] on icon at bounding box center [1355, 63] width 11 height 11
click at [1253, 65] on h6 "Võta paus, Askly hoiab kliente [PERSON_NAME]" at bounding box center [1279, 69] width 164 height 27
click at [1317, 20] on div "Aktiivne" at bounding box center [1325, 24] width 96 height 28
click at [1466, 18] on div "Birgit" at bounding box center [1463, 18] width 47 height 13
click at [1148, 107] on div "Askly kaudu jõudis sinuni juba 84 klienti. Igaüks loeb. AI vastab 24/7. Tööta n…" at bounding box center [900, 402] width 1187 height 669
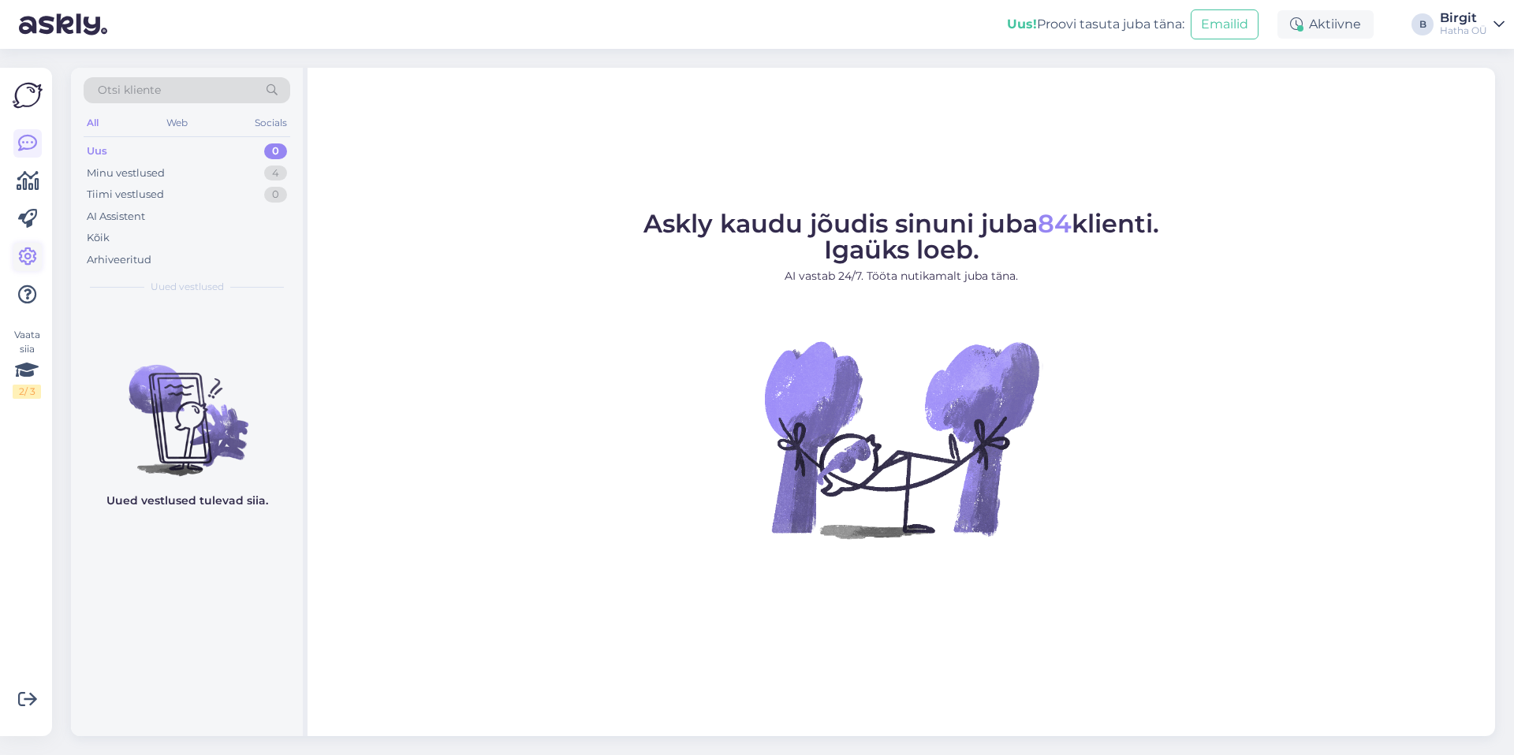
click at [26, 254] on icon at bounding box center [27, 257] width 19 height 19
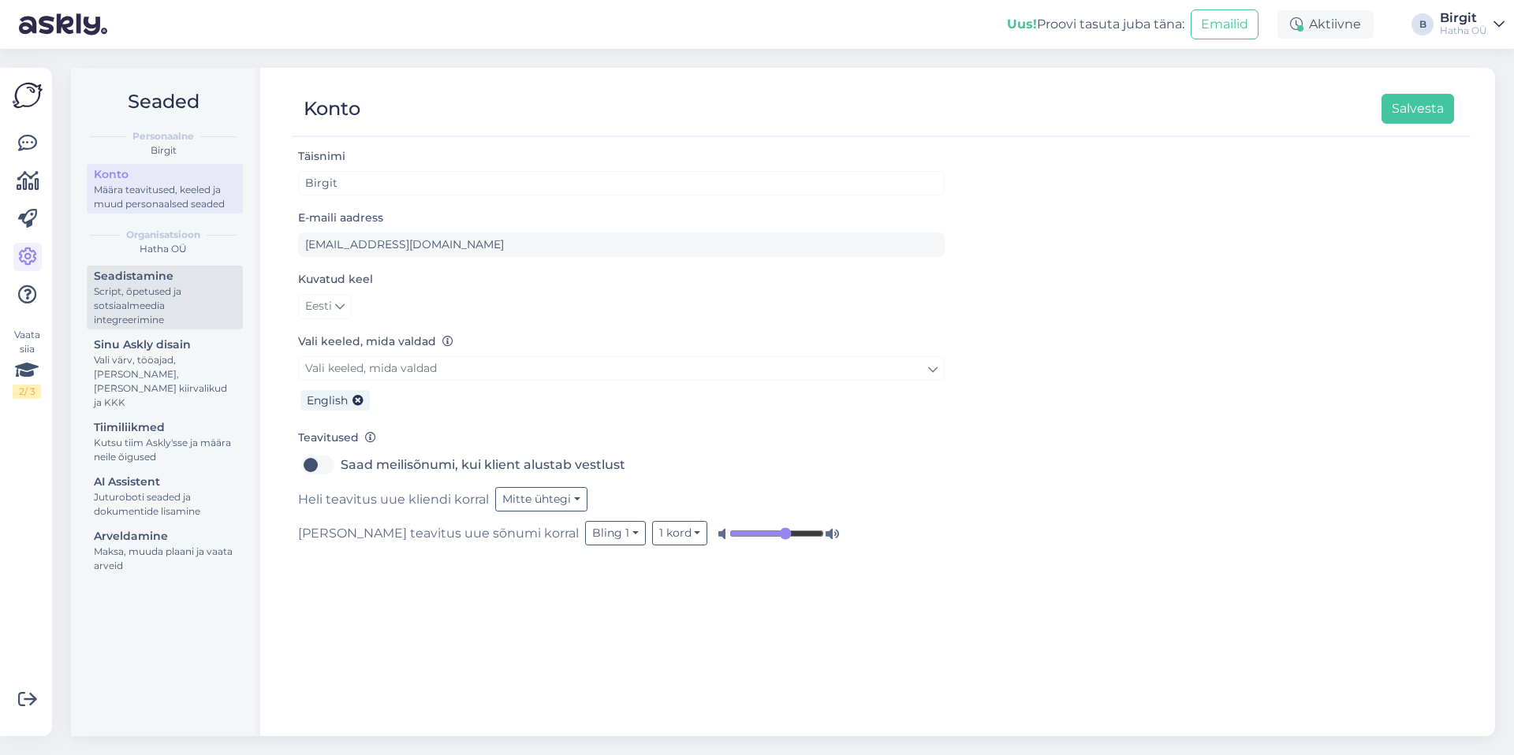
click at [173, 303] on div "Script, õpetused ja sotsiaalmeedia integreerimine" at bounding box center [165, 306] width 142 height 43
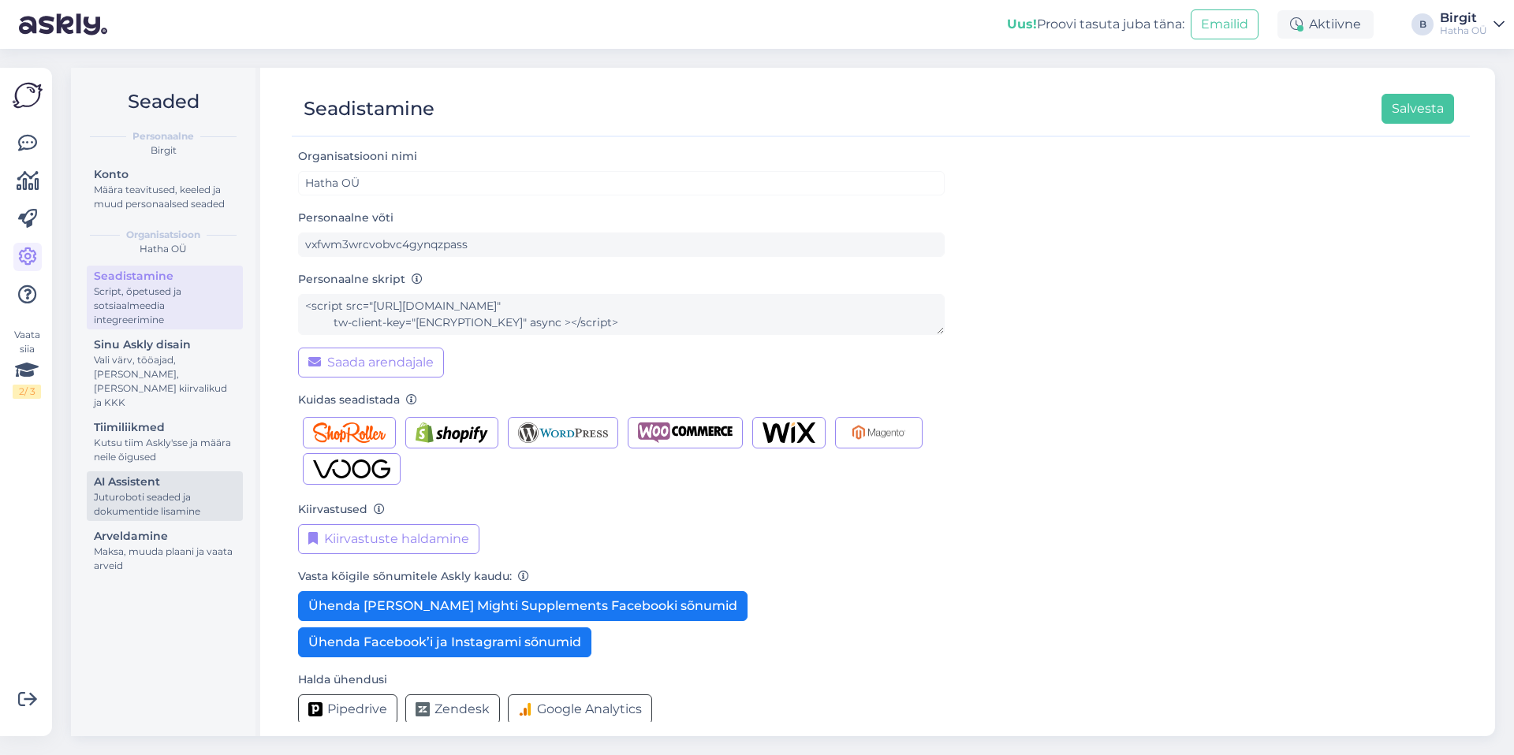
click at [179, 490] on div "Juturoboti seaded ja dokumentide lisamine" at bounding box center [165, 504] width 142 height 28
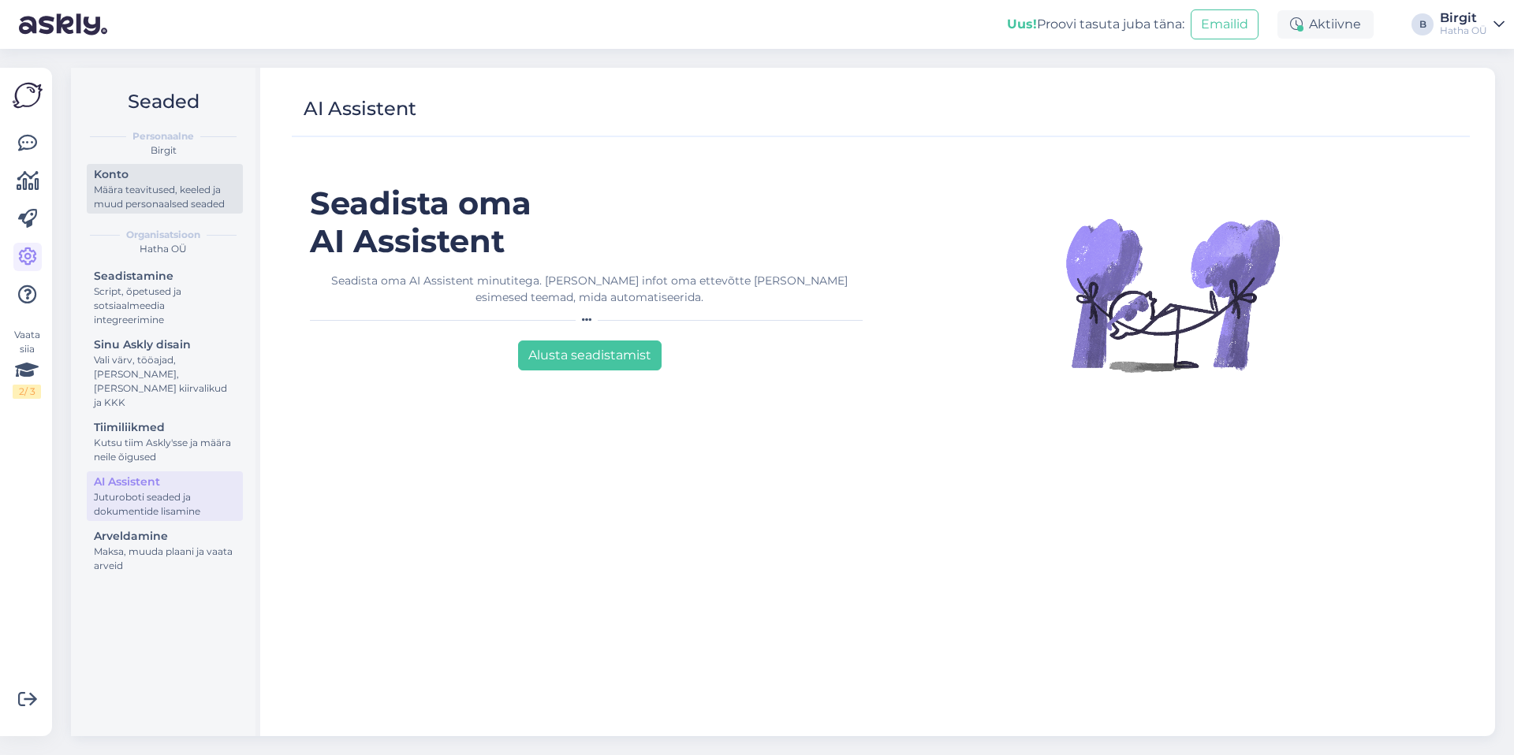
click at [137, 196] on div "Määra teavitused, keeled ja muud personaalsed seaded" at bounding box center [165, 197] width 142 height 28
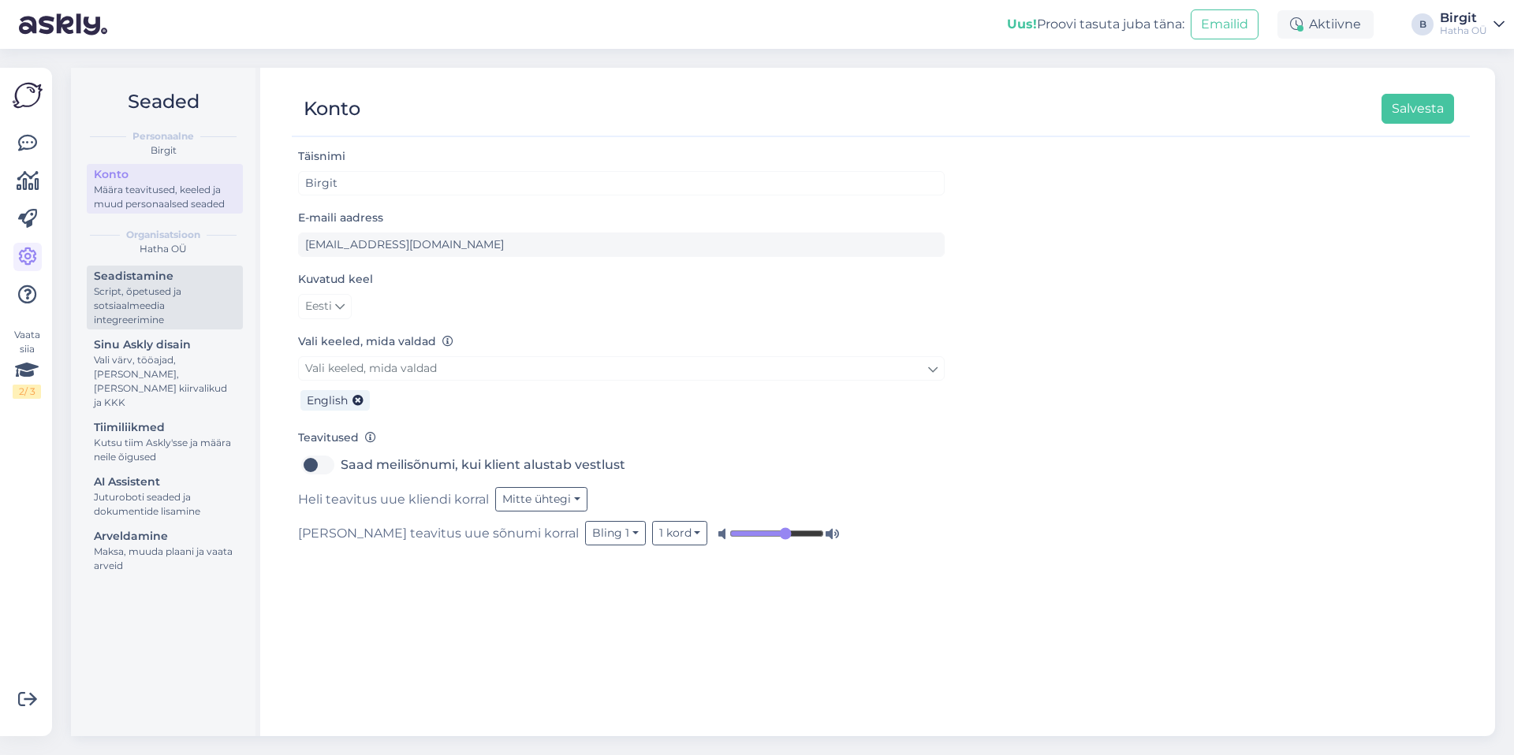
click at [147, 312] on div "Script, õpetused ja sotsiaalmeedia integreerimine" at bounding box center [165, 306] width 142 height 43
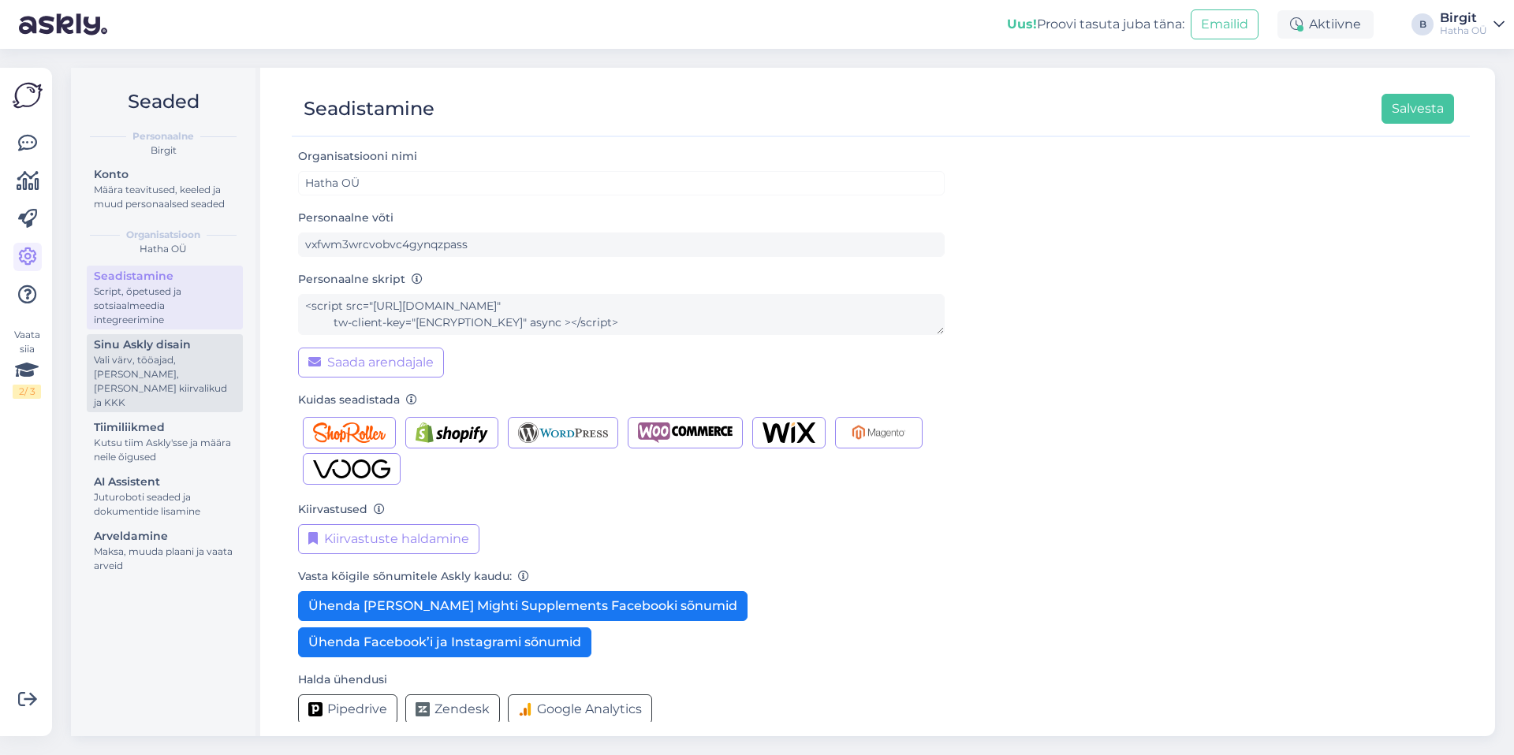
click at [160, 356] on div "Vali värv, tööajad, lisa meilivorm, kõne kiirvalikud ja KKK" at bounding box center [165, 381] width 142 height 57
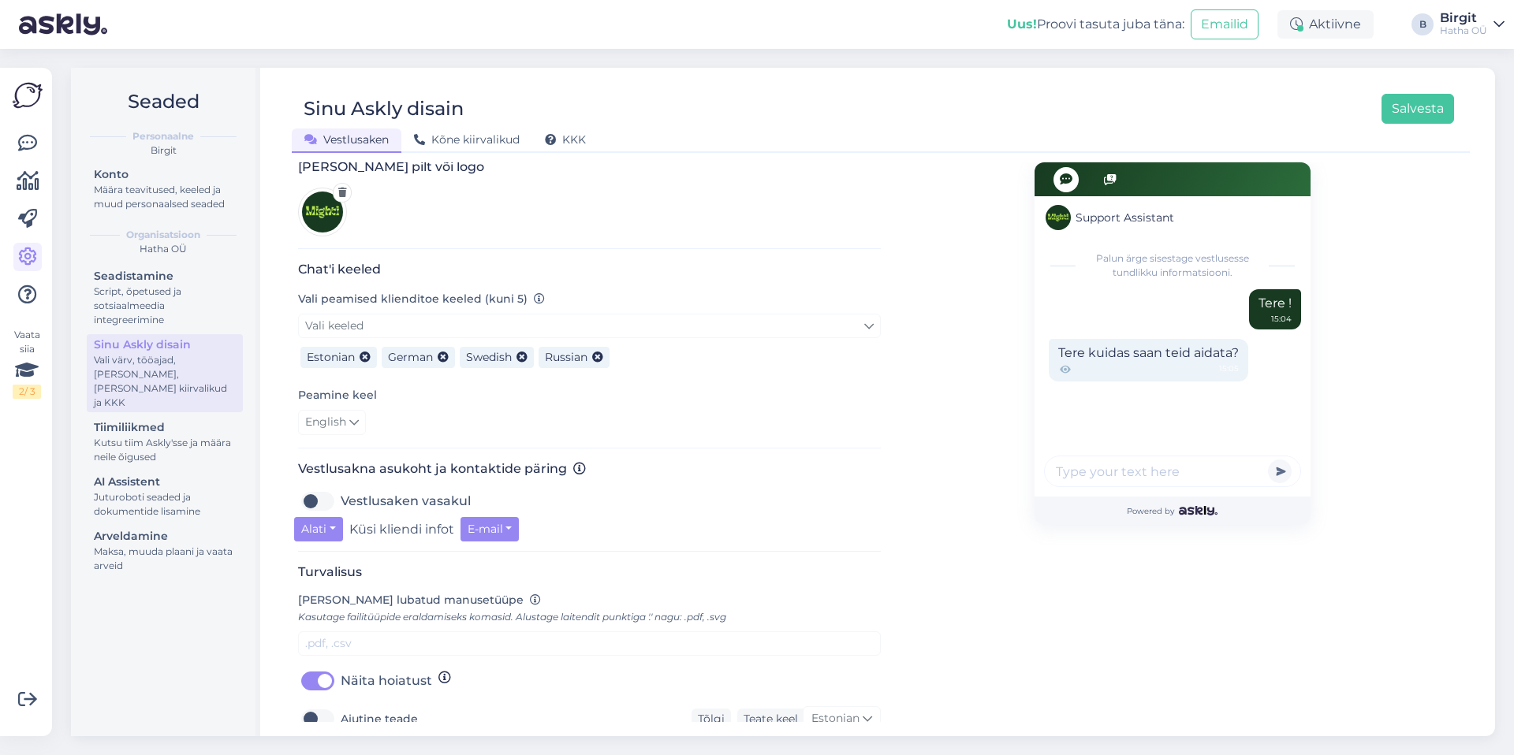
scroll to position [355, 0]
